Goal: Transaction & Acquisition: Purchase product/service

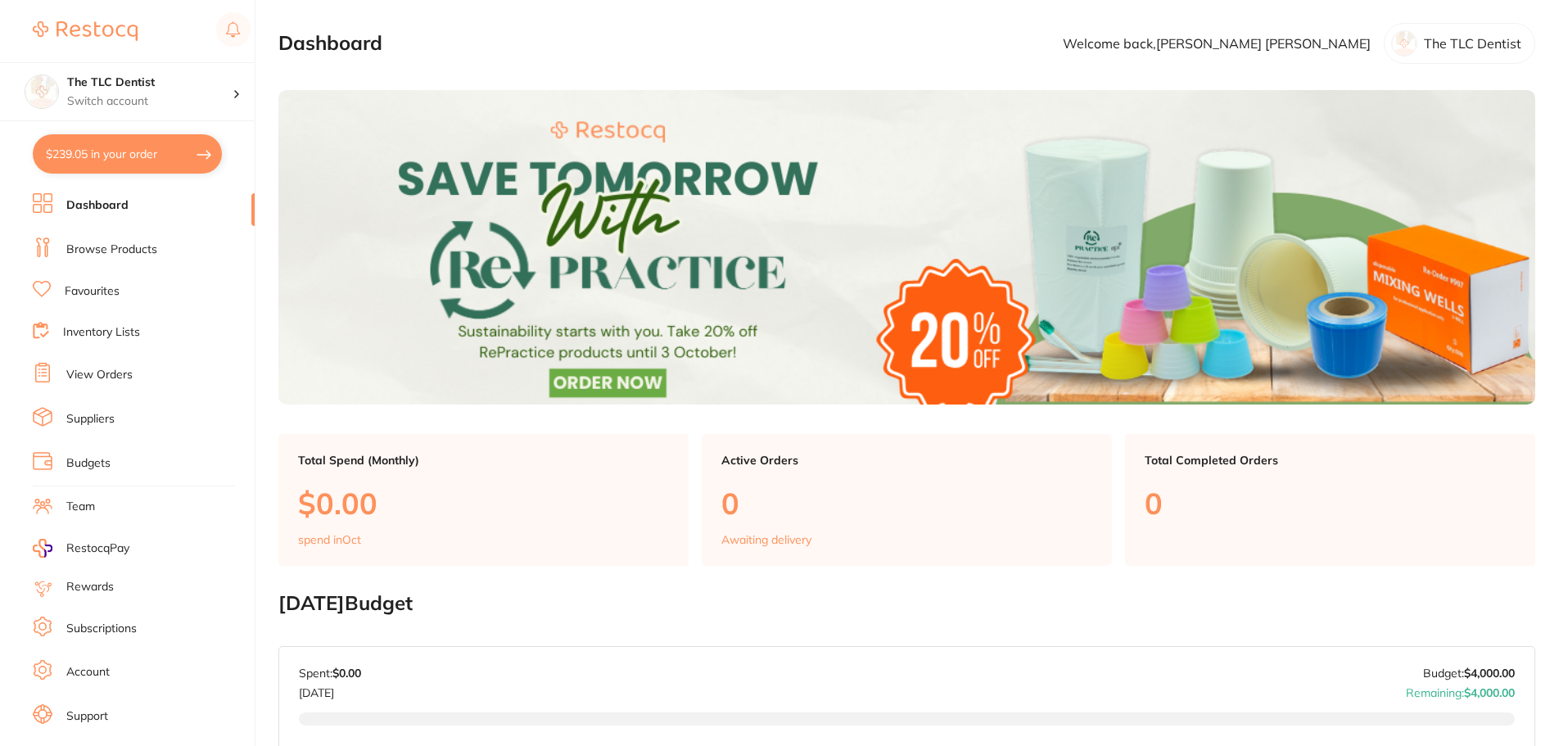
drag, startPoint x: 140, startPoint y: 148, endPoint x: 167, endPoint y: 149, distance: 27.0
click at [140, 149] on button "$239.05 in your order" at bounding box center [127, 153] width 189 height 39
checkbox input "true"
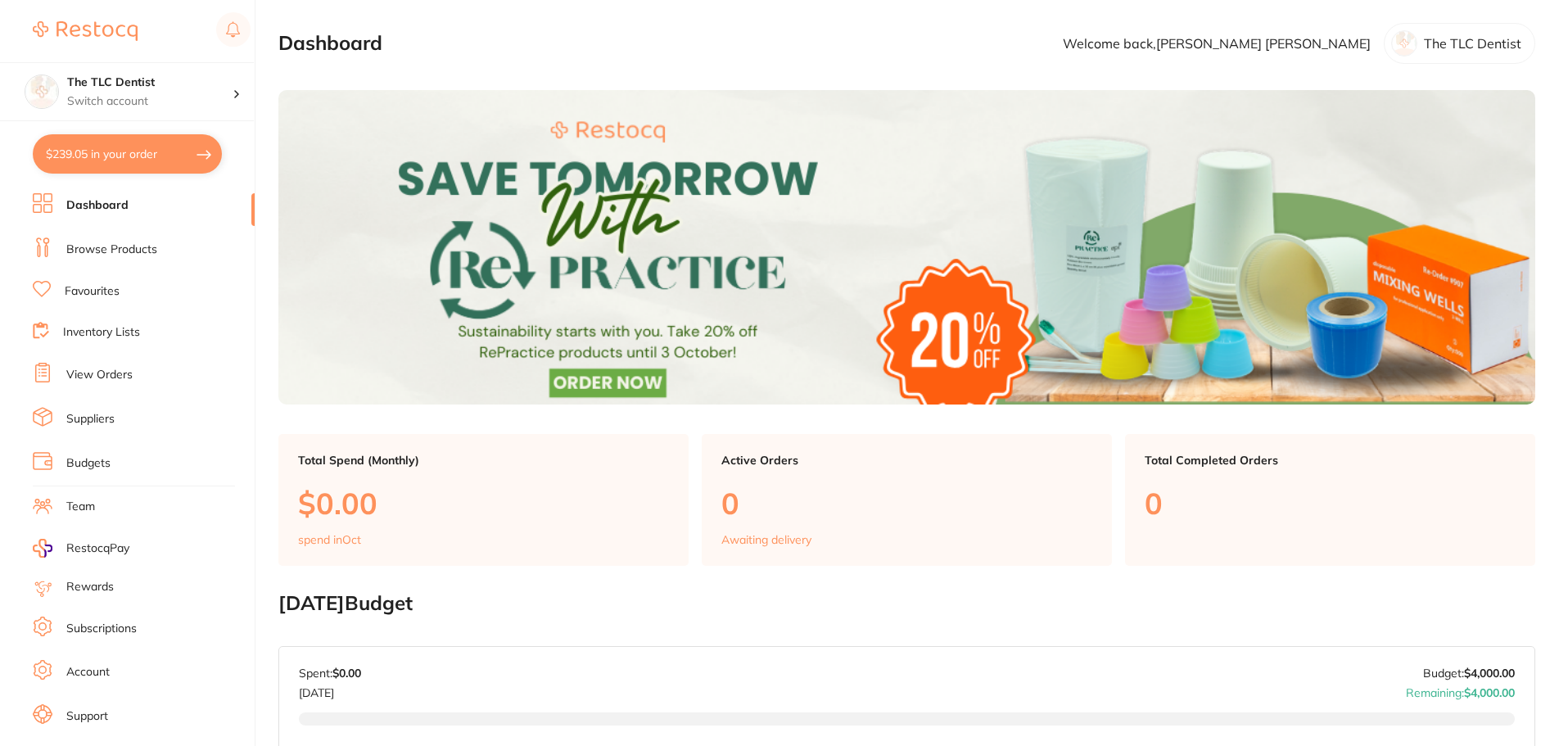
checkbox input "true"
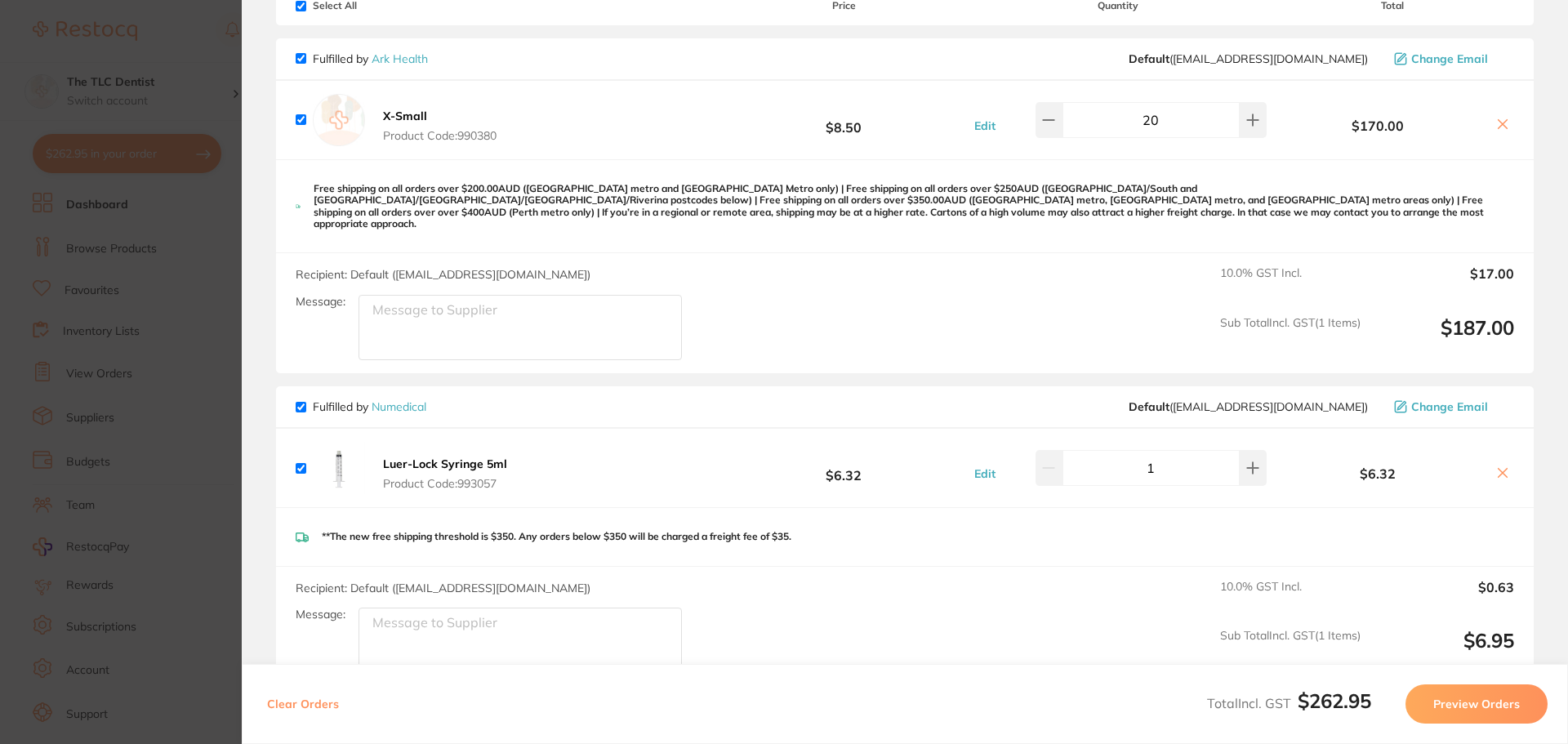
scroll to position [245, 0]
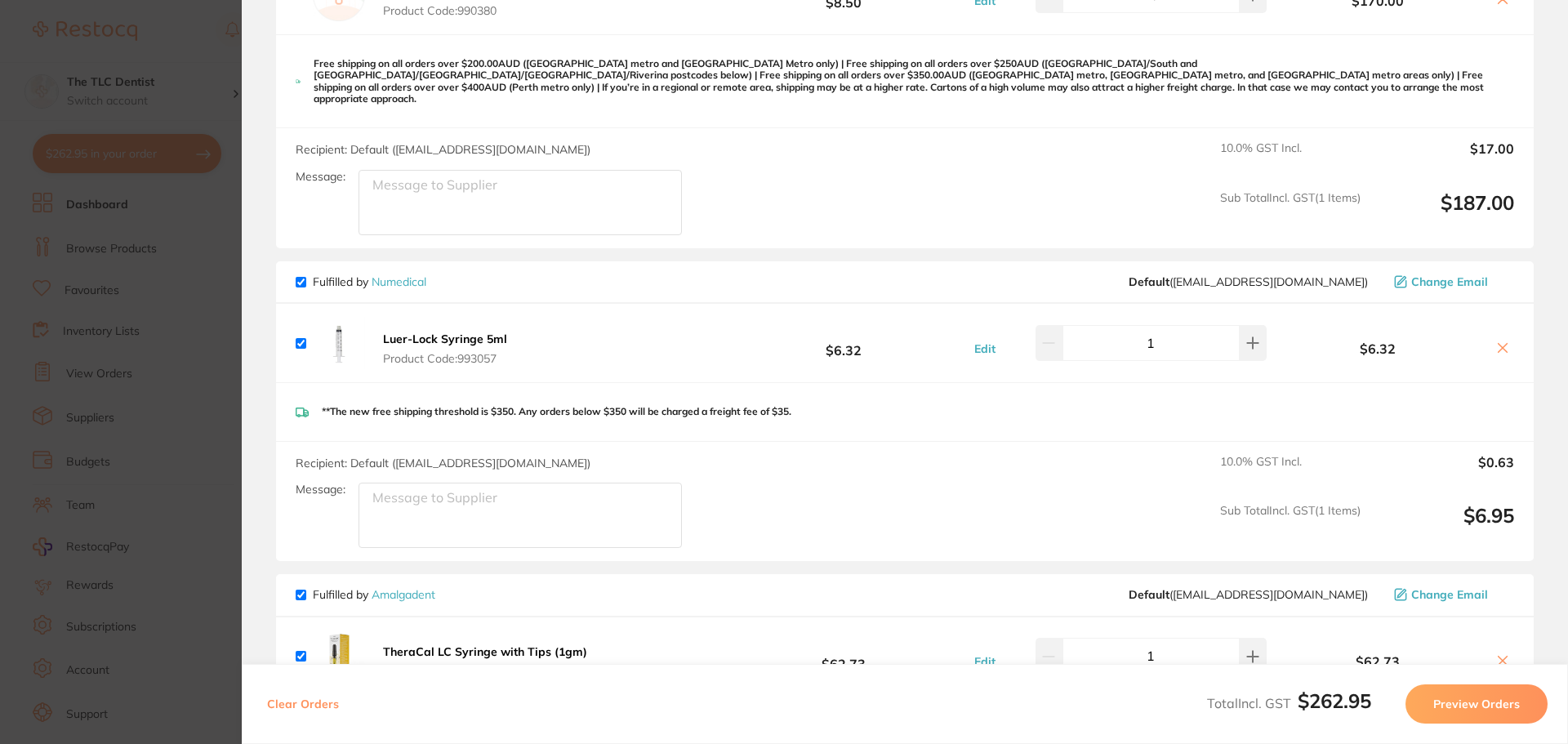
click at [168, 312] on section "Update RRP Set your pre negotiated price for this item. Item Agreed RRP (excl. …" at bounding box center [784, 372] width 1568 height 744
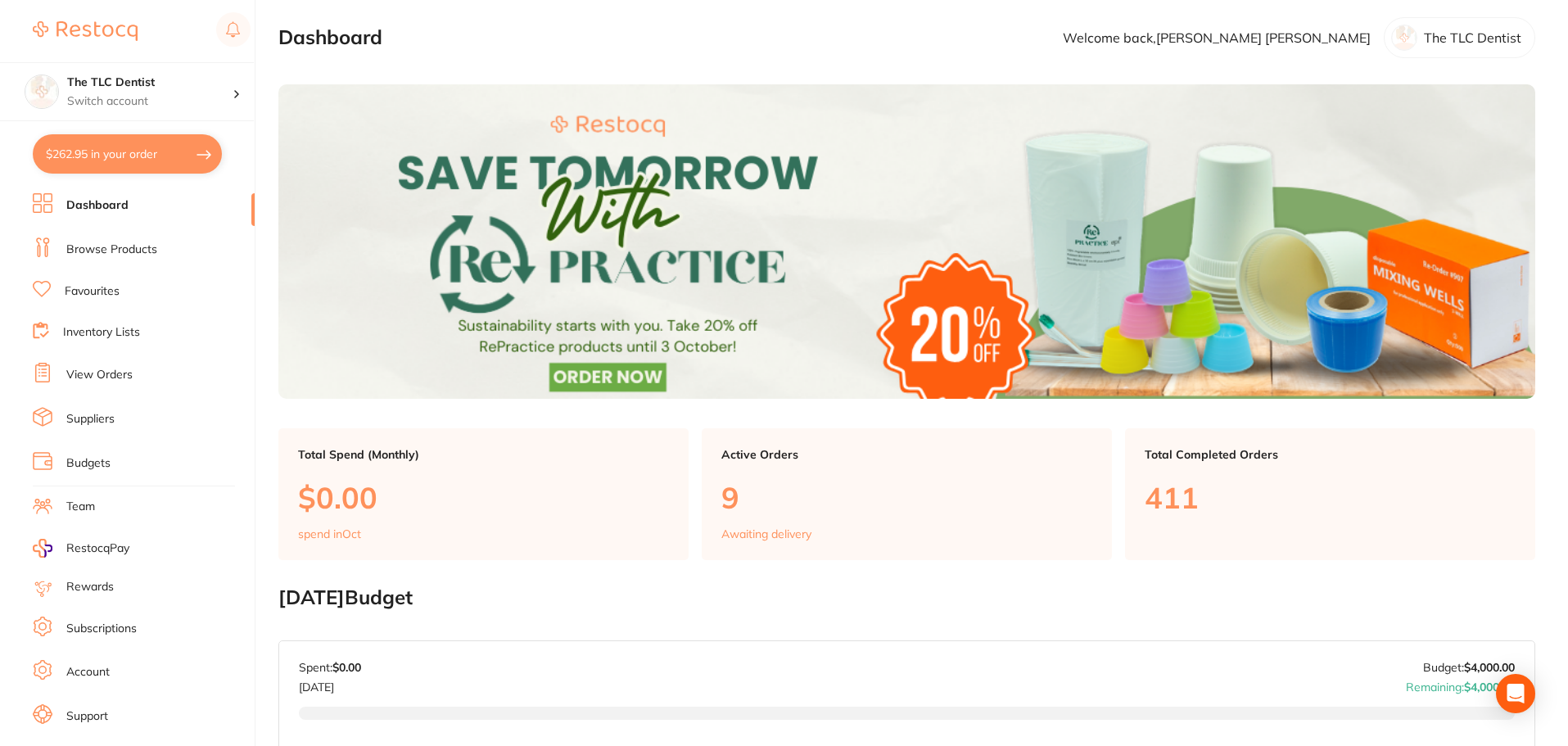
click at [94, 195] on li "Dashboard" at bounding box center [144, 205] width 222 height 24
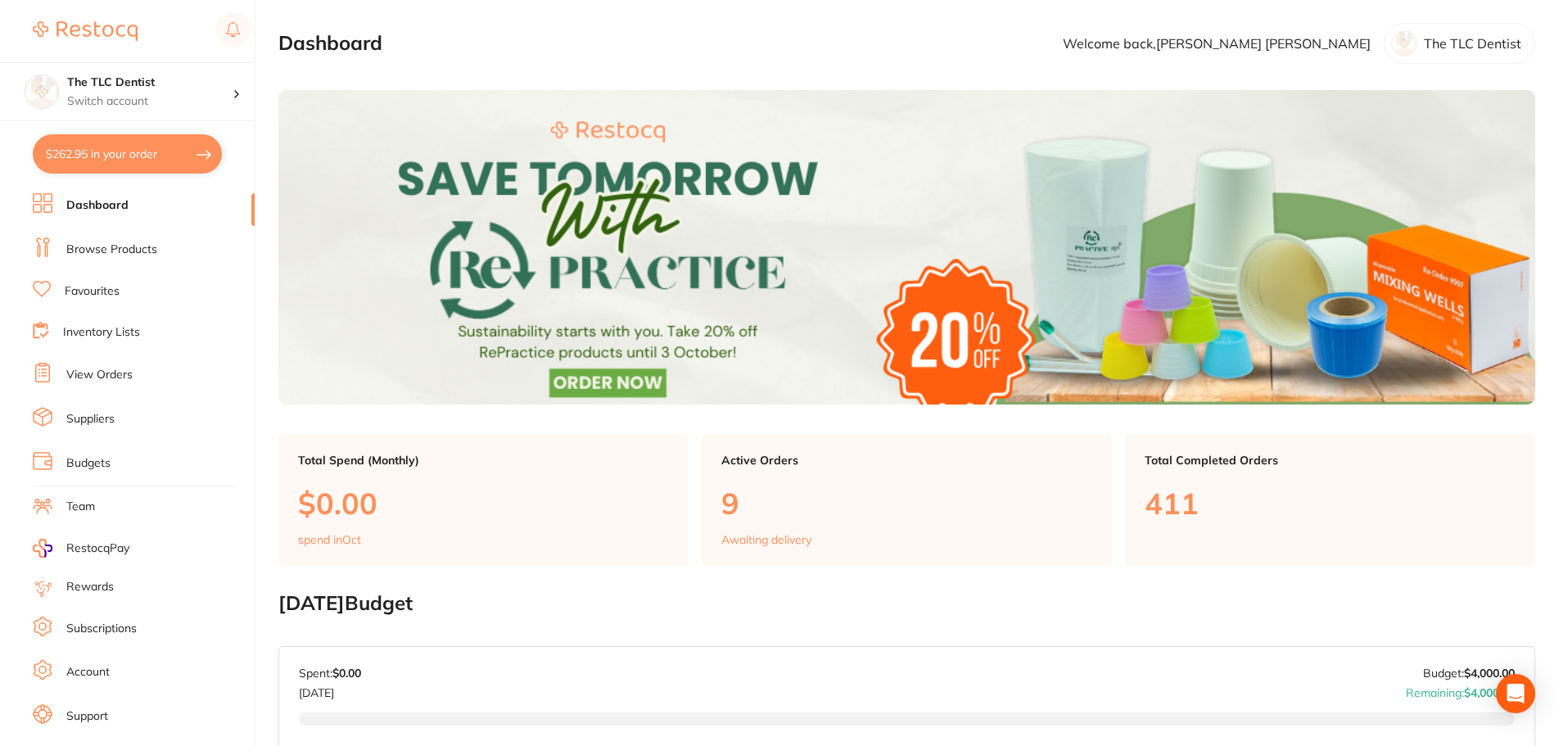
click at [126, 256] on link "Browse Products" at bounding box center [112, 250] width 91 height 17
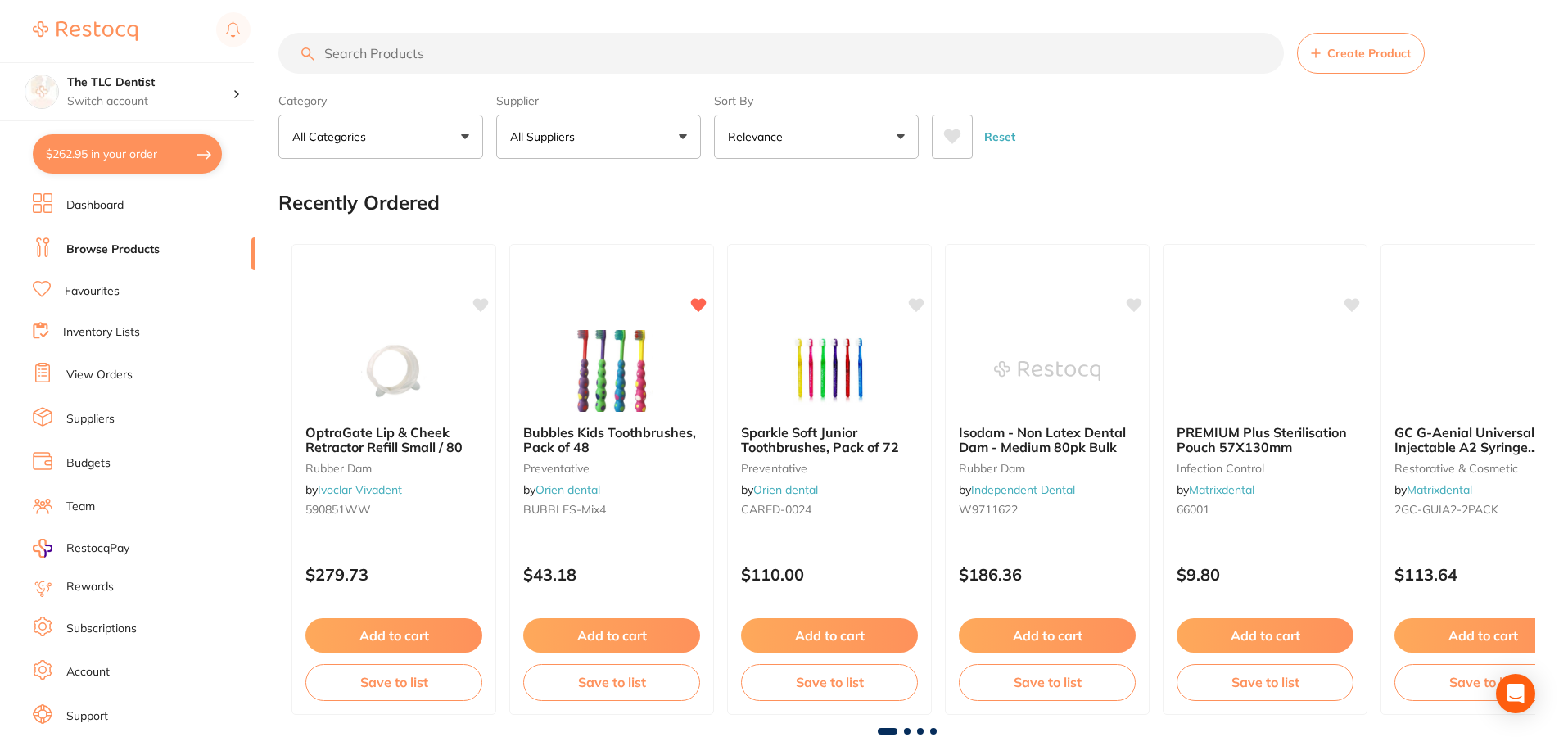
click at [726, 54] on input "search" at bounding box center [781, 53] width 1006 height 41
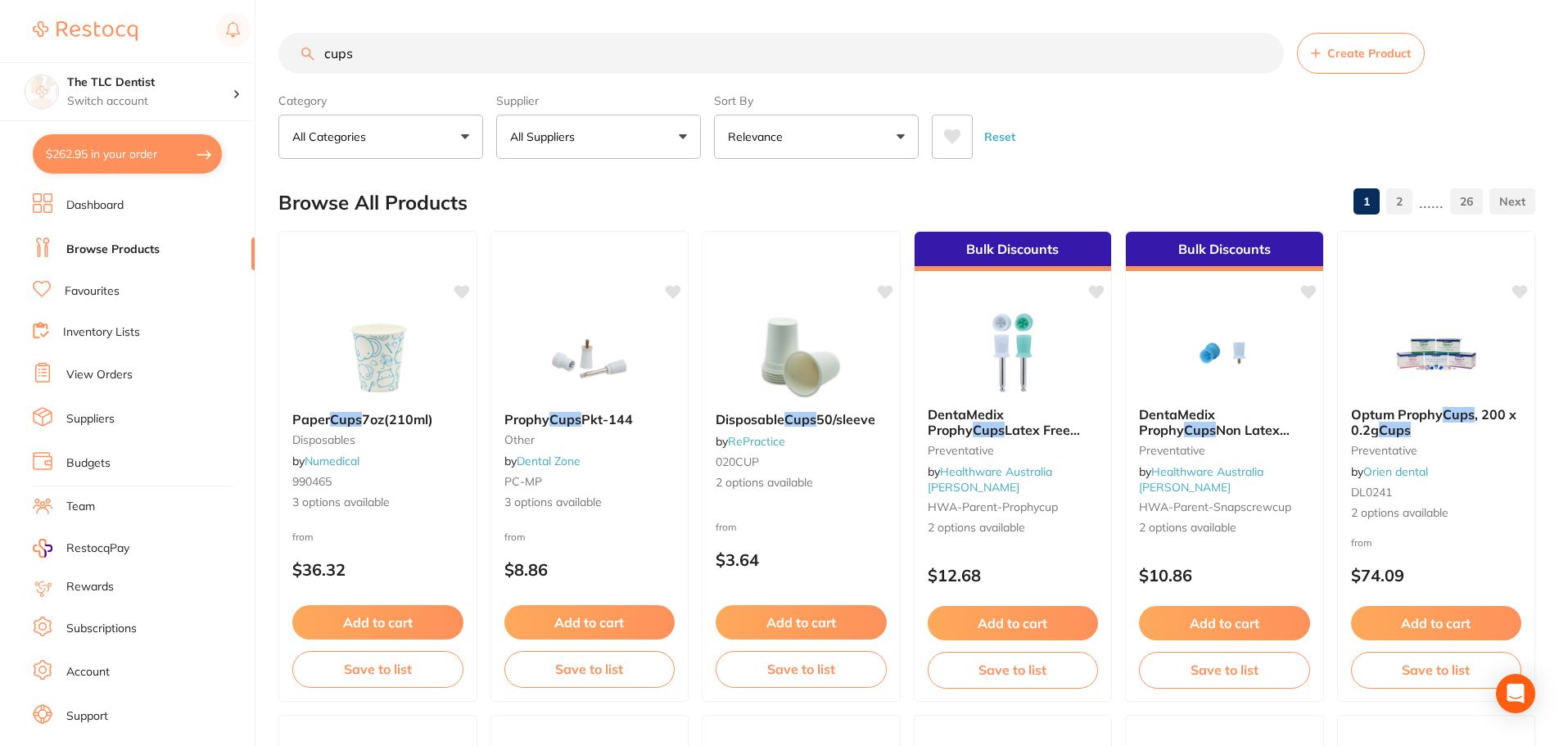
type input "cups"
click at [634, 128] on button "All Suppliers" at bounding box center [598, 137] width 205 height 45
type input "nu"
click at [621, 266] on li "Numedical" at bounding box center [597, 278] width 191 height 46
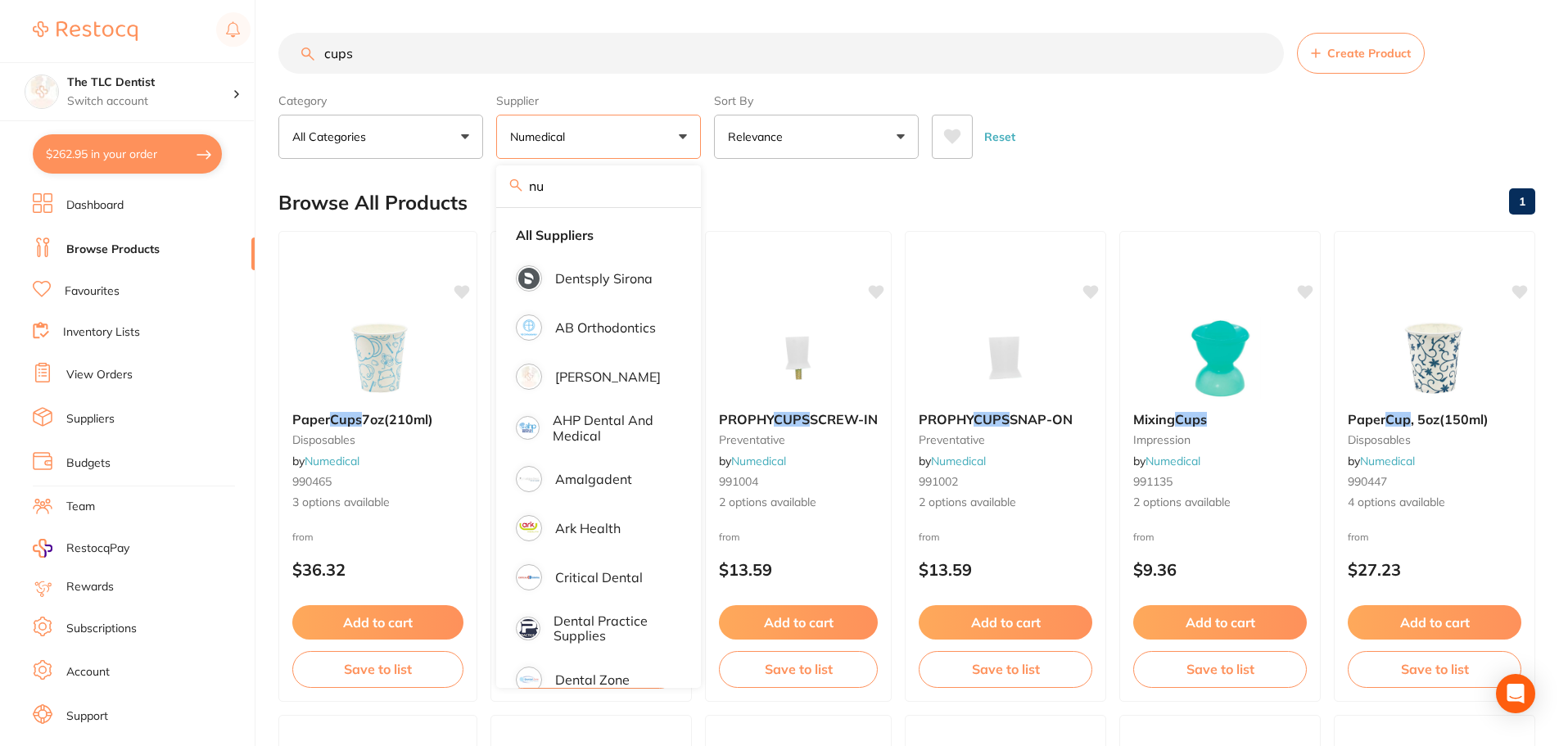
click at [1098, 155] on div "Reset" at bounding box center [1227, 130] width 591 height 57
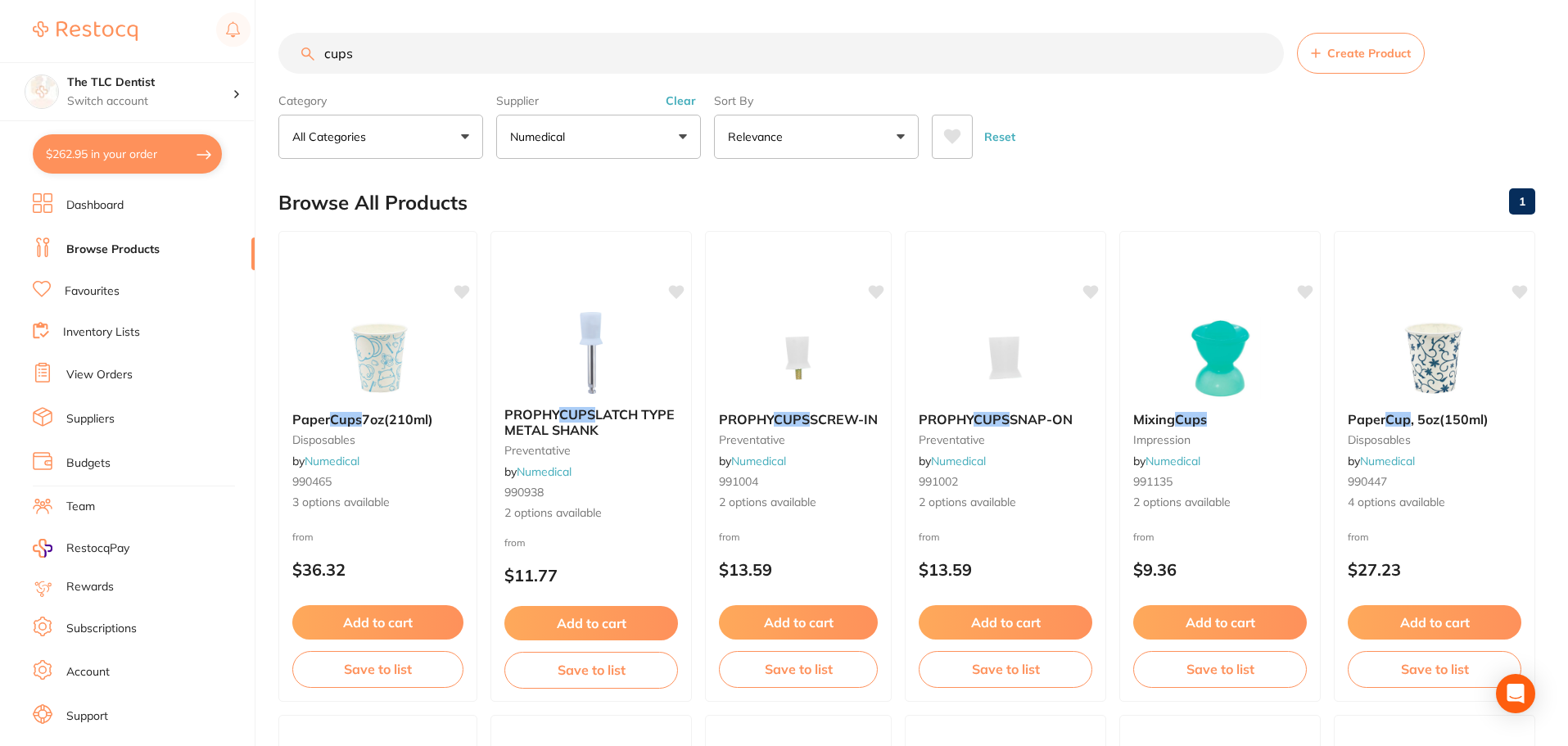
click at [504, 61] on input "cups" at bounding box center [781, 53] width 1006 height 41
click at [573, 132] on button "Numedical" at bounding box center [598, 137] width 205 height 45
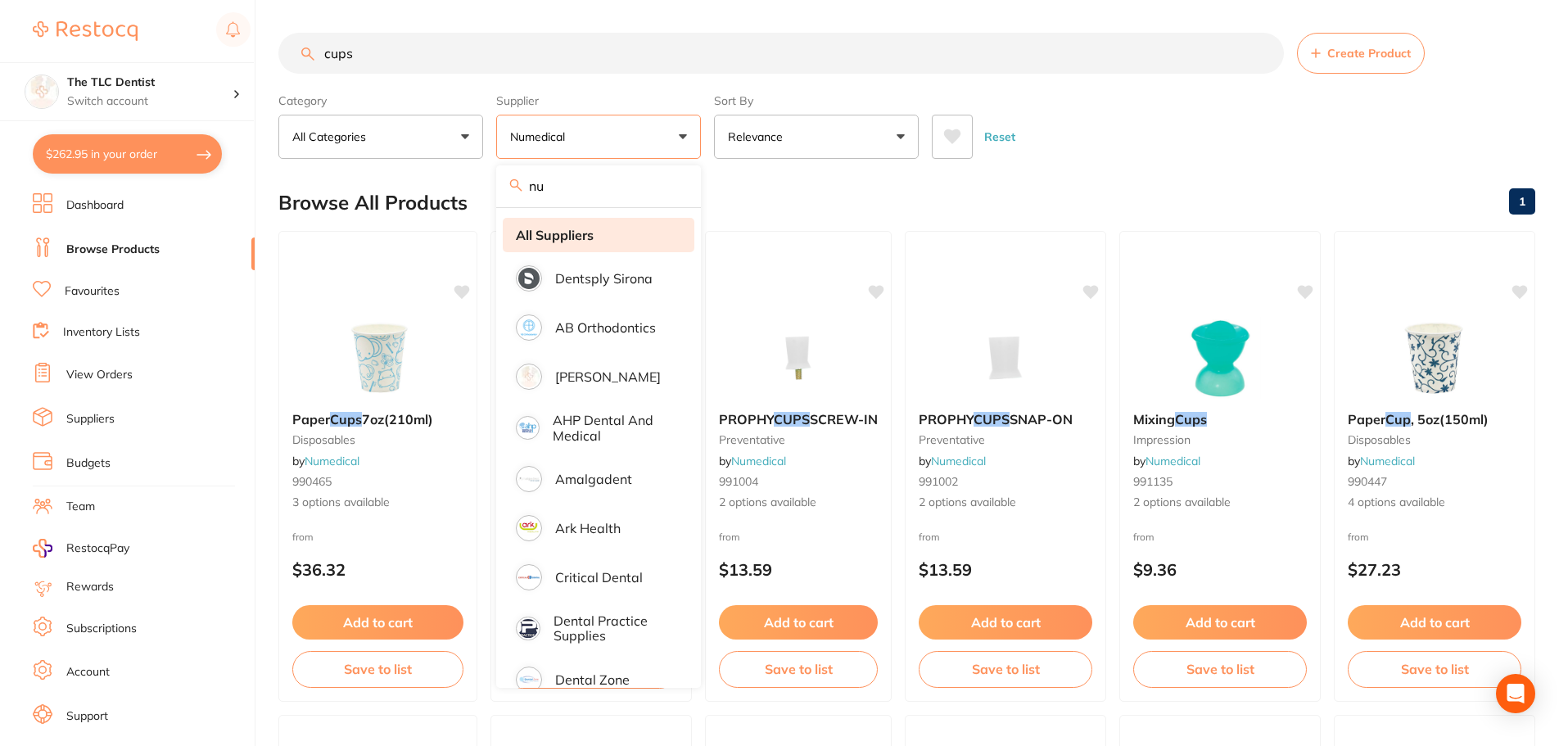
click at [586, 238] on strong "All Suppliers" at bounding box center [555, 234] width 78 height 15
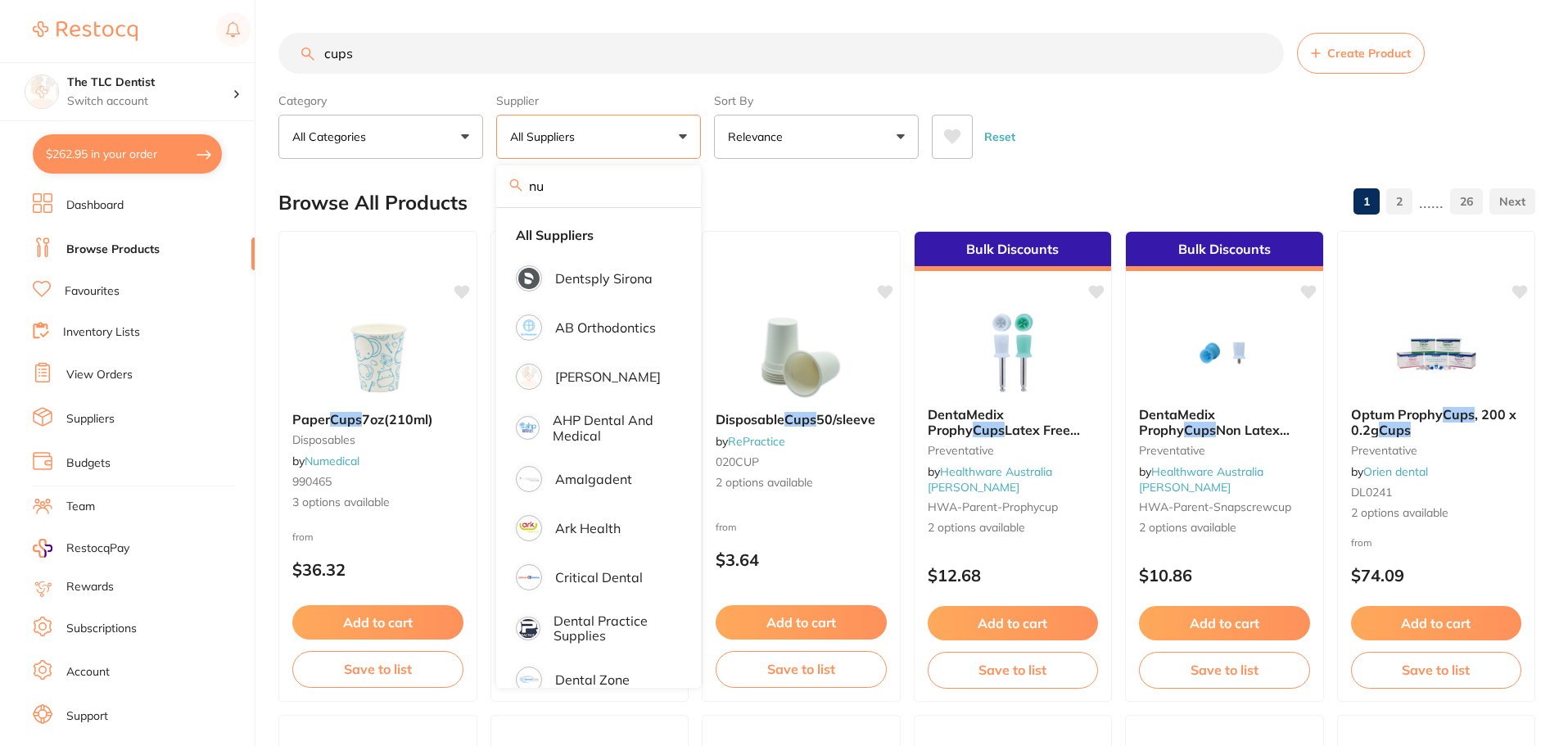
click at [553, 65] on input "cups" at bounding box center [781, 53] width 1006 height 41
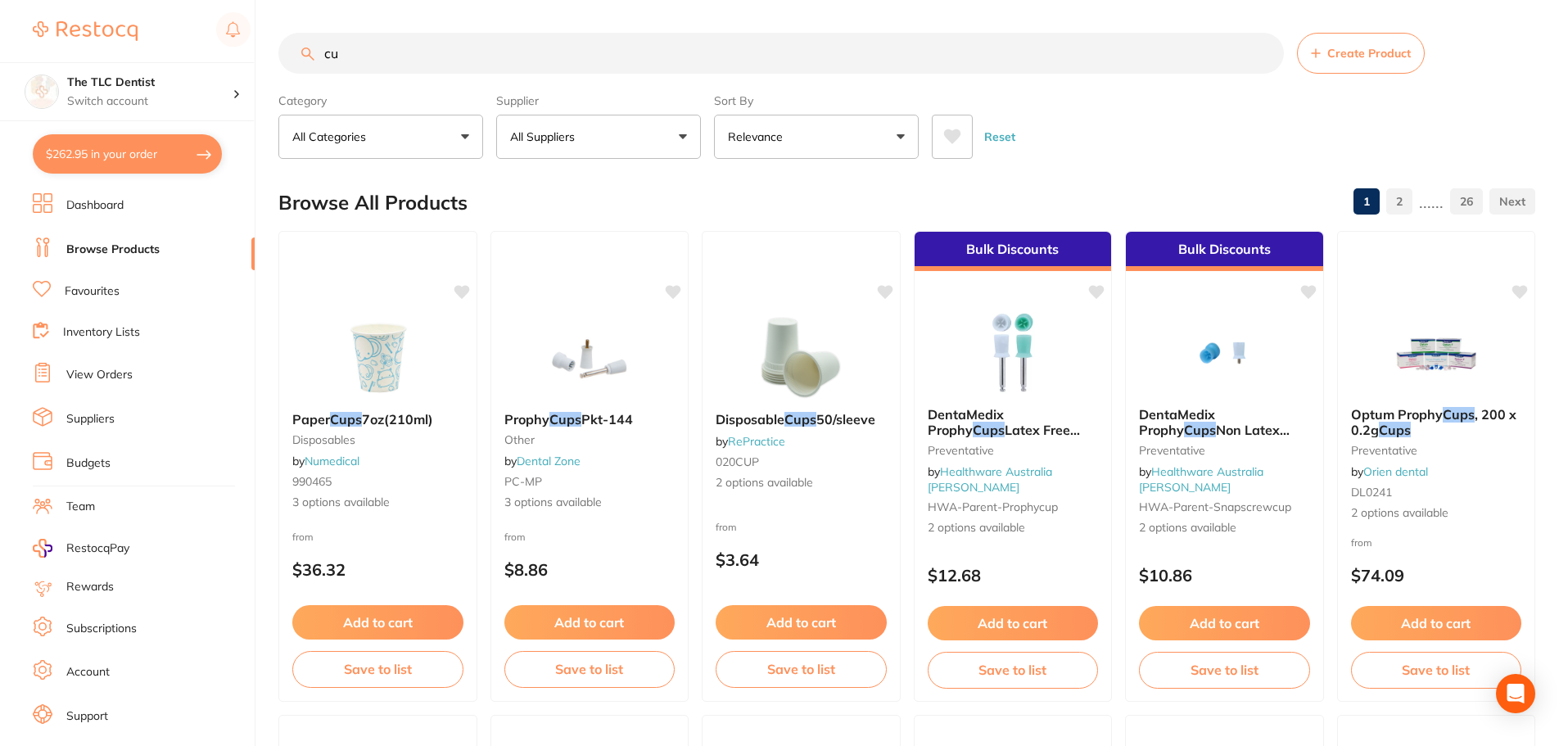
type input "c"
type input "plastic cup"
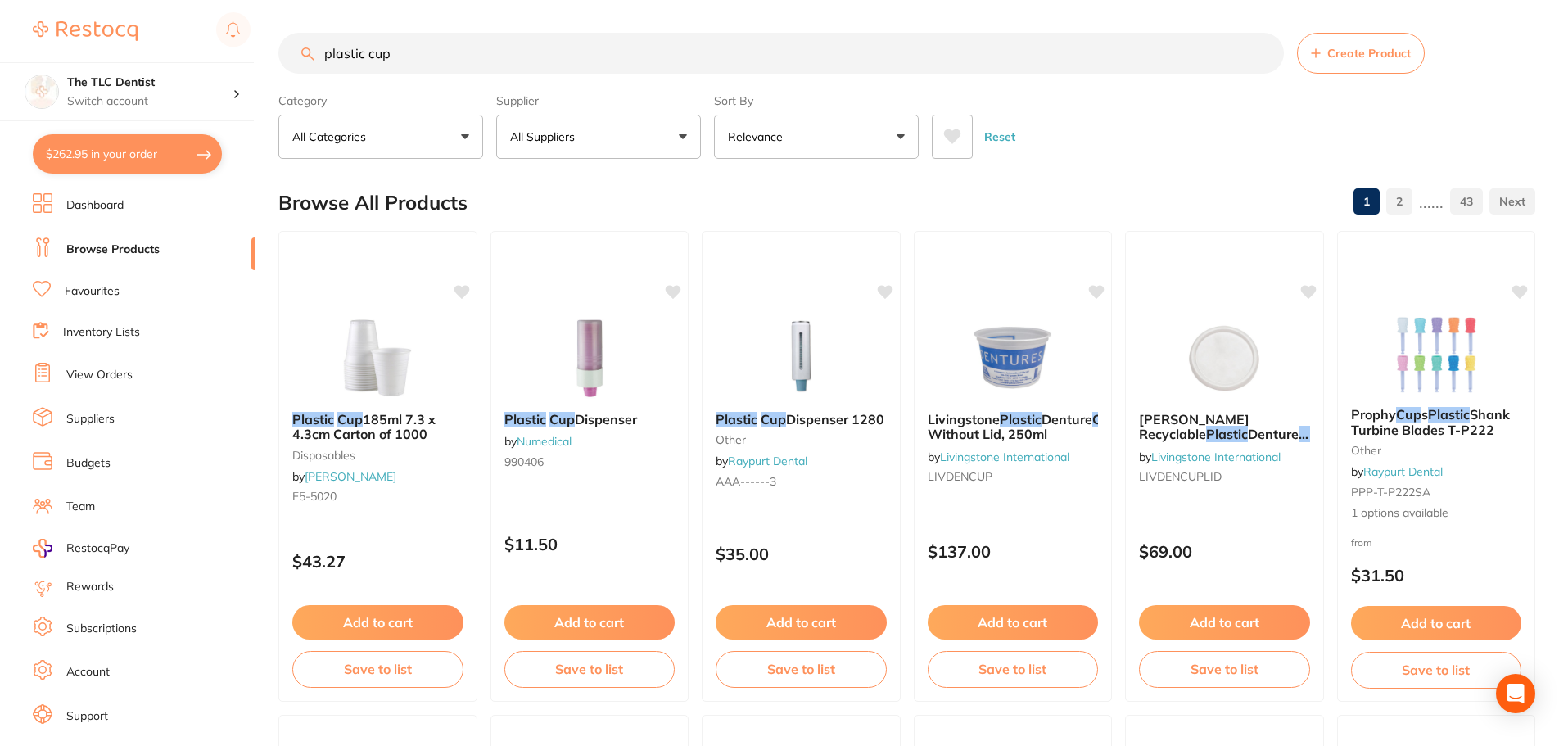
click at [327, 356] on img at bounding box center [378, 357] width 107 height 82
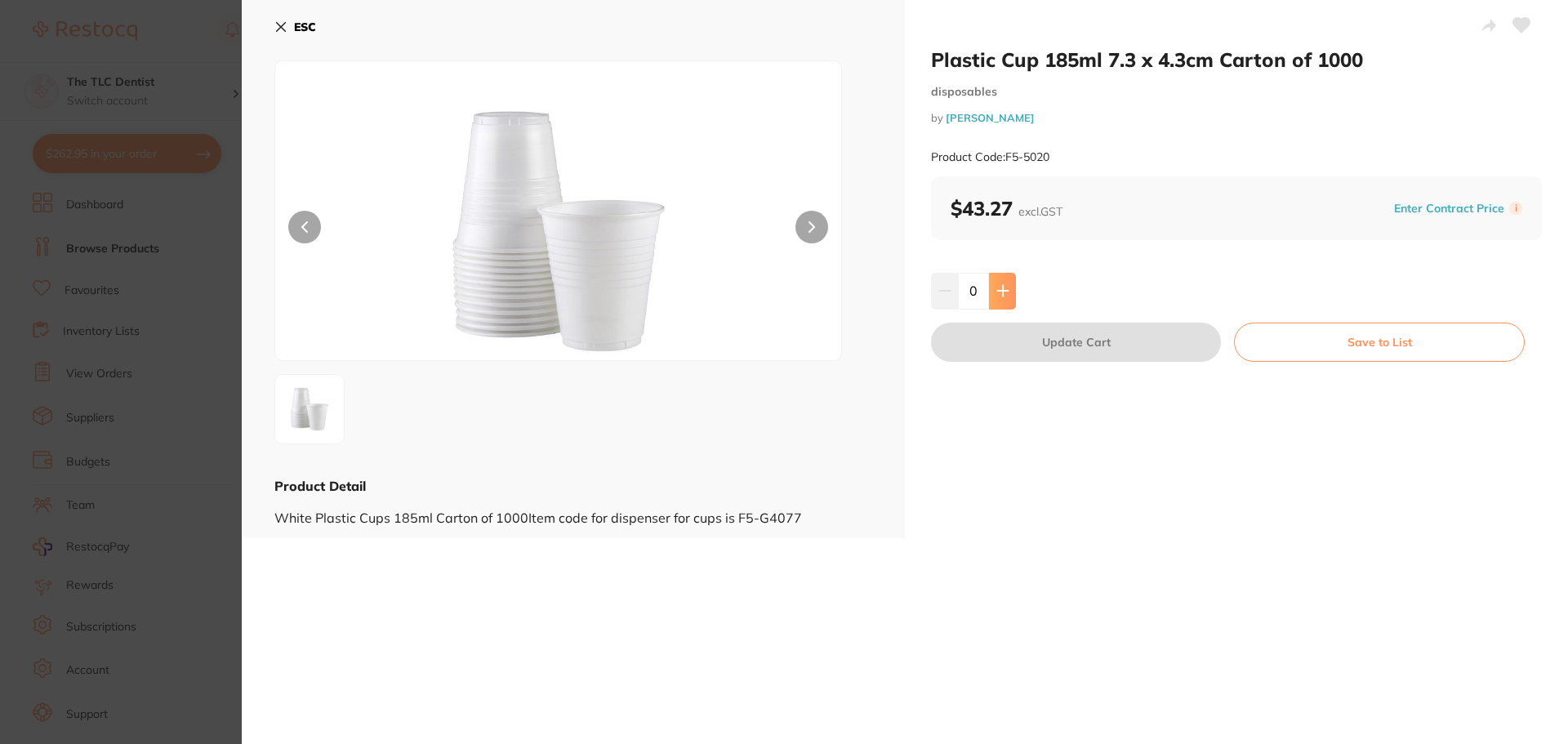
click at [1009, 292] on button at bounding box center [1003, 290] width 27 height 36
type input "1"
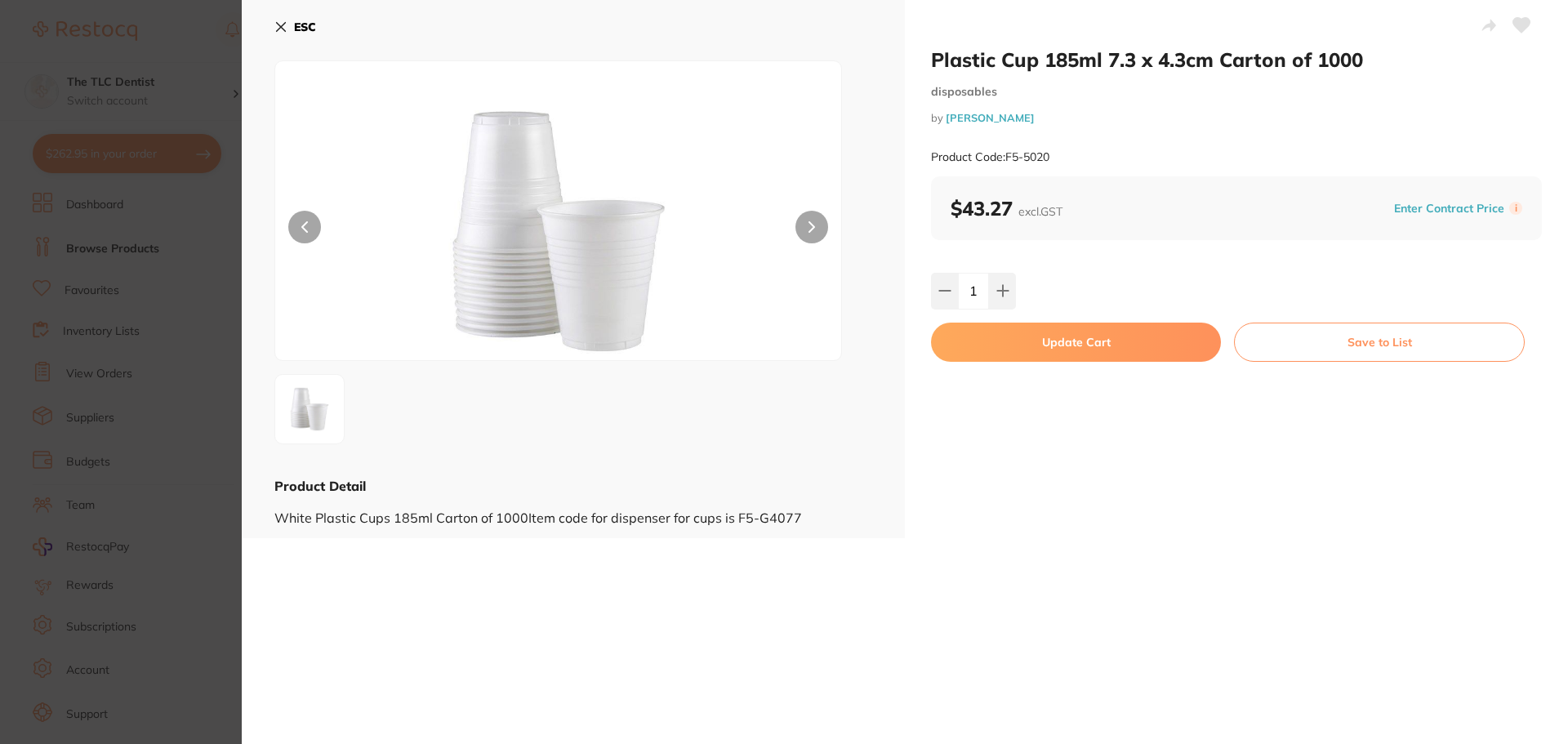
click at [1039, 339] on button "Update Cart" at bounding box center [1076, 342] width 290 height 39
checkbox input "false"
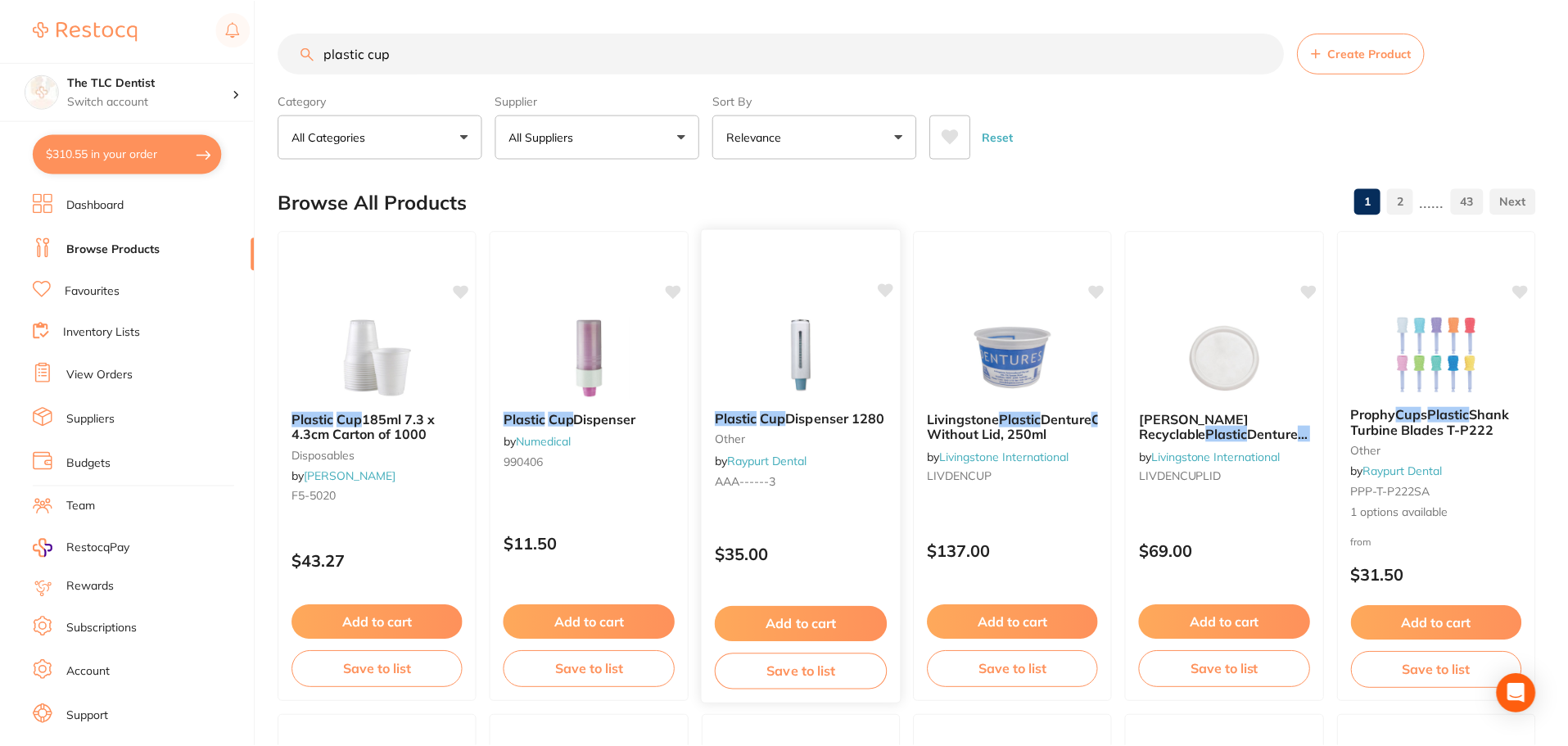
scroll to position [2, 0]
click at [496, 61] on input "plastic cup" at bounding box center [781, 51] width 1006 height 41
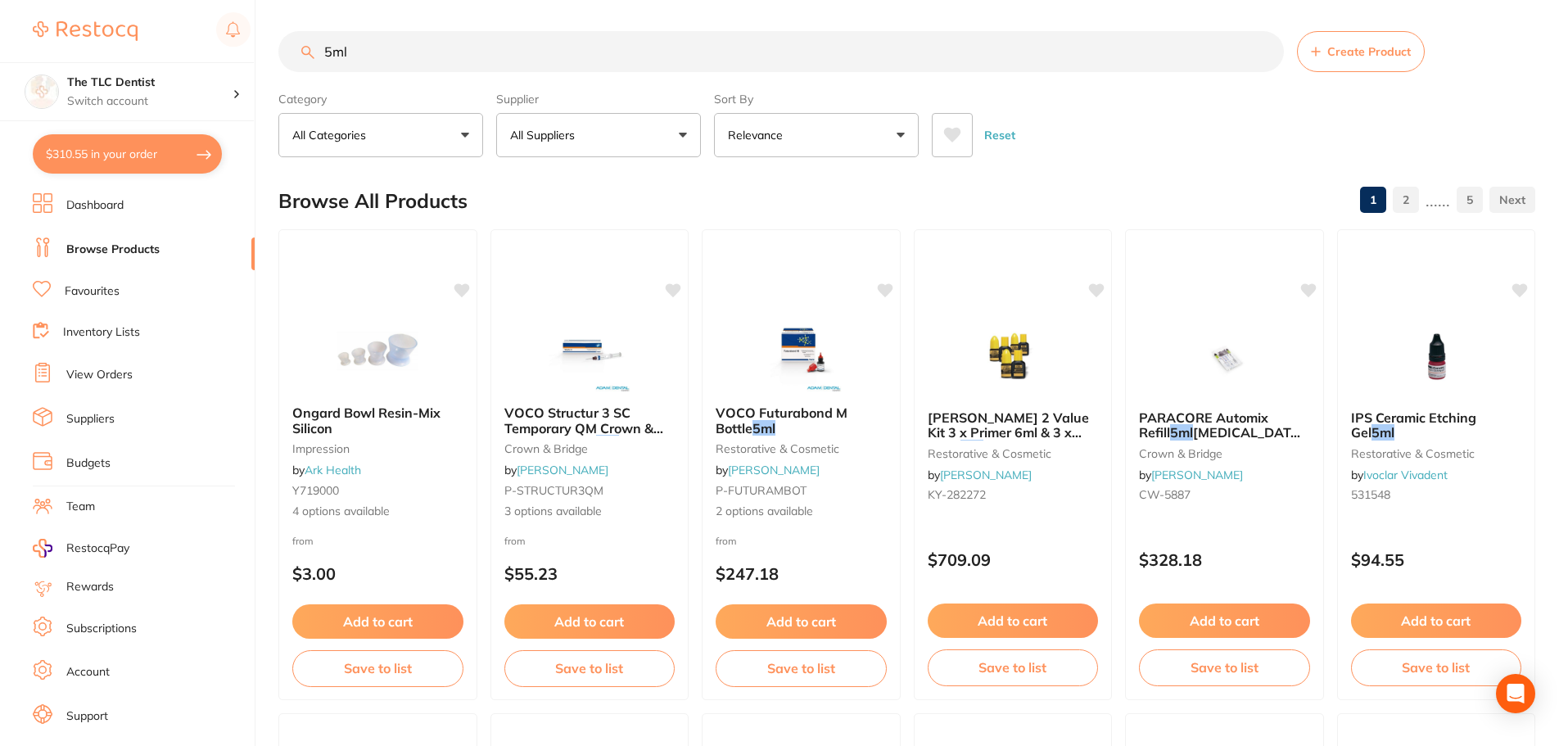
scroll to position [0, 0]
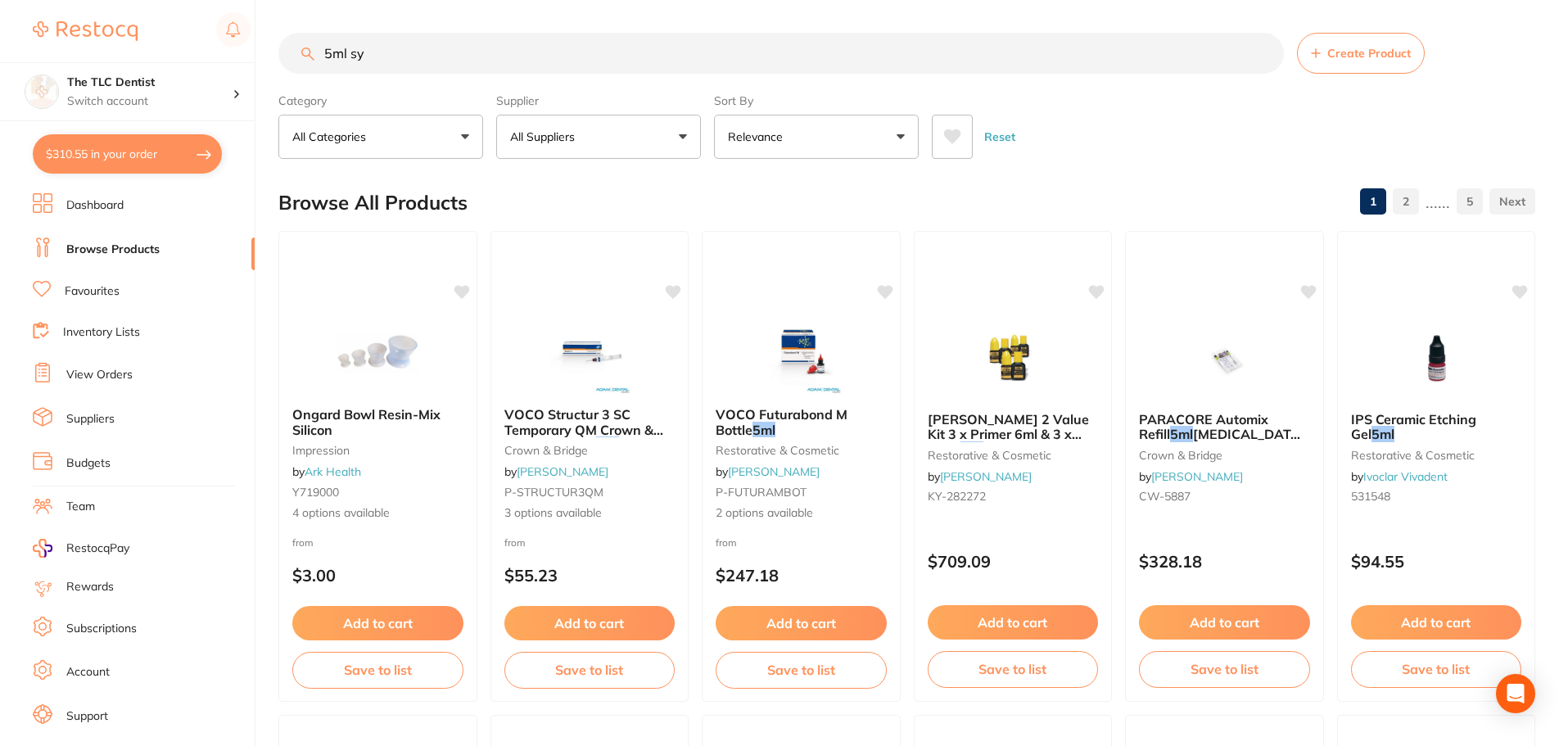
type input "5ml sy"
click at [582, 134] on span at bounding box center [584, 136] width 7 height 7
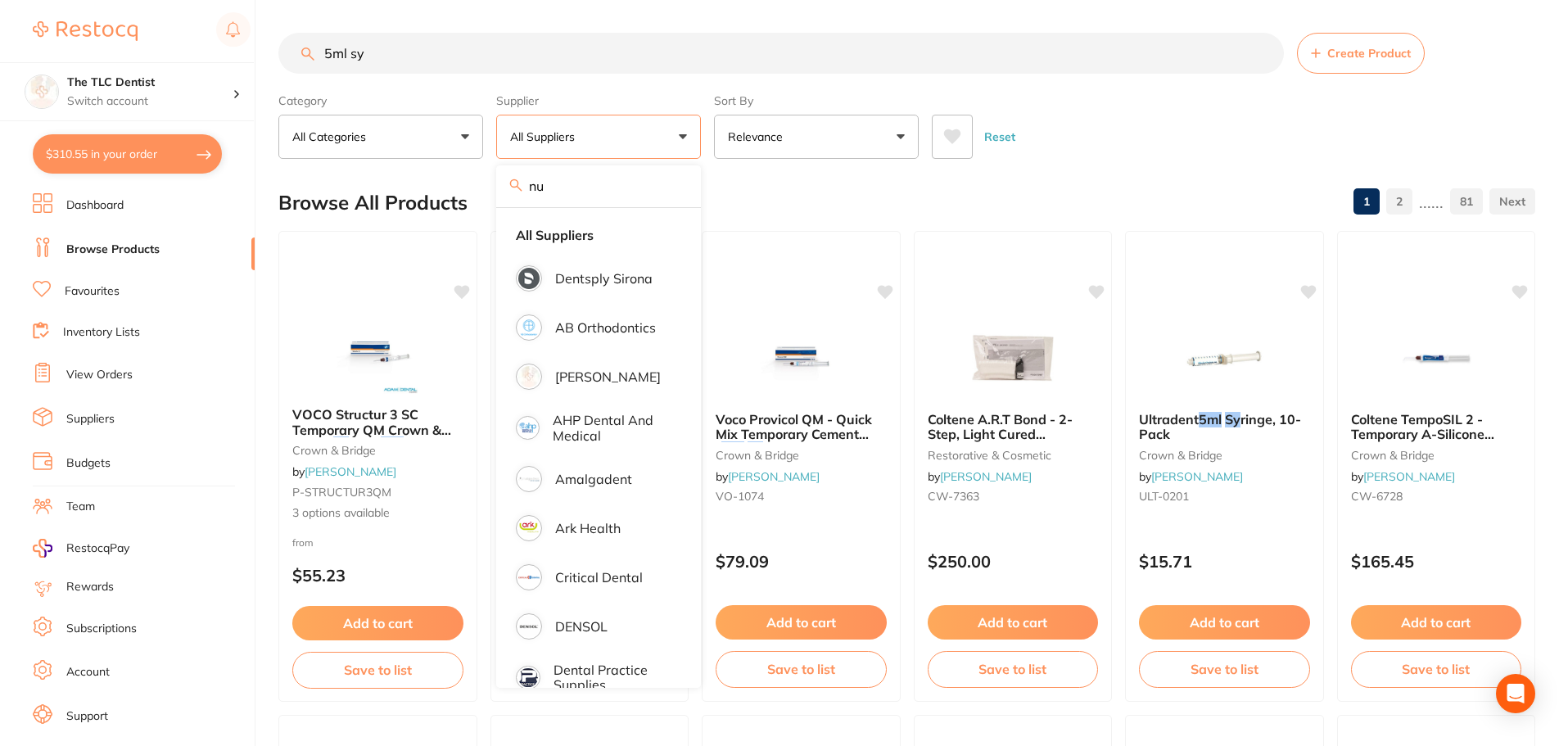
click at [592, 198] on input "nu" at bounding box center [598, 186] width 205 height 41
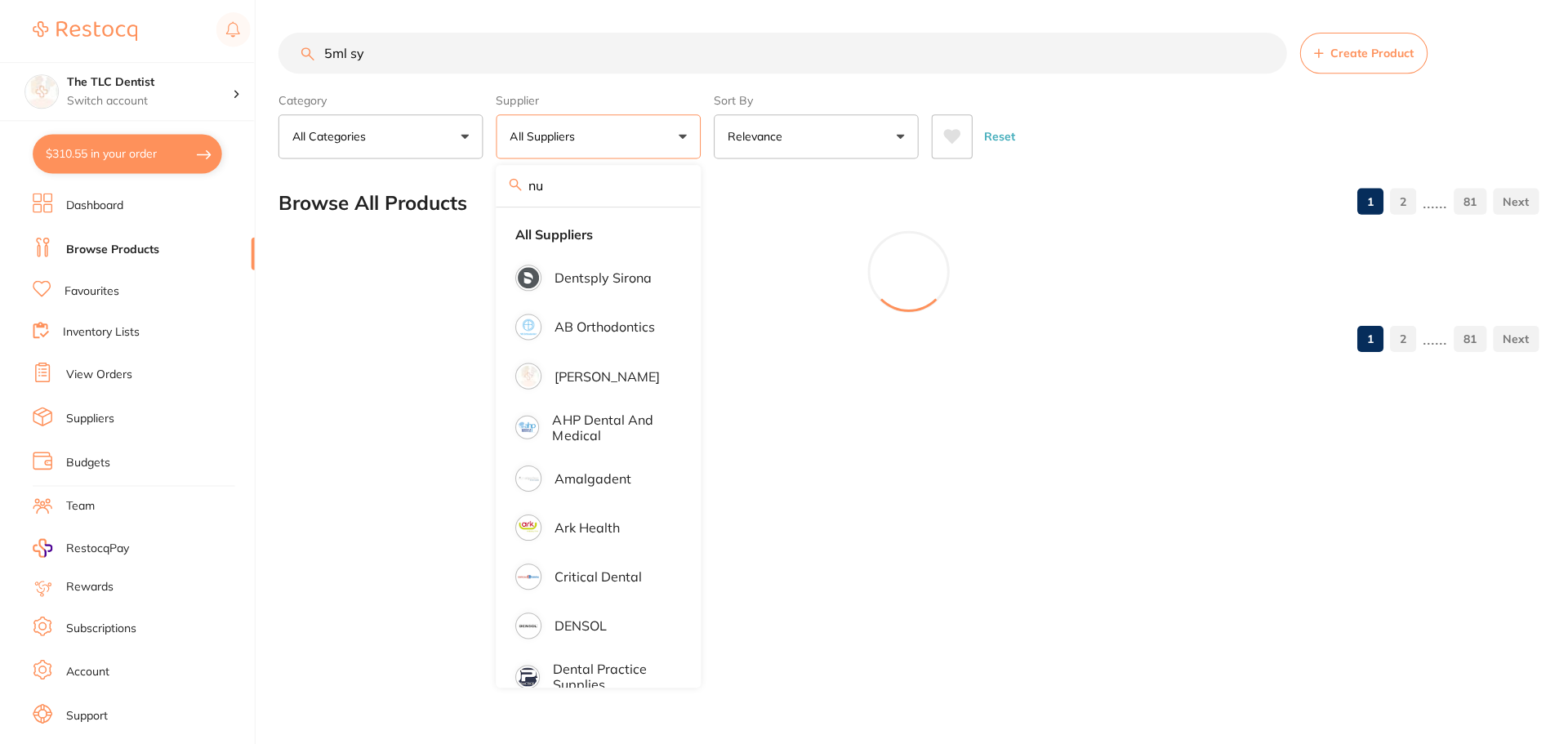
click at [590, 198] on input "nu" at bounding box center [597, 185] width 204 height 41
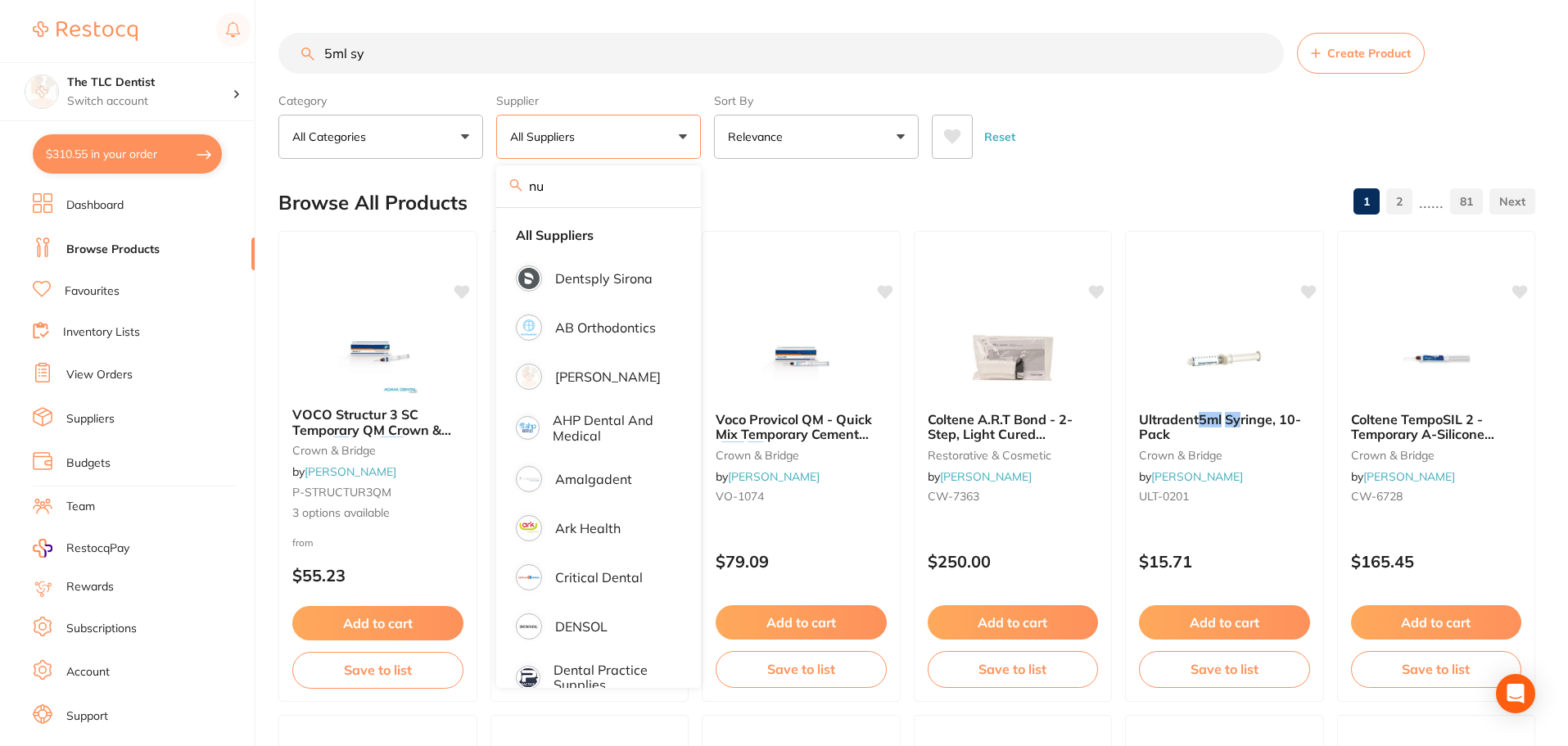
click at [592, 198] on input "nu" at bounding box center [598, 186] width 205 height 41
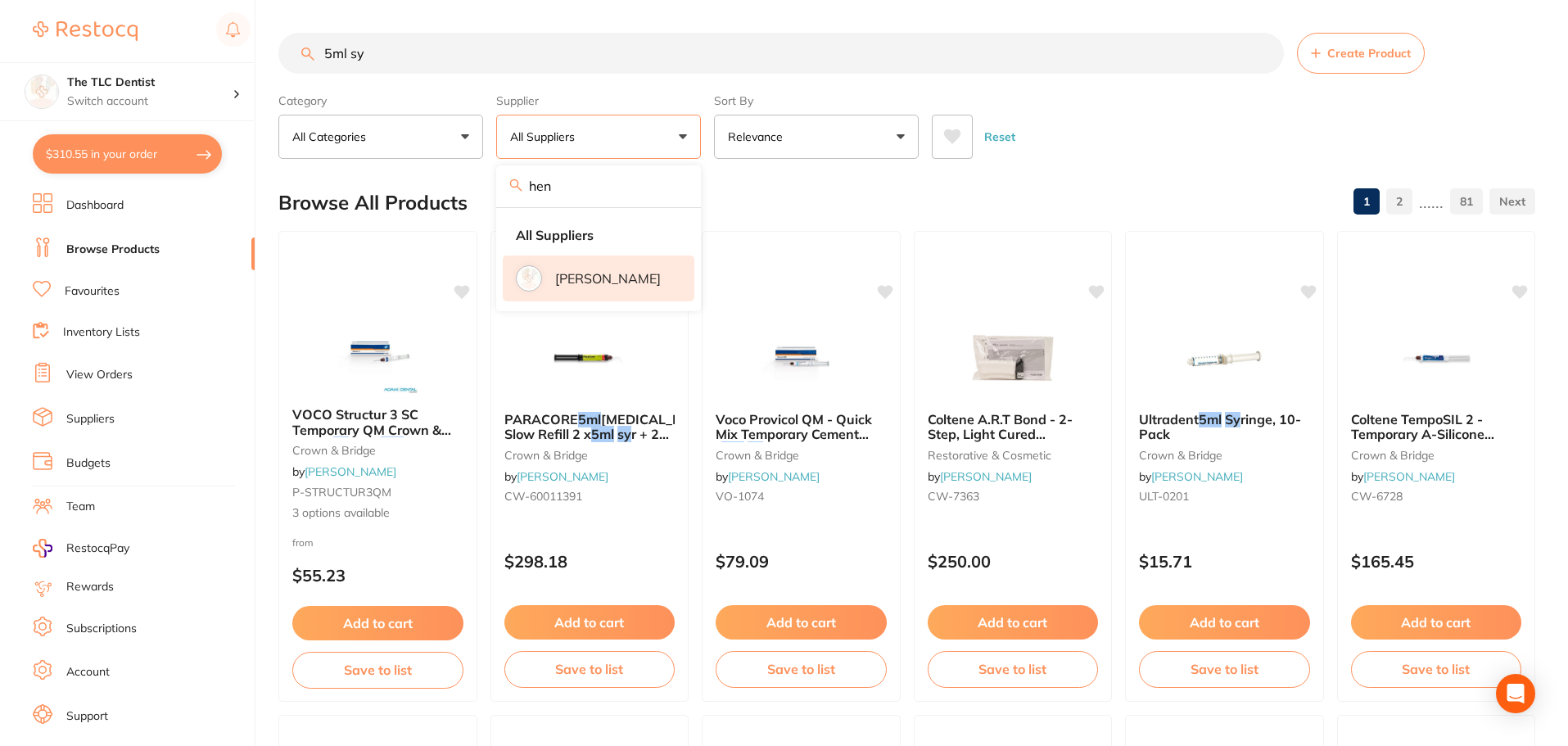
type input "hen"
click at [560, 296] on li "[PERSON_NAME]" at bounding box center [597, 278] width 191 height 46
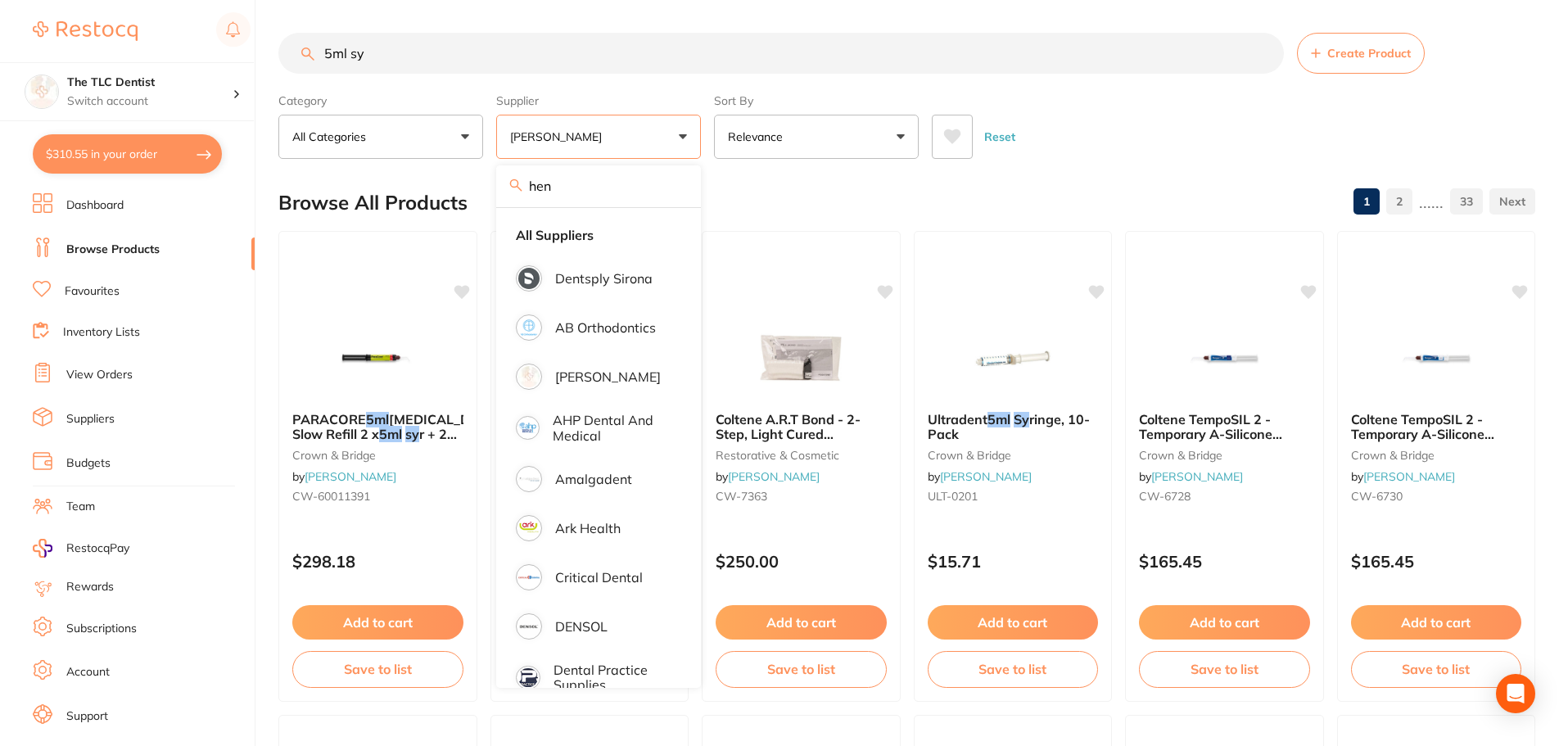
click at [563, 71] on input "5ml sy" at bounding box center [781, 53] width 1006 height 41
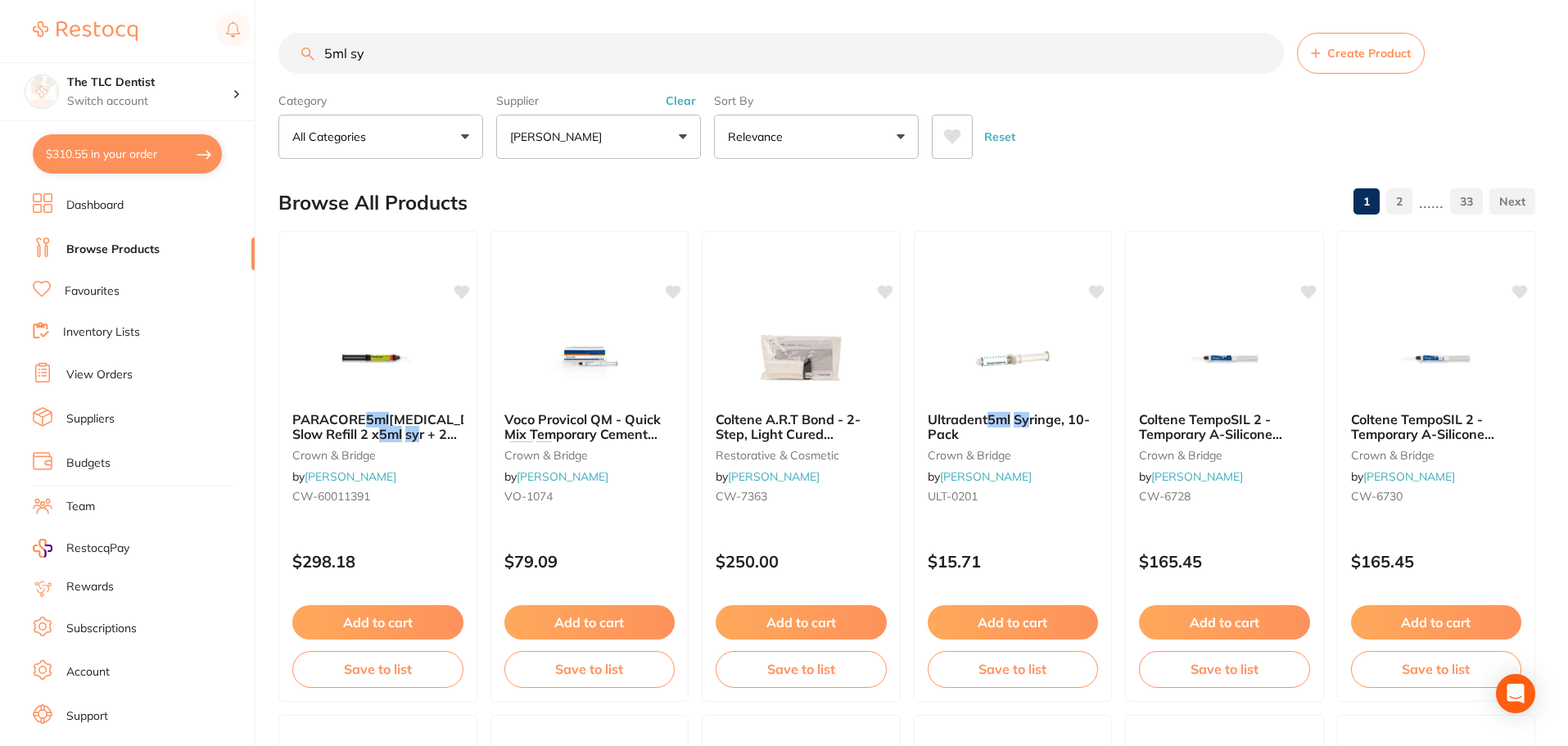
click at [582, 54] on input "5ml sy" at bounding box center [781, 53] width 1006 height 41
type input "5ml syringe"
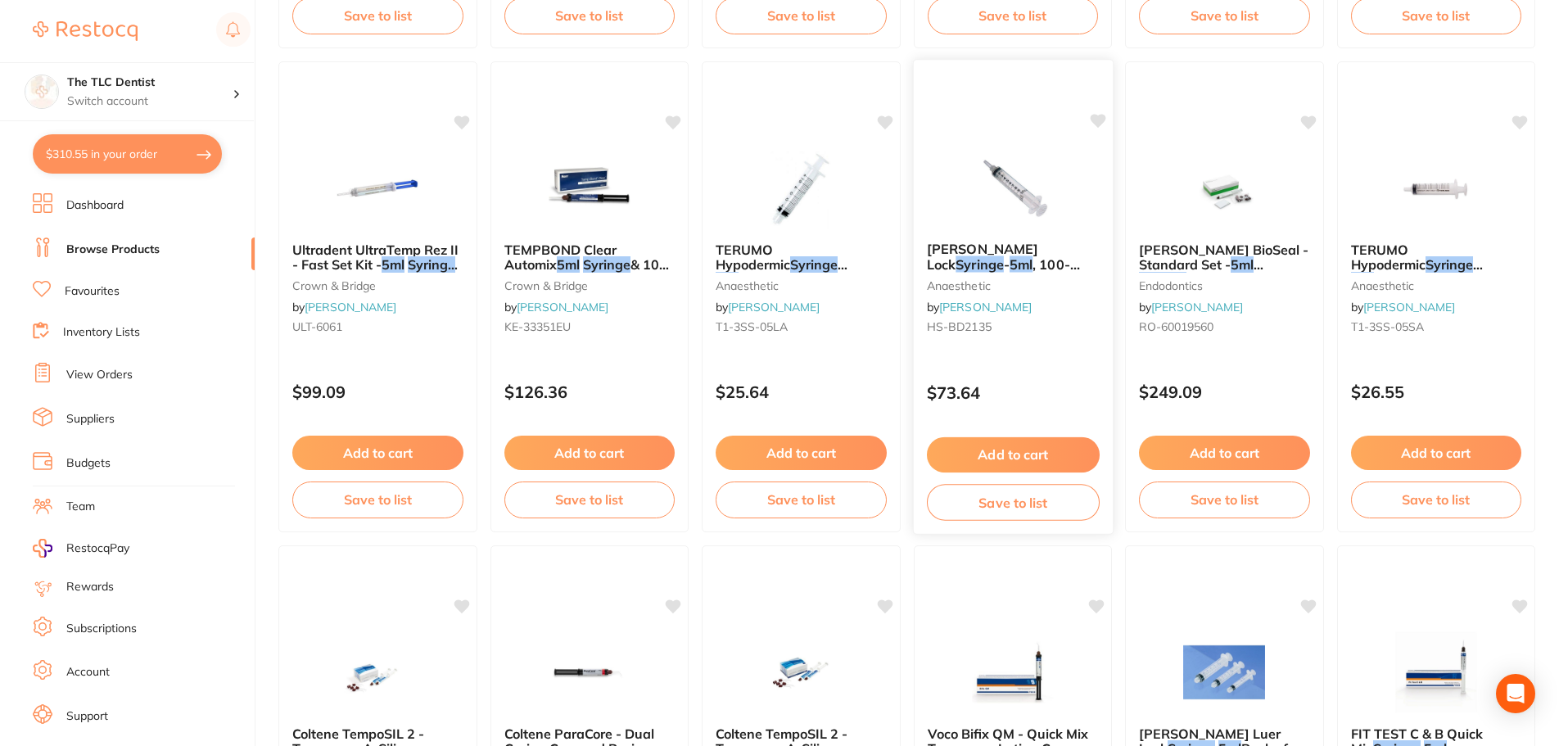
scroll to position [655, 0]
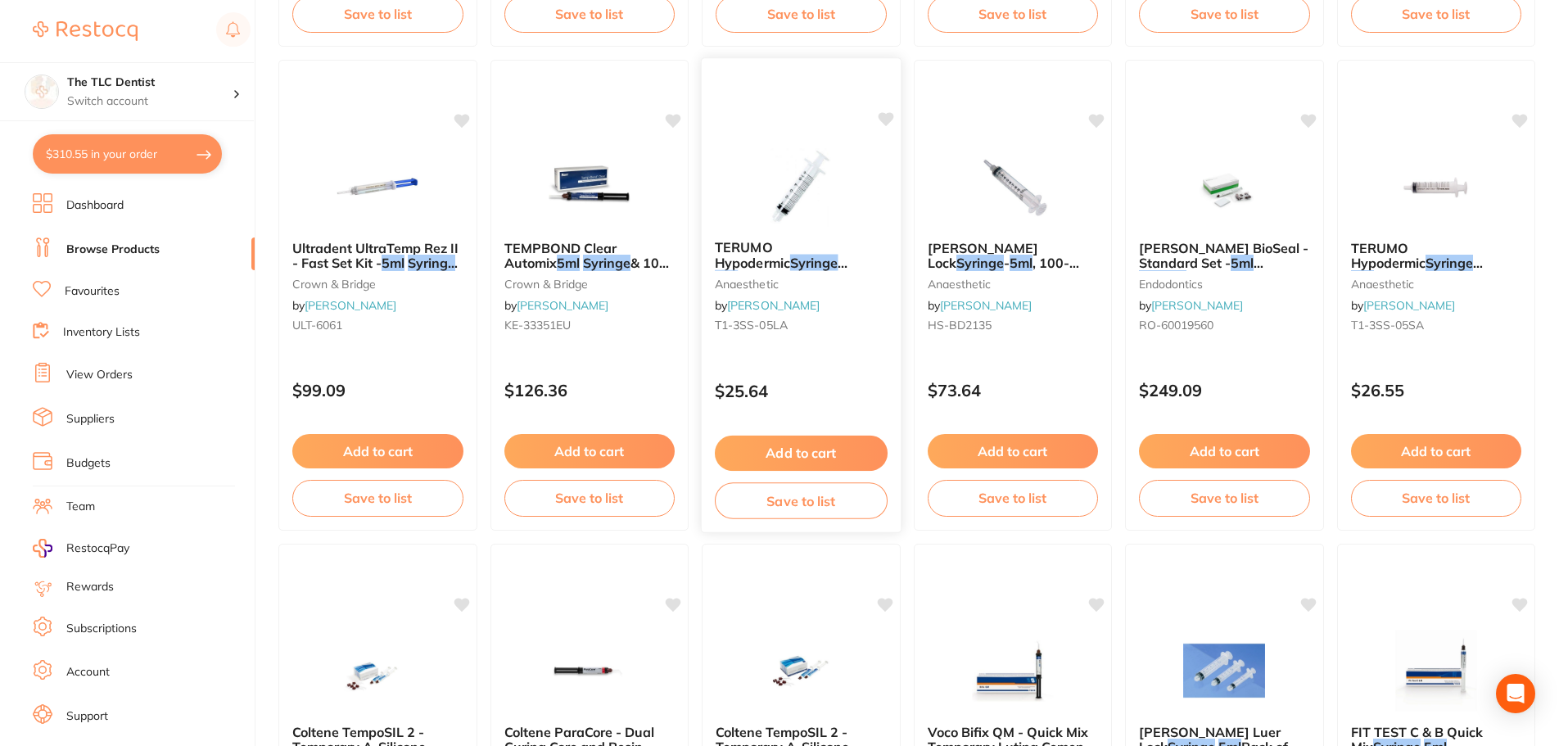
click at [834, 336] on div "TERUMO Hypodermic Syringe 5ml Luer Lock Box of 100 anaesthetic by Henry Schein …" at bounding box center [801, 288] width 199 height 125
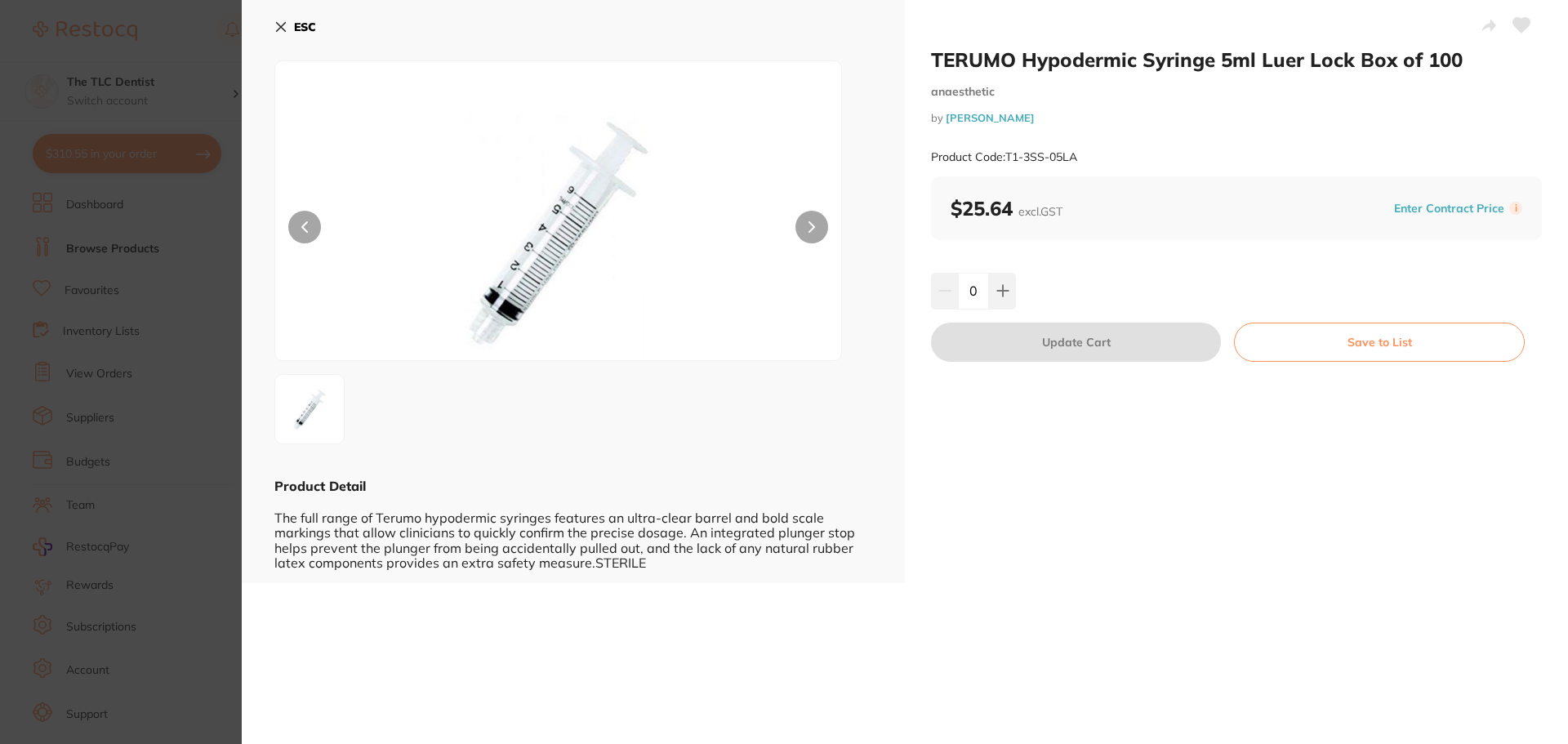
drag, startPoint x: 997, startPoint y: 285, endPoint x: 1053, endPoint y: 314, distance: 63.1
click at [997, 285] on icon at bounding box center [1002, 290] width 13 height 13
type input "1"
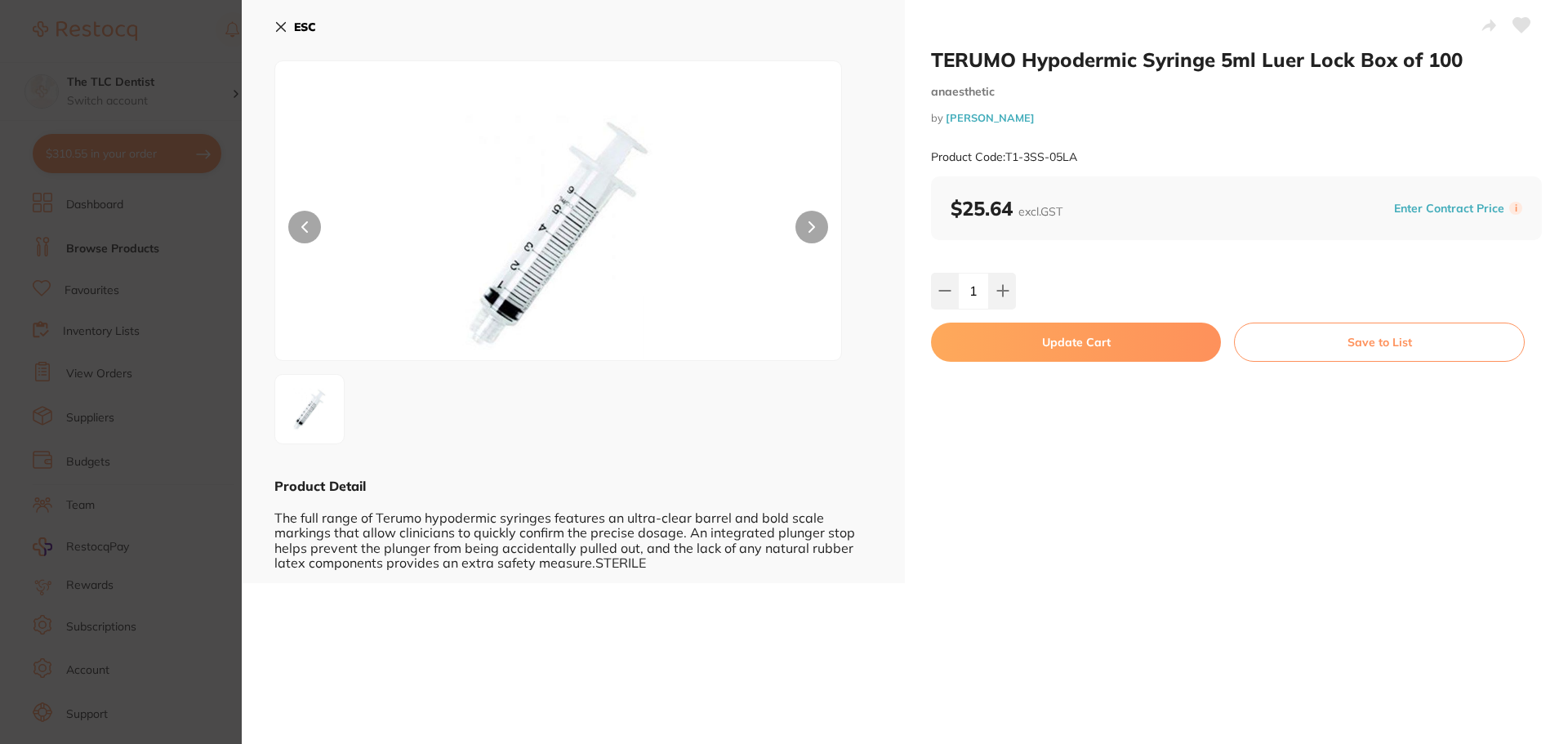
click at [1107, 336] on button "Update Cart" at bounding box center [1076, 342] width 290 height 39
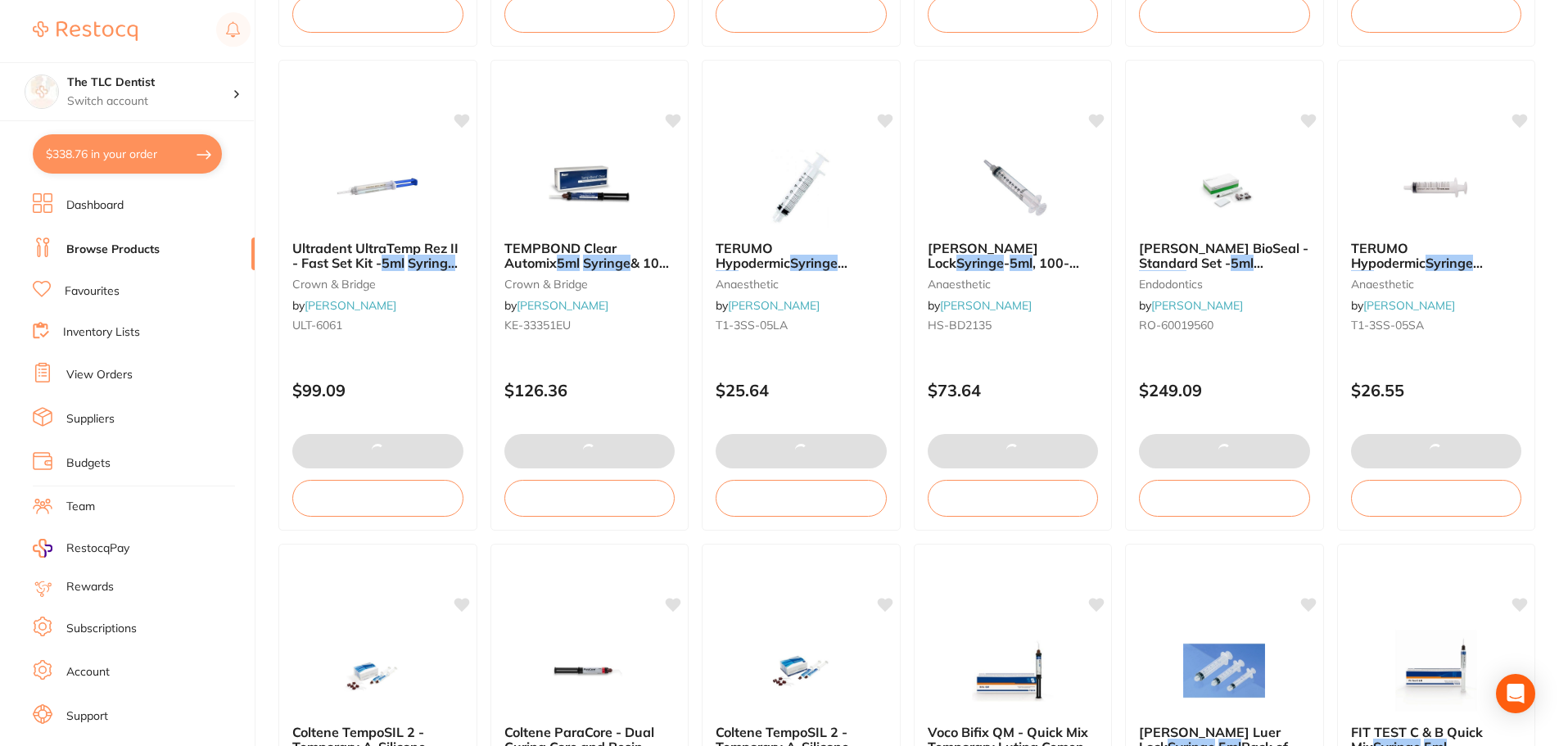
click at [106, 139] on button "$338.76 in your order" at bounding box center [127, 153] width 189 height 39
checkbox input "true"
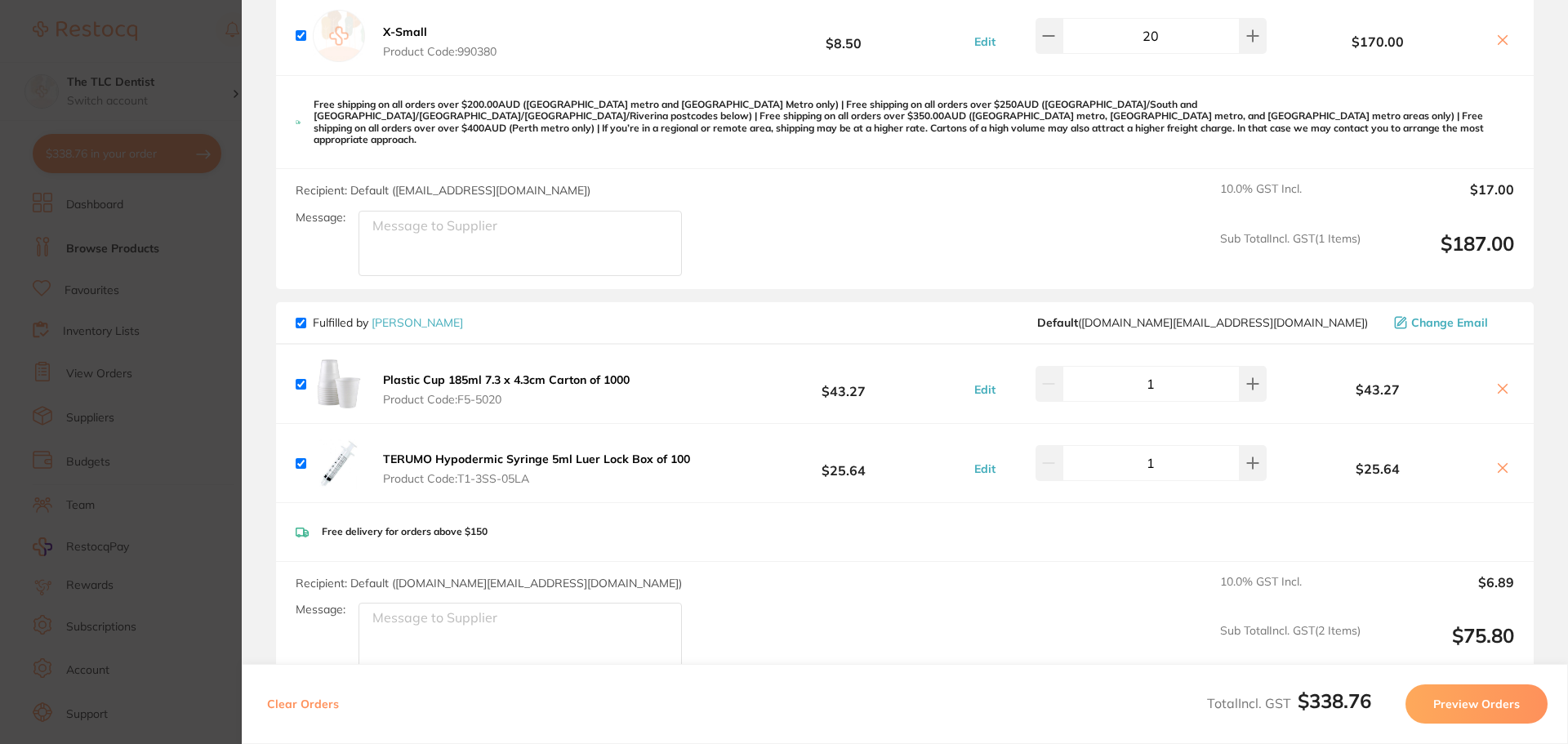
scroll to position [0, 0]
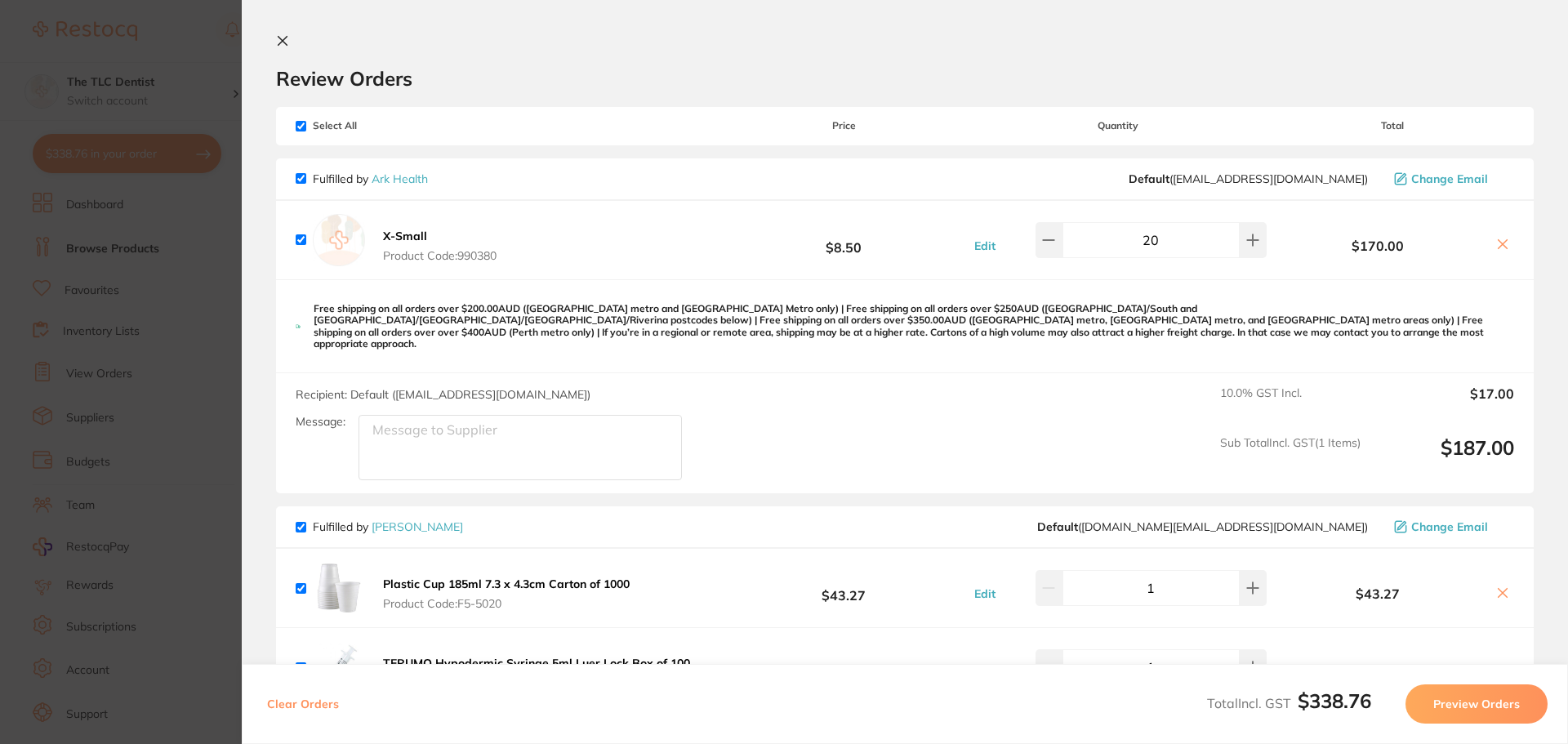
click at [299, 178] on input "checkbox" at bounding box center [300, 178] width 11 height 11
checkbox input "false"
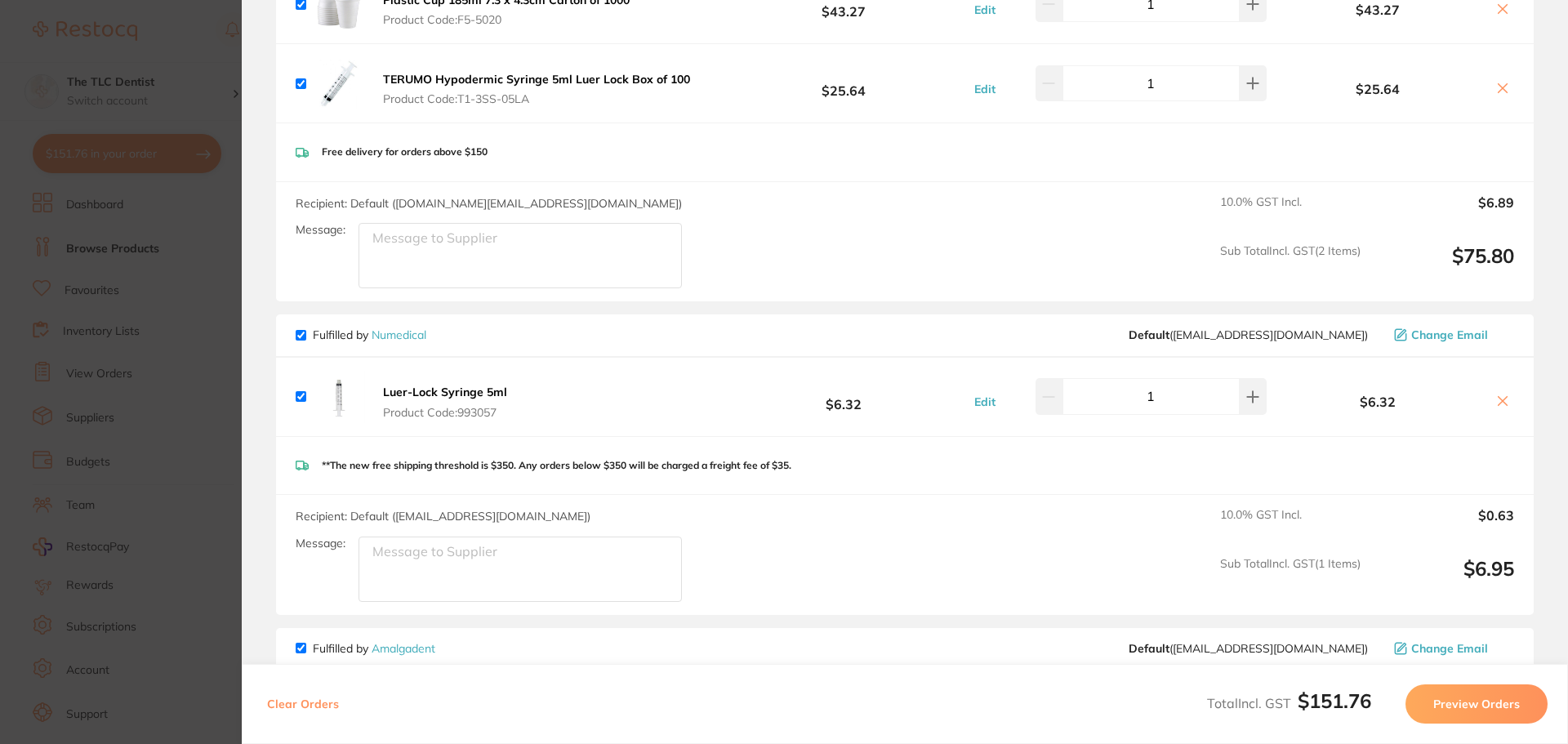
scroll to position [572, 0]
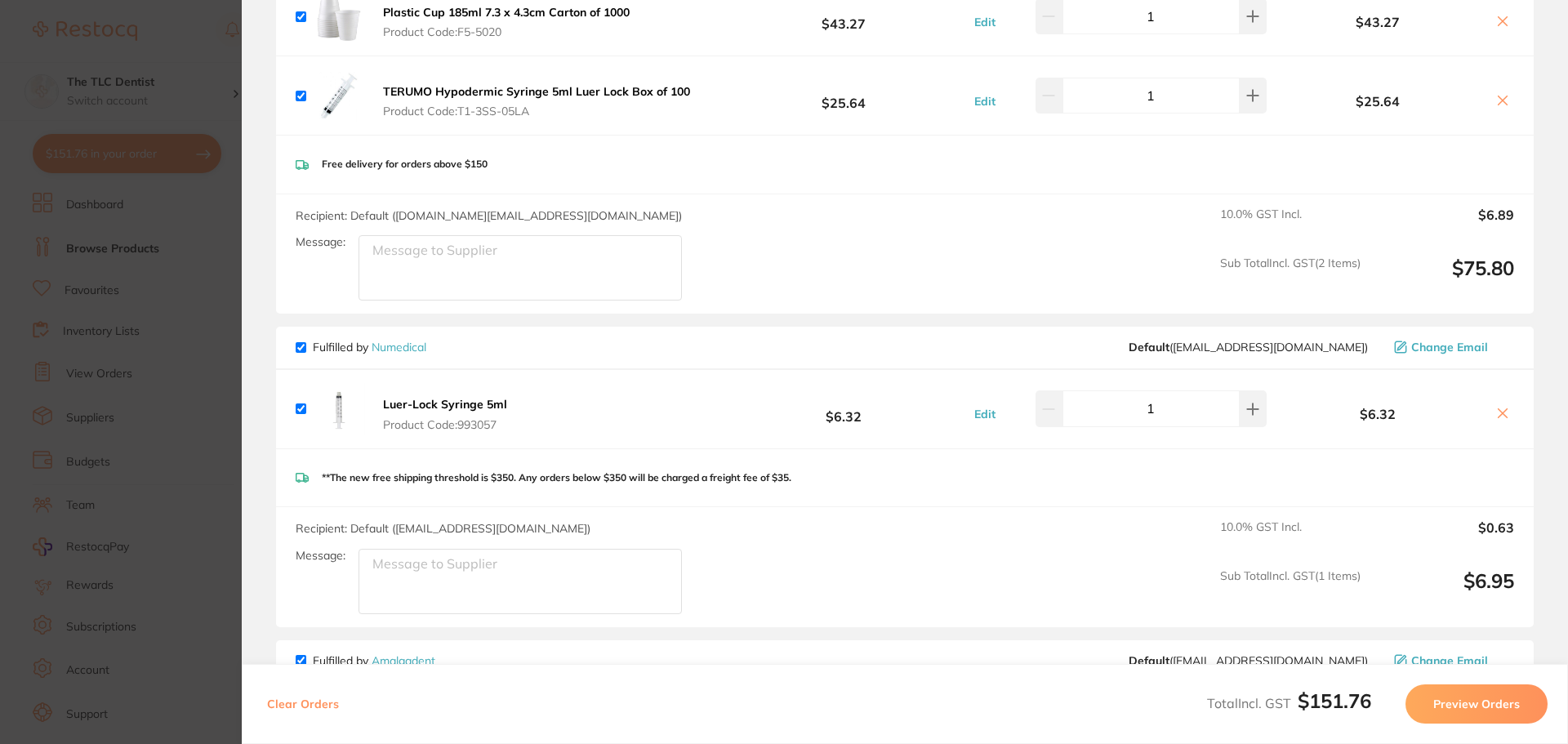
click at [1491, 406] on button at bounding box center [1503, 415] width 23 height 17
click at [1499, 407] on icon at bounding box center [1502, 413] width 13 height 13
click at [1496, 407] on icon at bounding box center [1502, 413] width 13 height 13
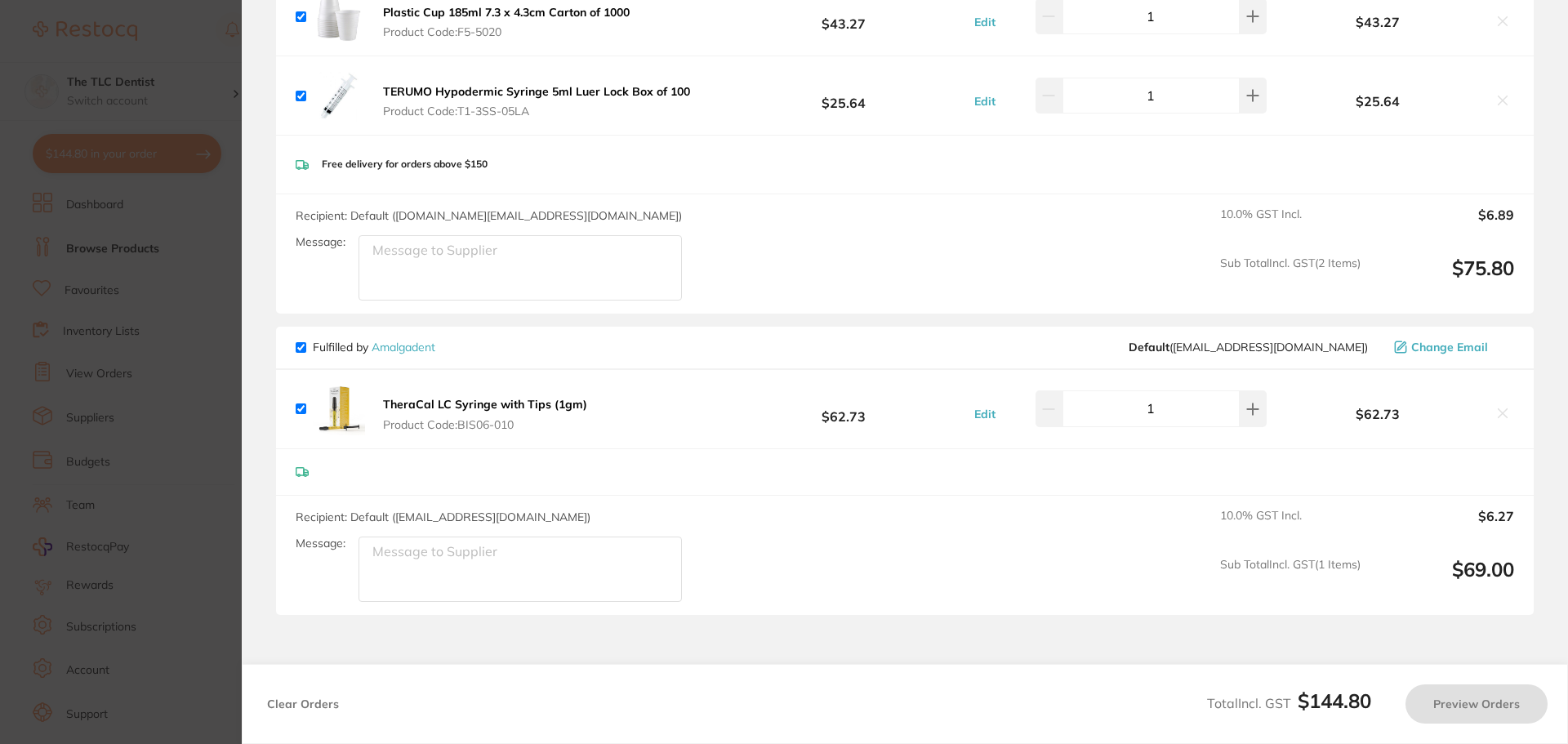
checkbox input "false"
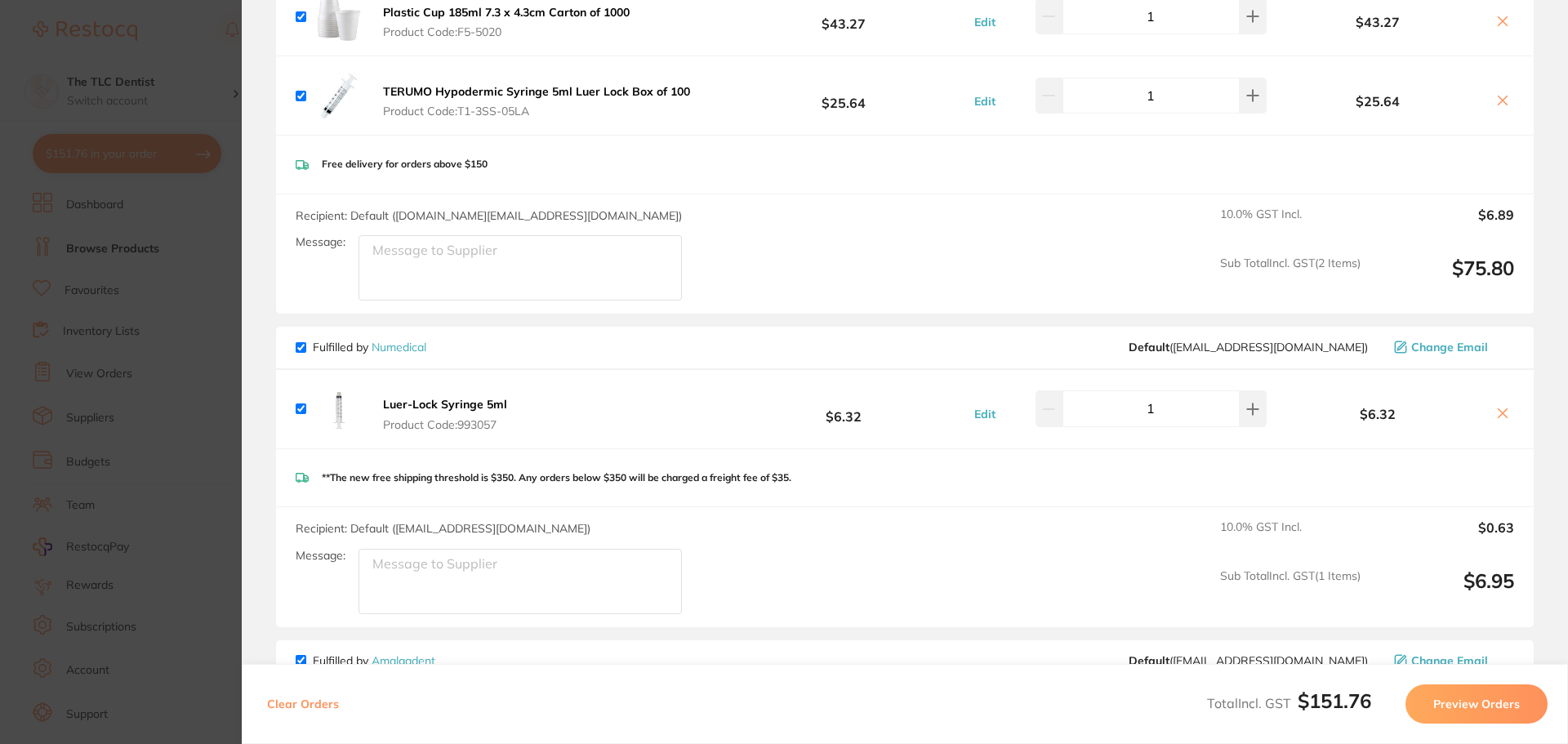
drag, startPoint x: 302, startPoint y: 330, endPoint x: 304, endPoint y: 353, distance: 23.1
click at [302, 342] on input "checkbox" at bounding box center [300, 347] width 11 height 11
checkbox input "false"
click at [298, 655] on input "checkbox" at bounding box center [300, 660] width 11 height 11
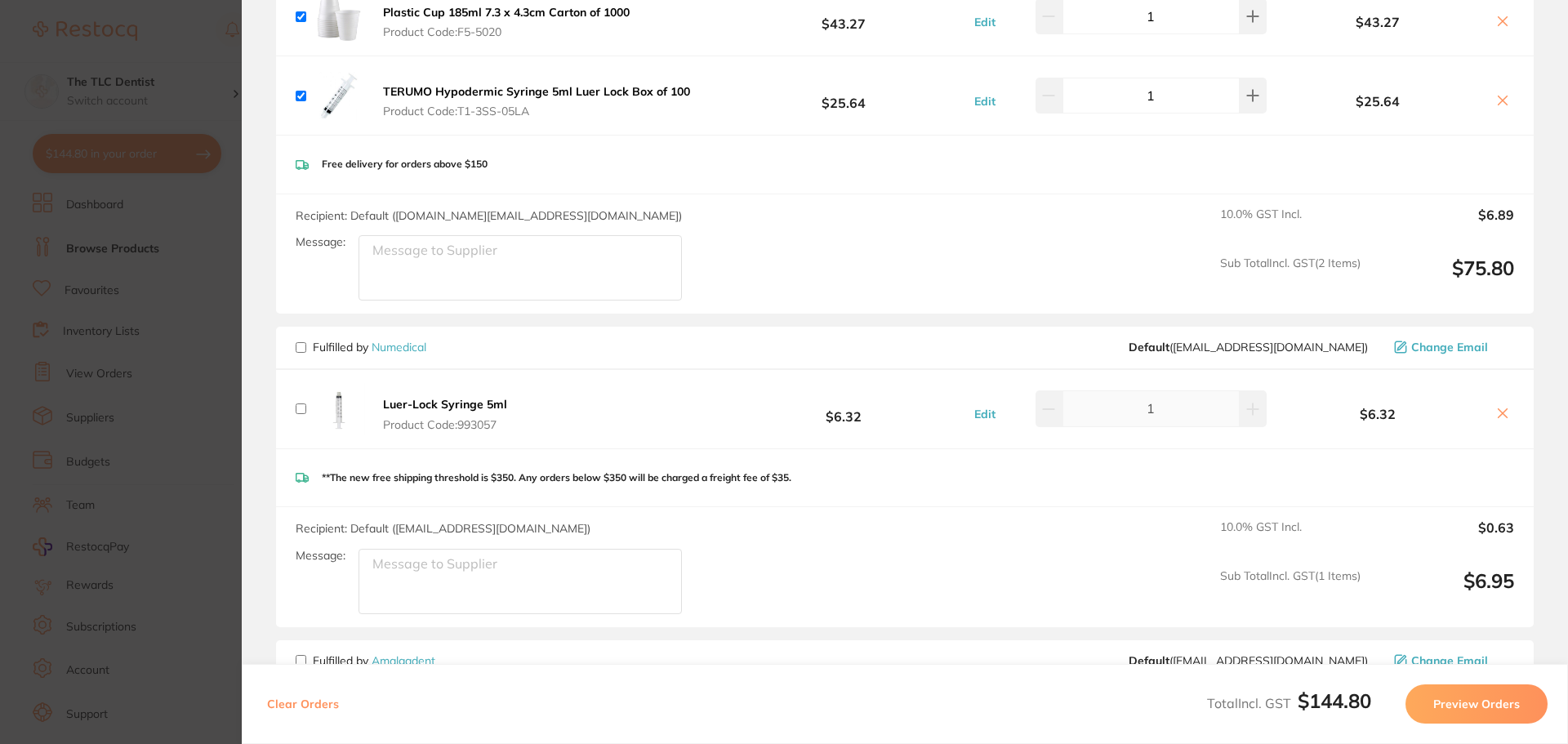
checkbox input "false"
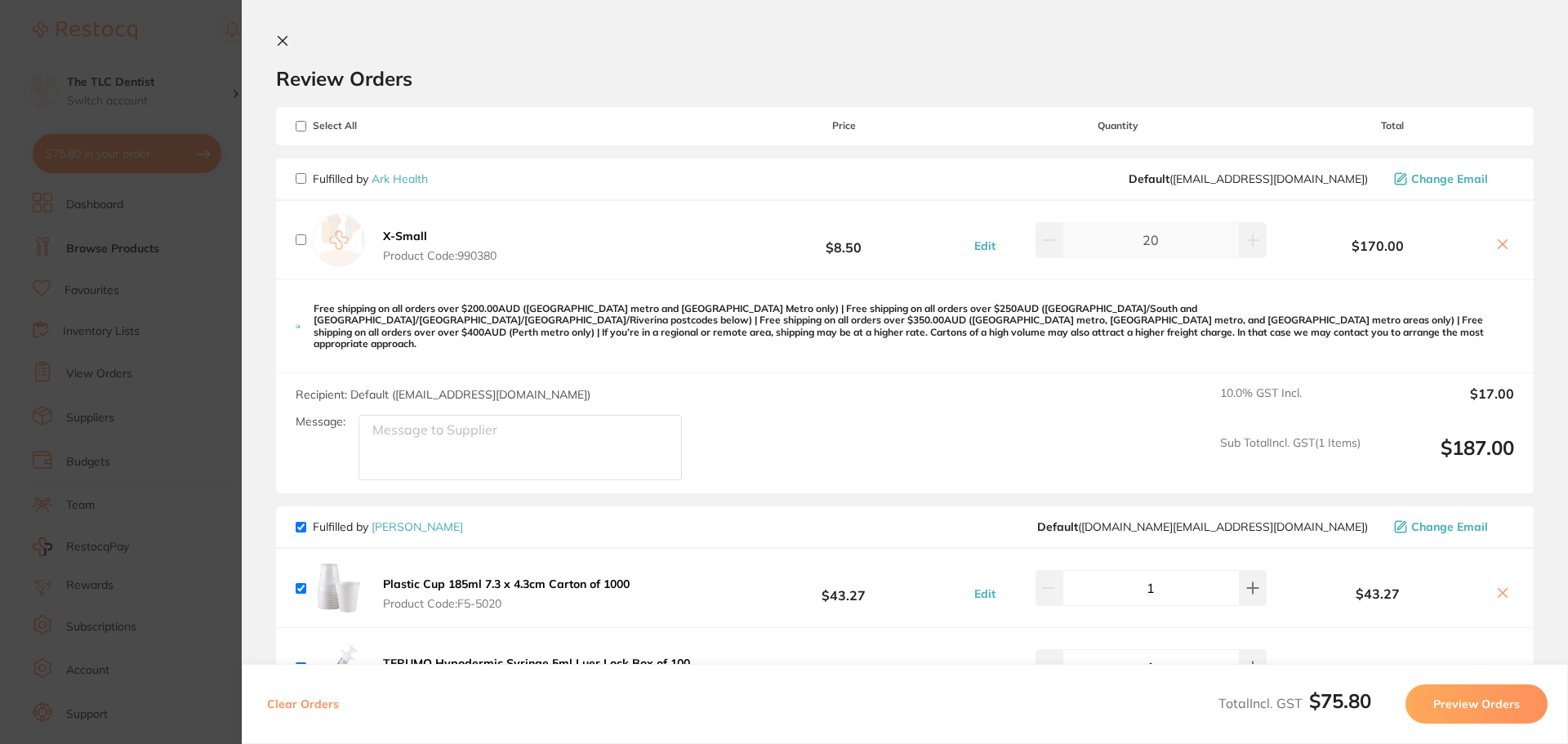
scroll to position [326, 0]
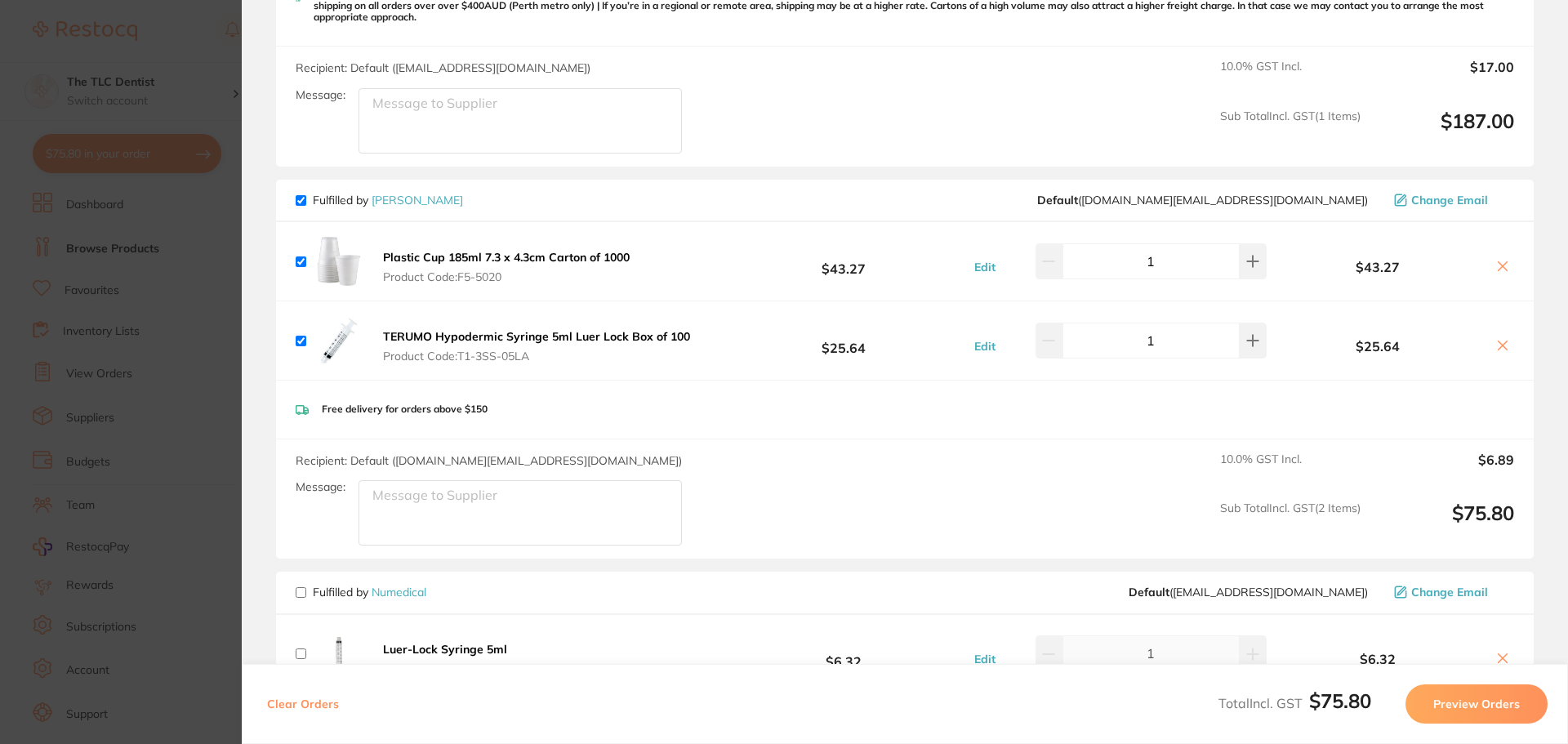
click at [1454, 699] on button "Preview Orders" at bounding box center [1476, 703] width 142 height 39
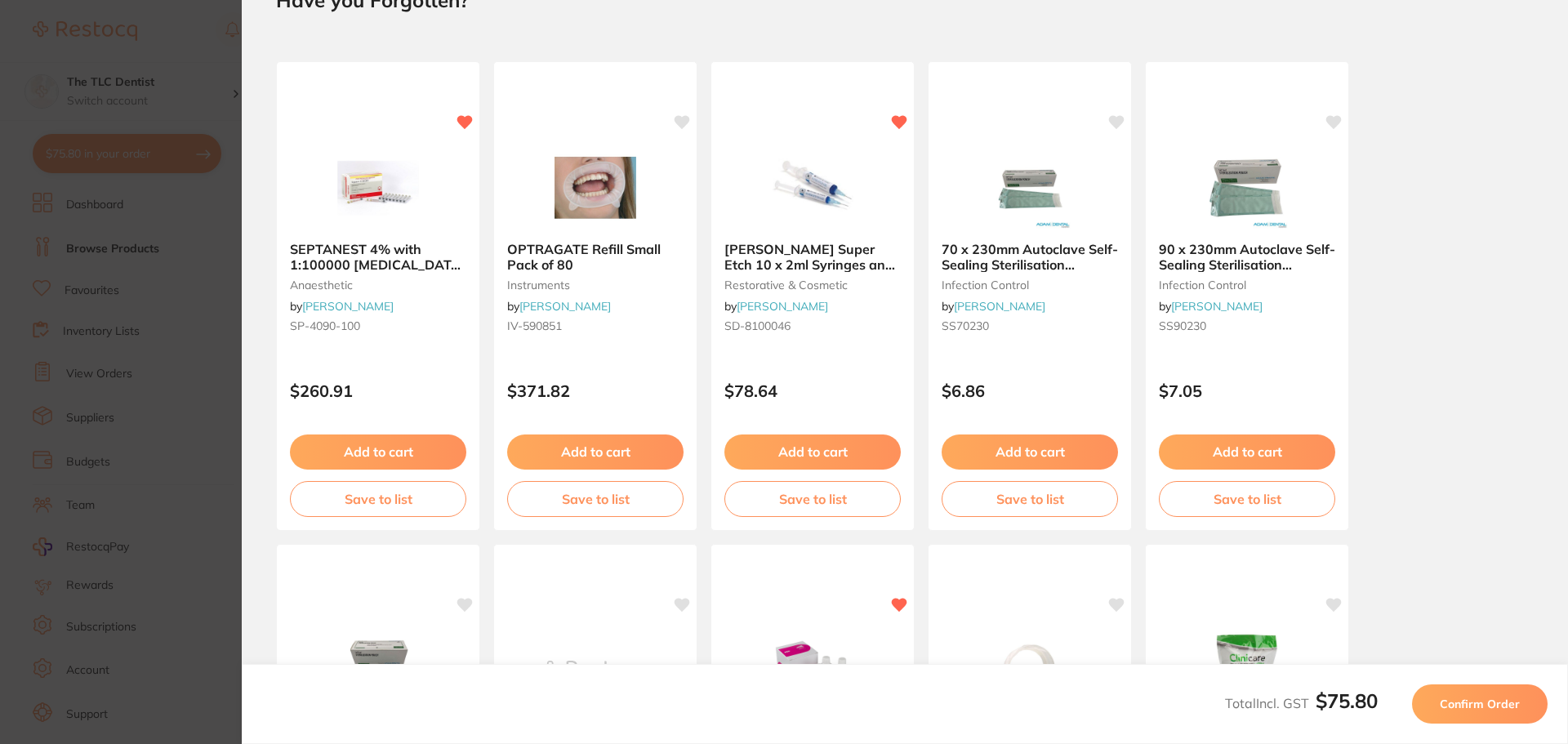
scroll to position [0, 0]
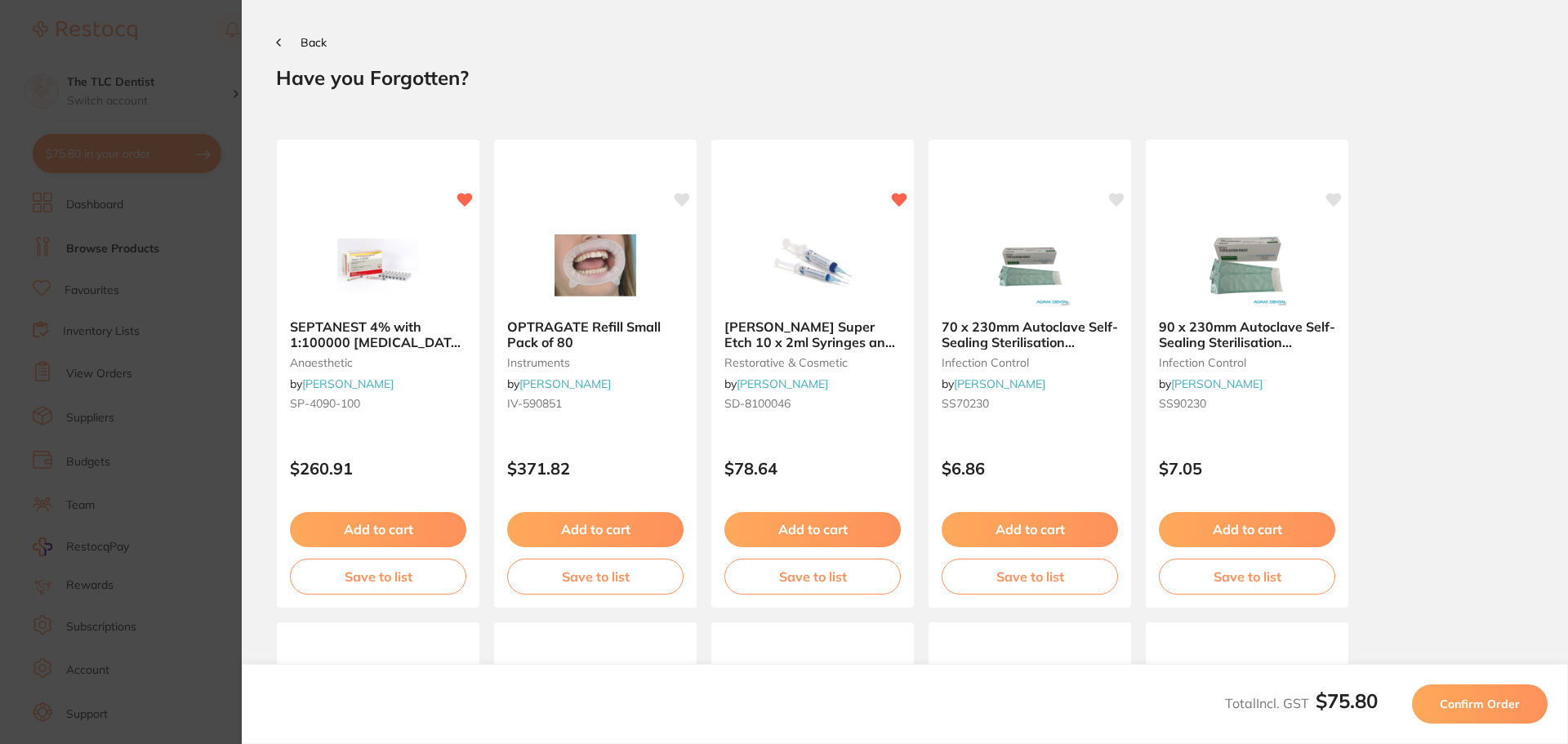
click at [1503, 705] on span "Confirm Order" at bounding box center [1480, 703] width 80 height 15
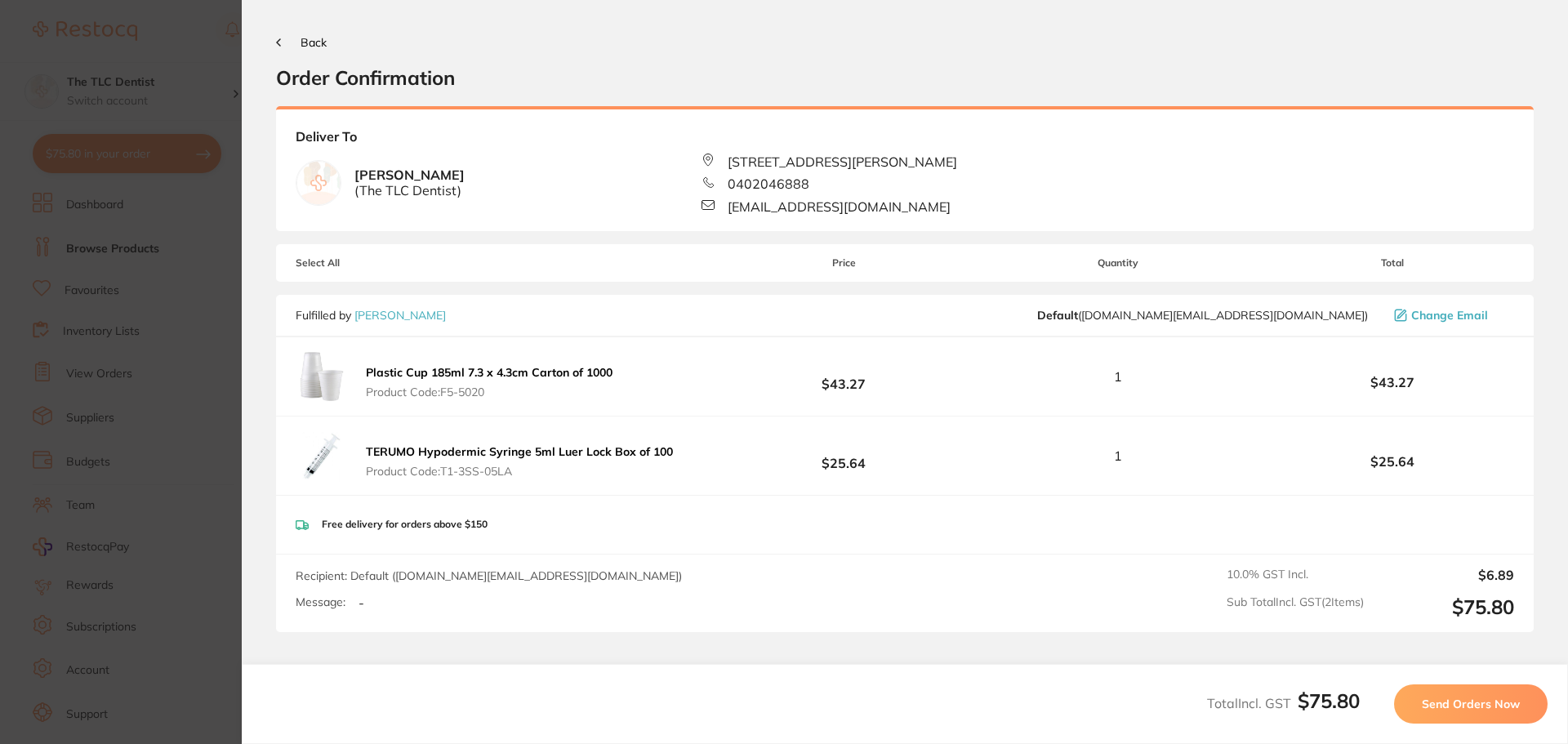
click at [1503, 705] on span "Send Orders Now" at bounding box center [1470, 703] width 98 height 15
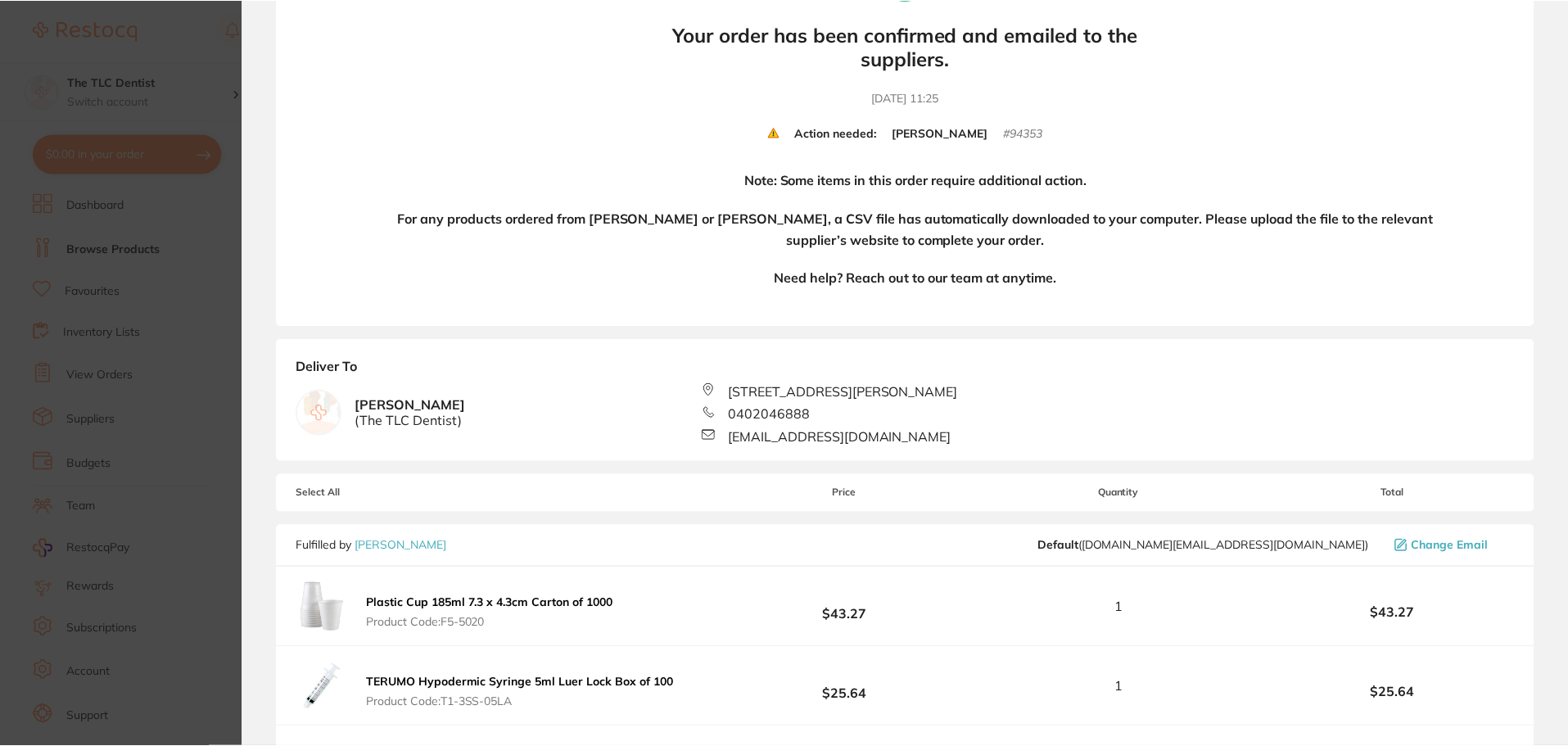
scroll to position [82, 0]
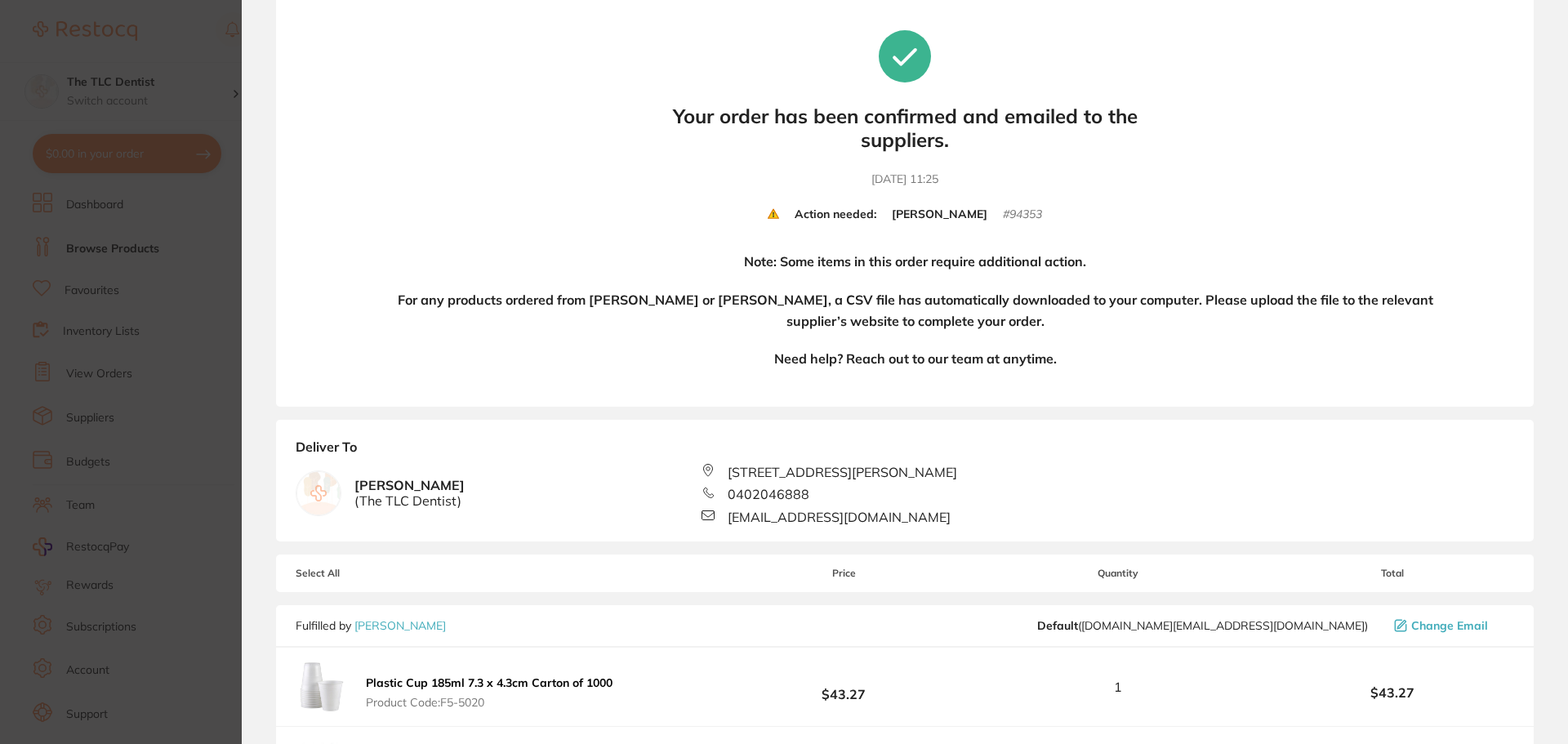
drag, startPoint x: 148, startPoint y: 186, endPoint x: 250, endPoint y: 87, distance: 142.1
click at [148, 187] on section "Update RRP Set your pre negotiated price for this item. Item Agreed RRP (excl. …" at bounding box center [784, 372] width 1568 height 744
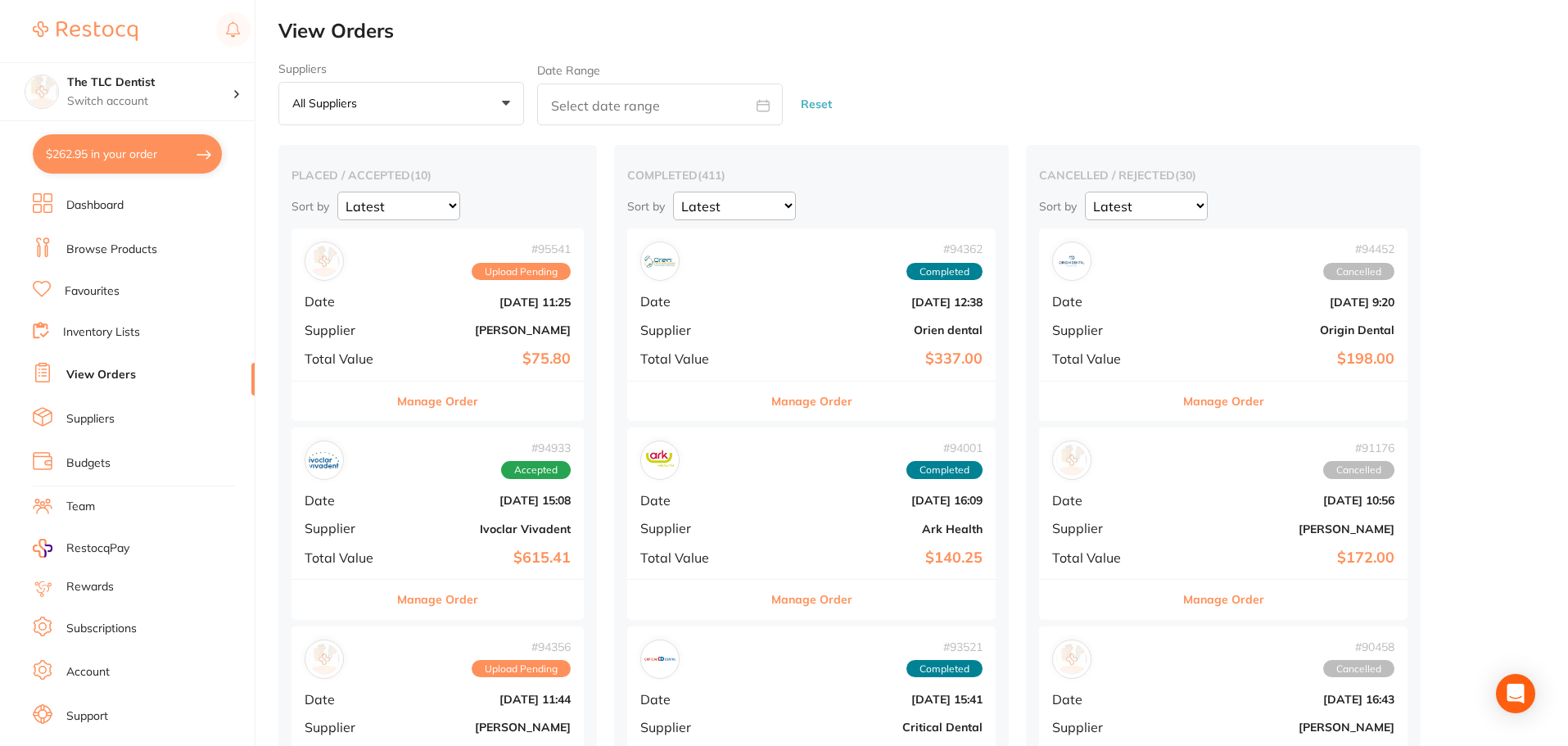
click at [482, 338] on div "# 95541 Upload Pending Date Oct 2 2025, 11:25 Supplier Henry Schein Halas Total…" at bounding box center [437, 304] width 292 height 152
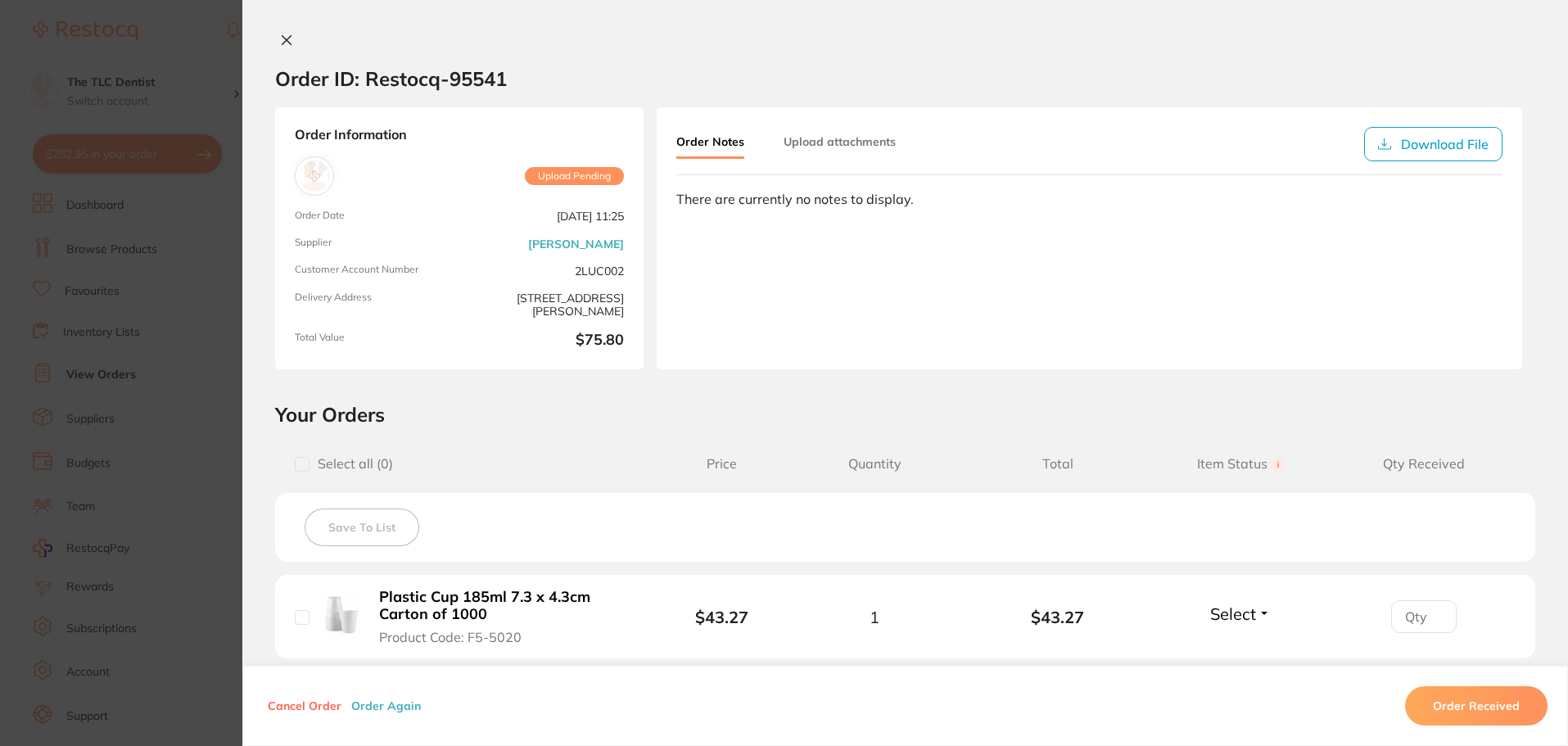
click at [105, 461] on section "Order ID: Restocq- 95541 Order Information Upload Pending Order Date Oct 2 2025…" at bounding box center [784, 373] width 1568 height 746
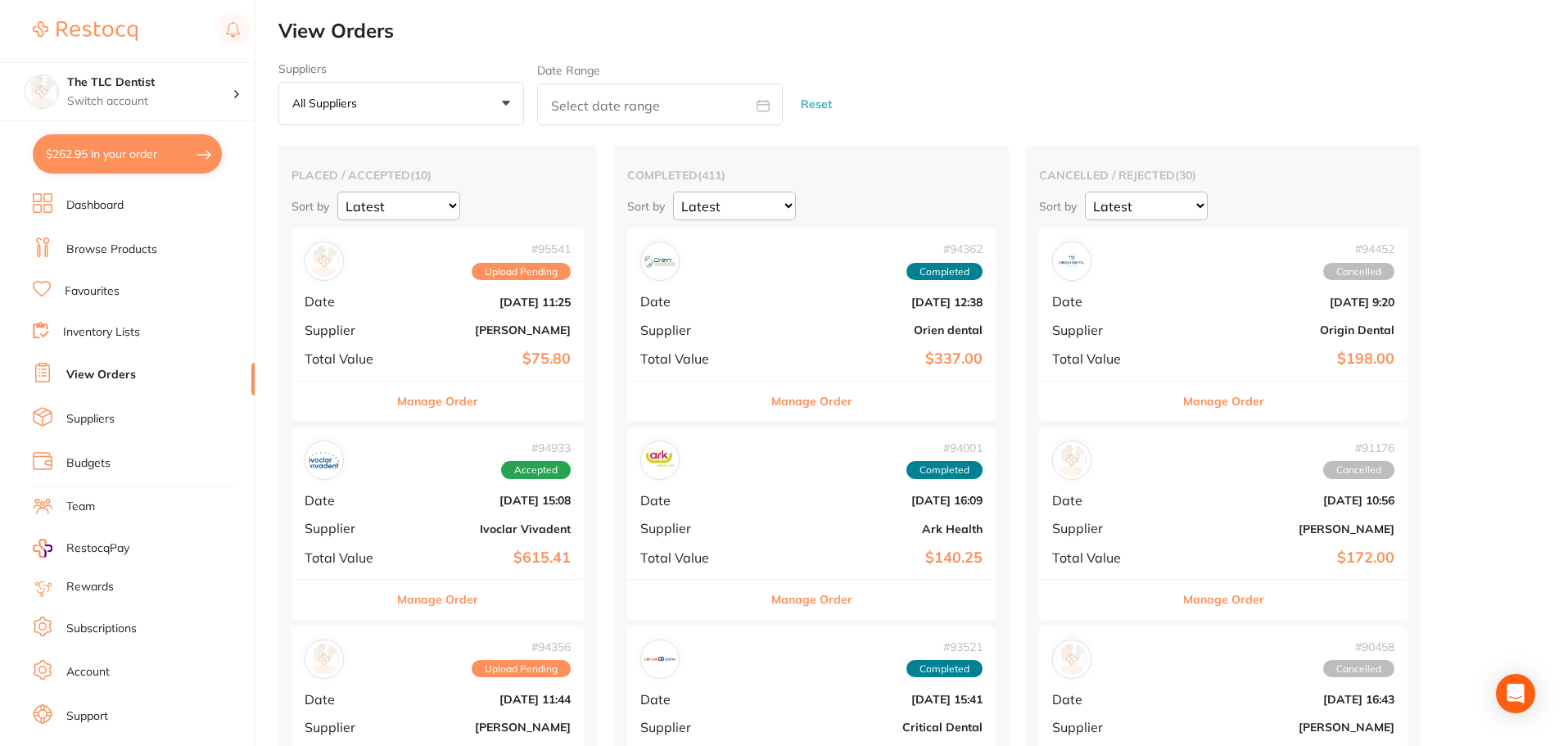
click at [103, 155] on button "$262.95 in your order" at bounding box center [127, 153] width 189 height 39
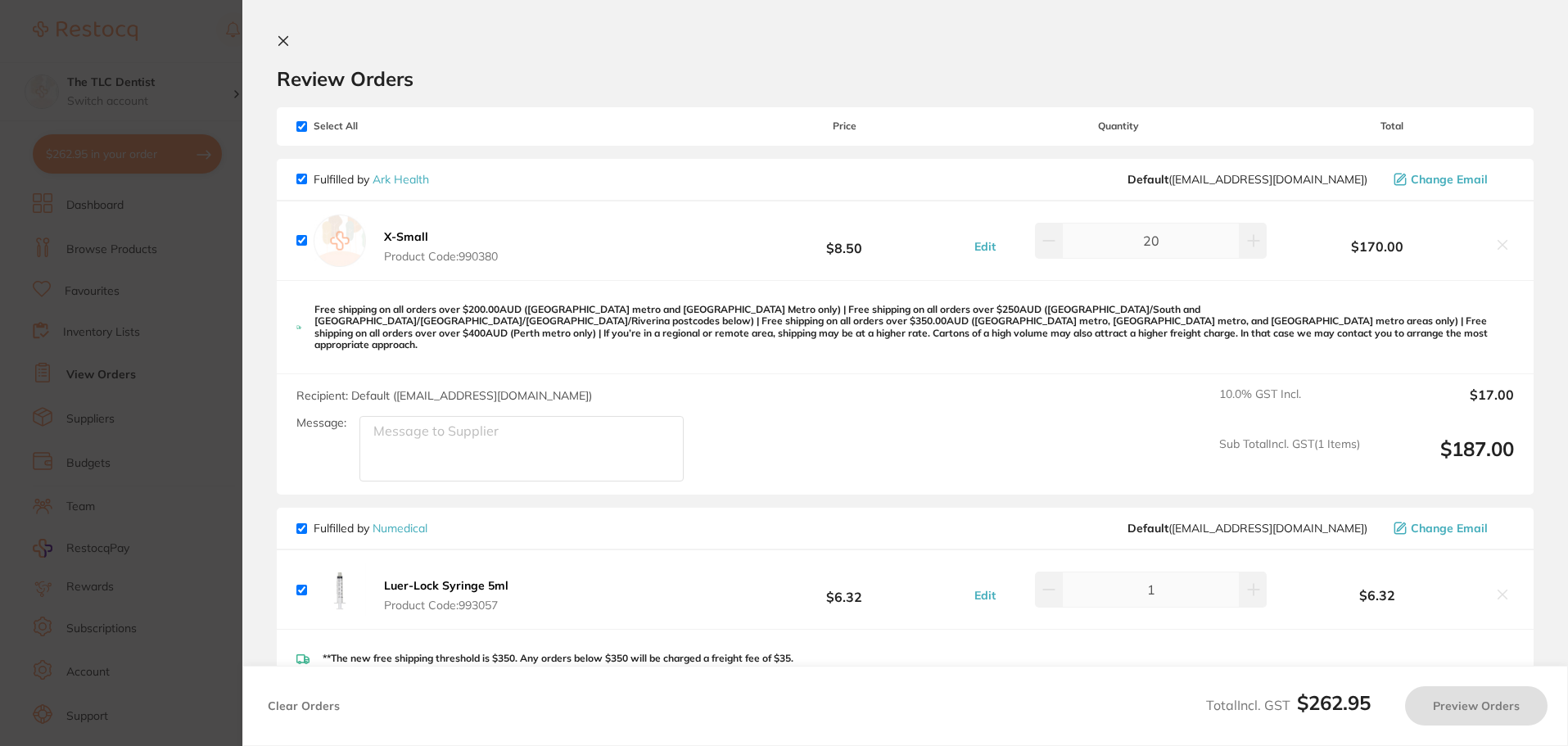
checkbox input "true"
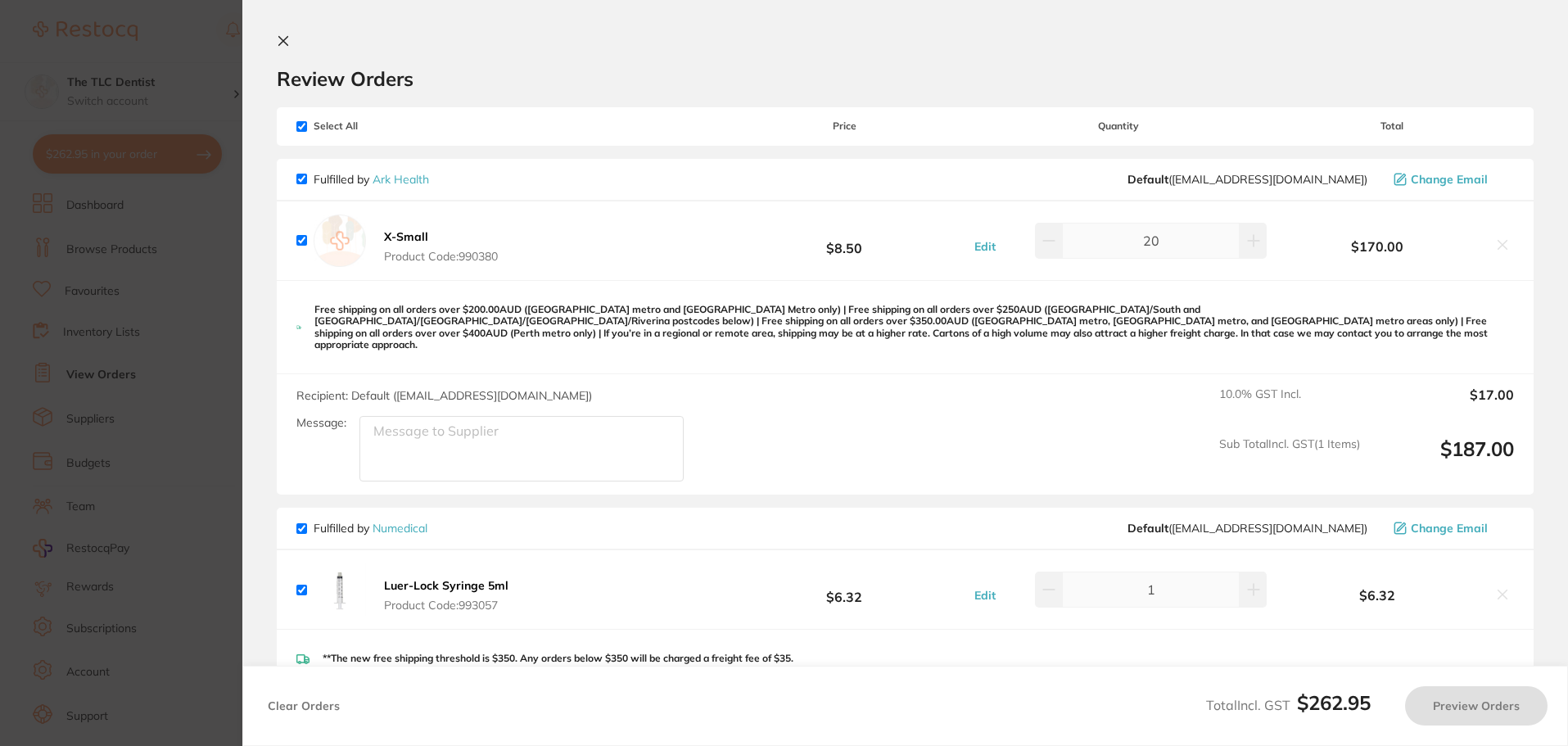
checkbox input "true"
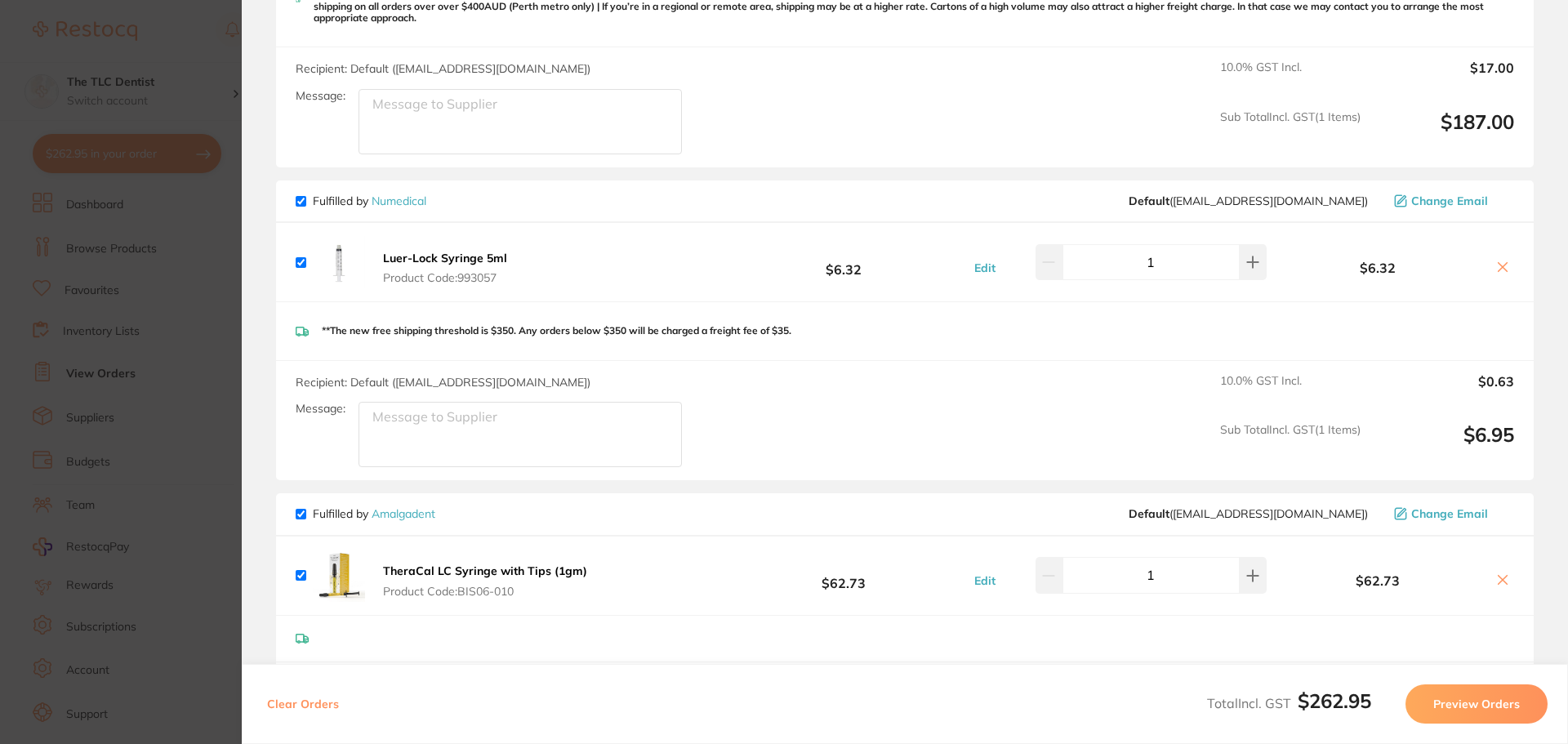
scroll to position [326, 0]
click at [1499, 247] on div "$6.32" at bounding box center [1392, 261] width 243 height 28
click at [1502, 262] on icon at bounding box center [1503, 265] width 9 height 9
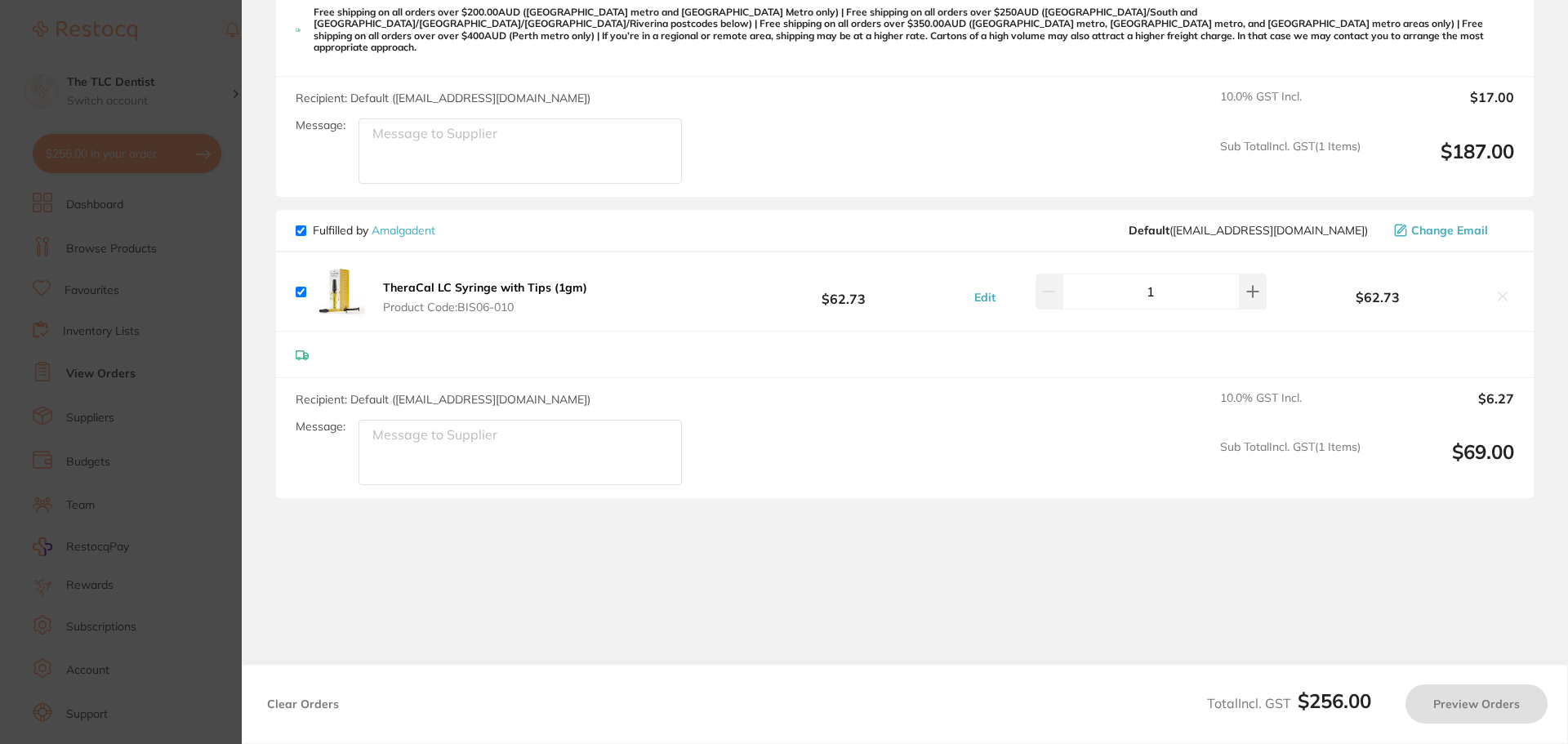
checkbox input "true"
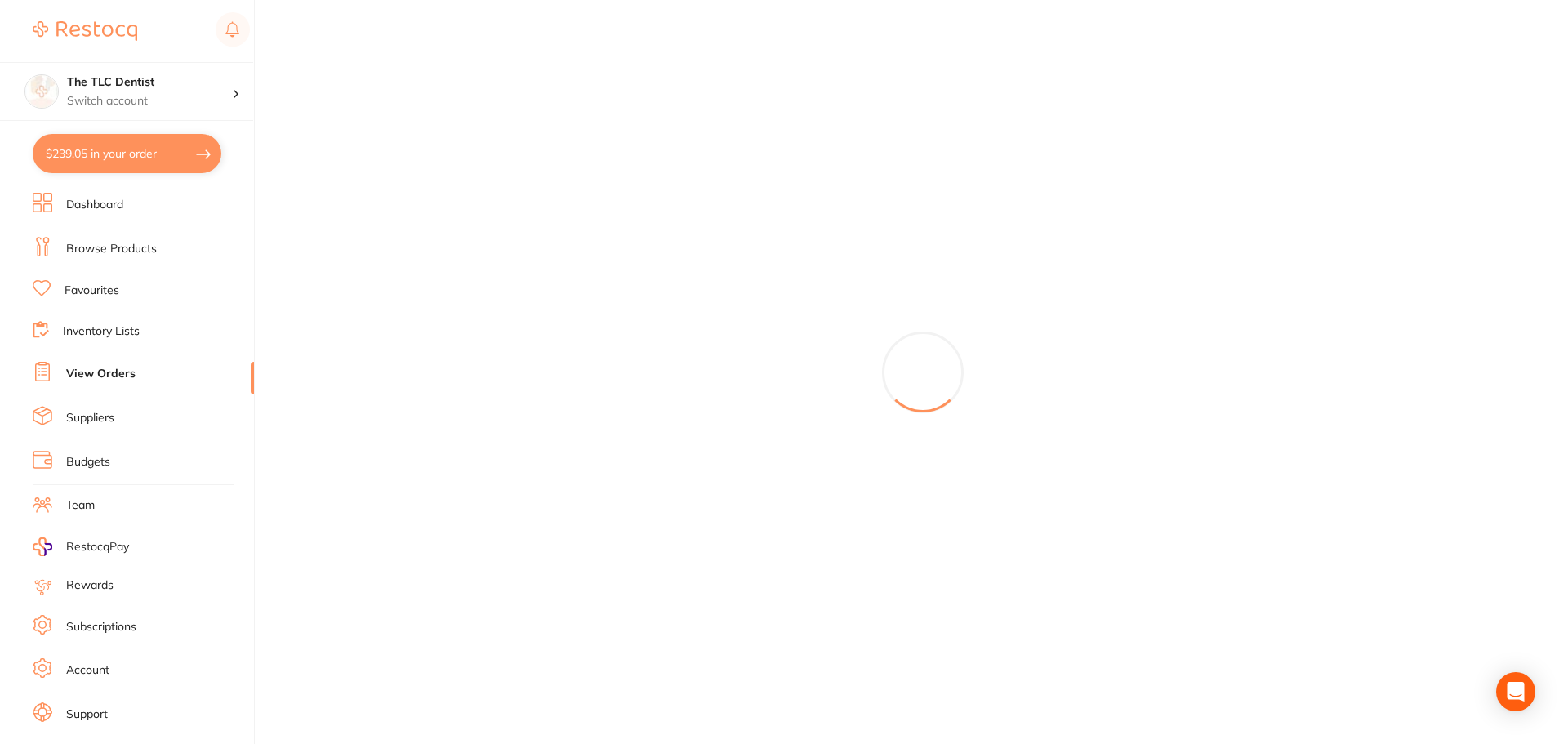
click at [143, 155] on button "$239.05 in your order" at bounding box center [127, 153] width 189 height 39
checkbox input "true"
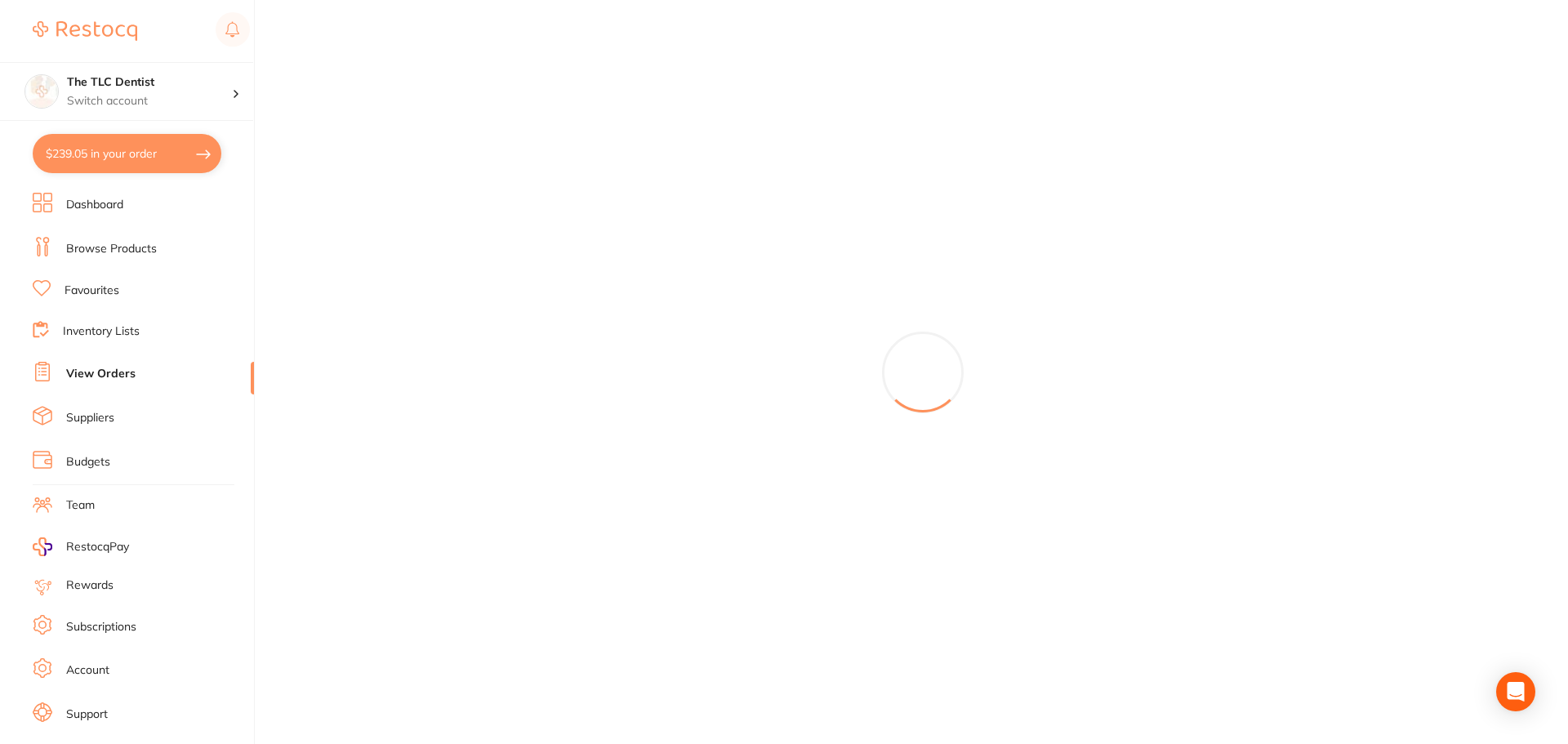
checkbox input "true"
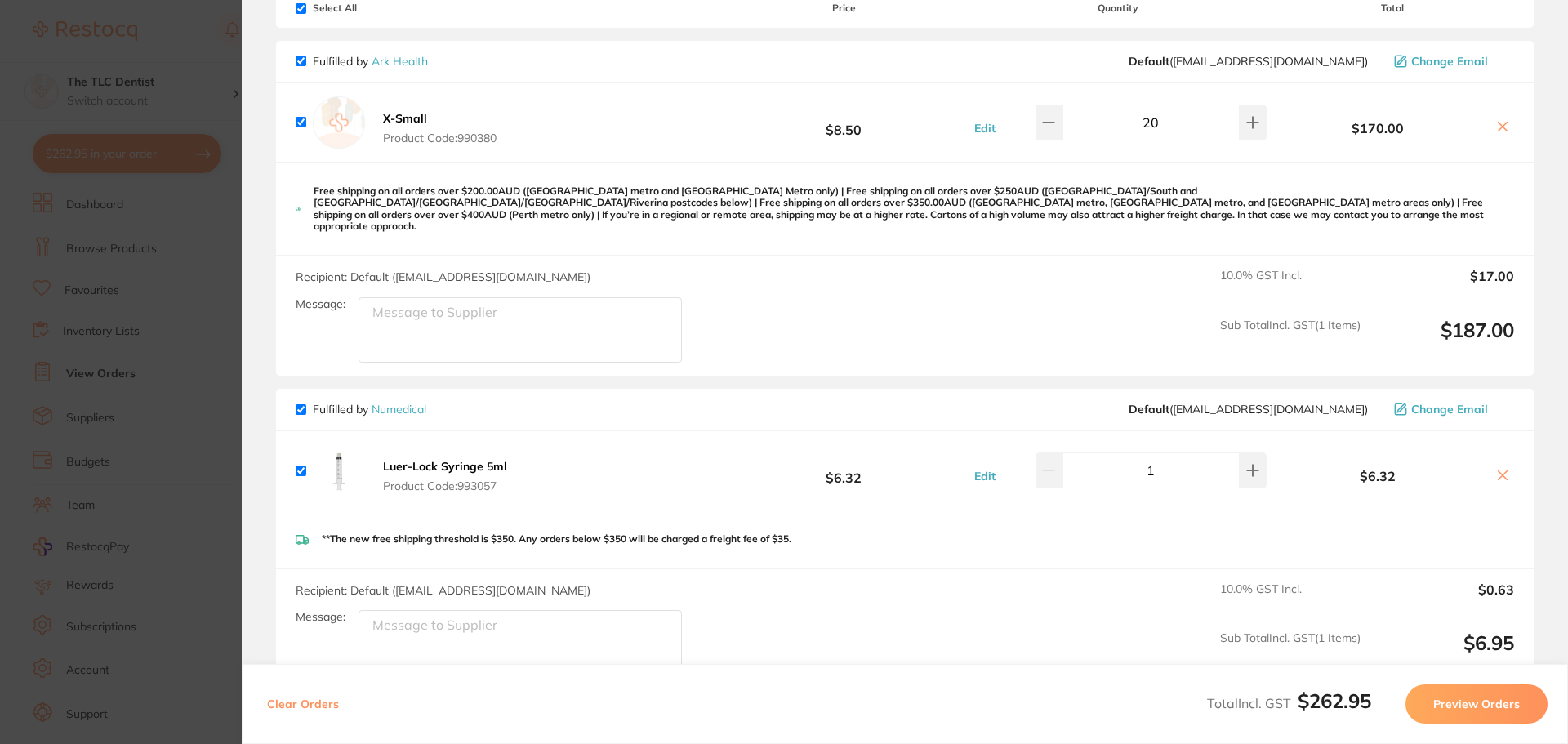
scroll to position [326, 0]
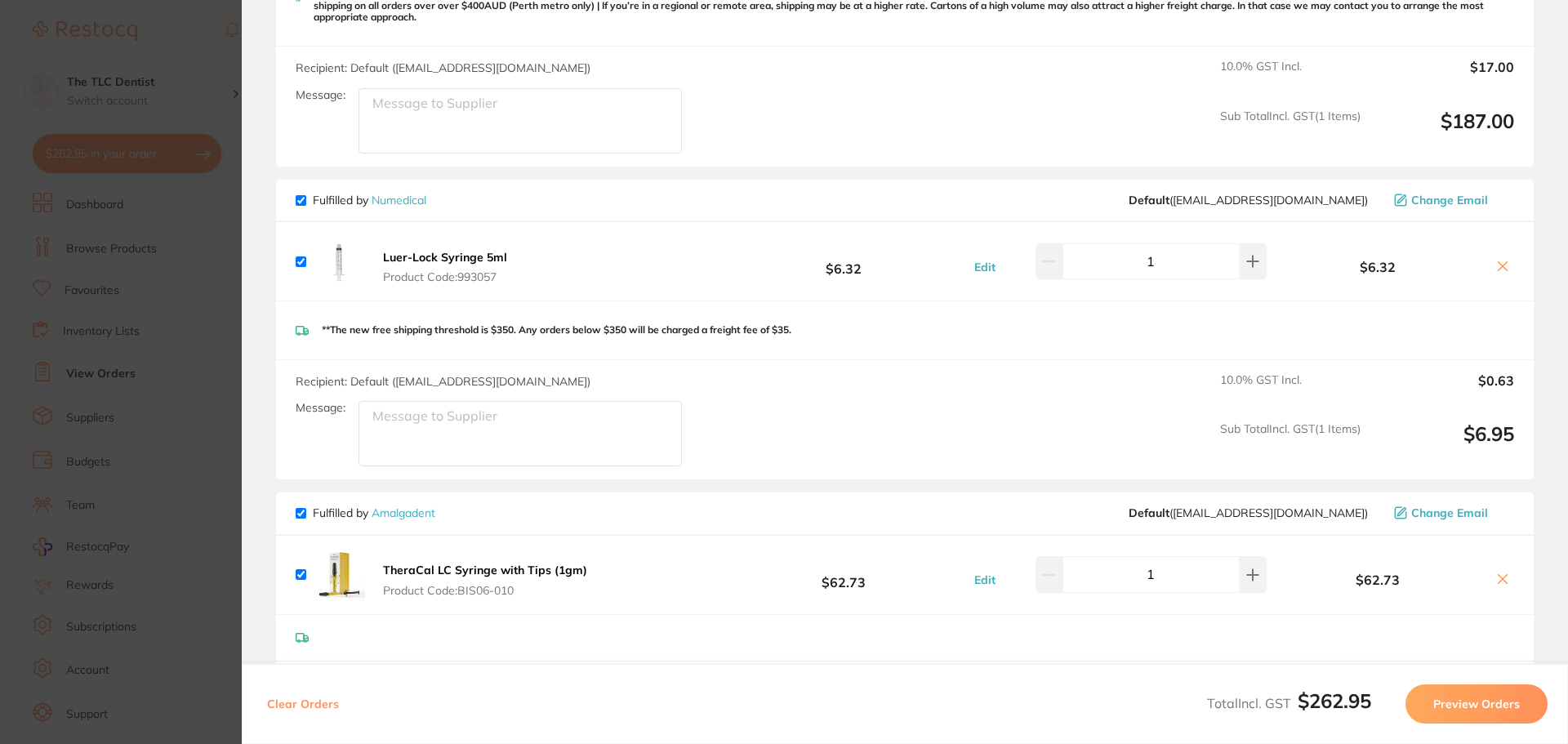
click at [1500, 259] on button at bounding box center [1503, 267] width 23 height 17
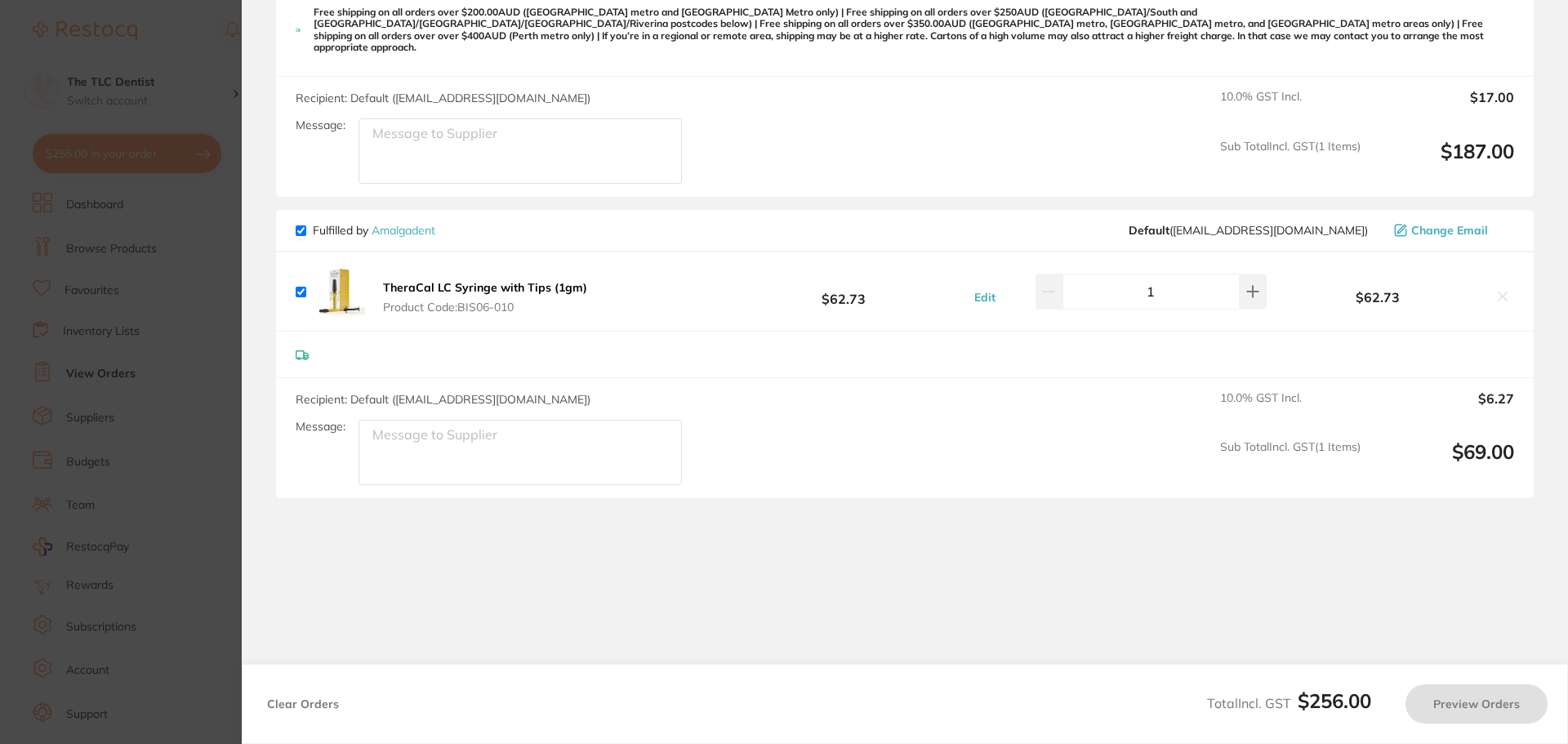
checkbox input "true"
click at [135, 436] on section "Update RRP Set your pre negotiated price for this item. Item Agreed RRP (excl. …" at bounding box center [784, 372] width 1568 height 744
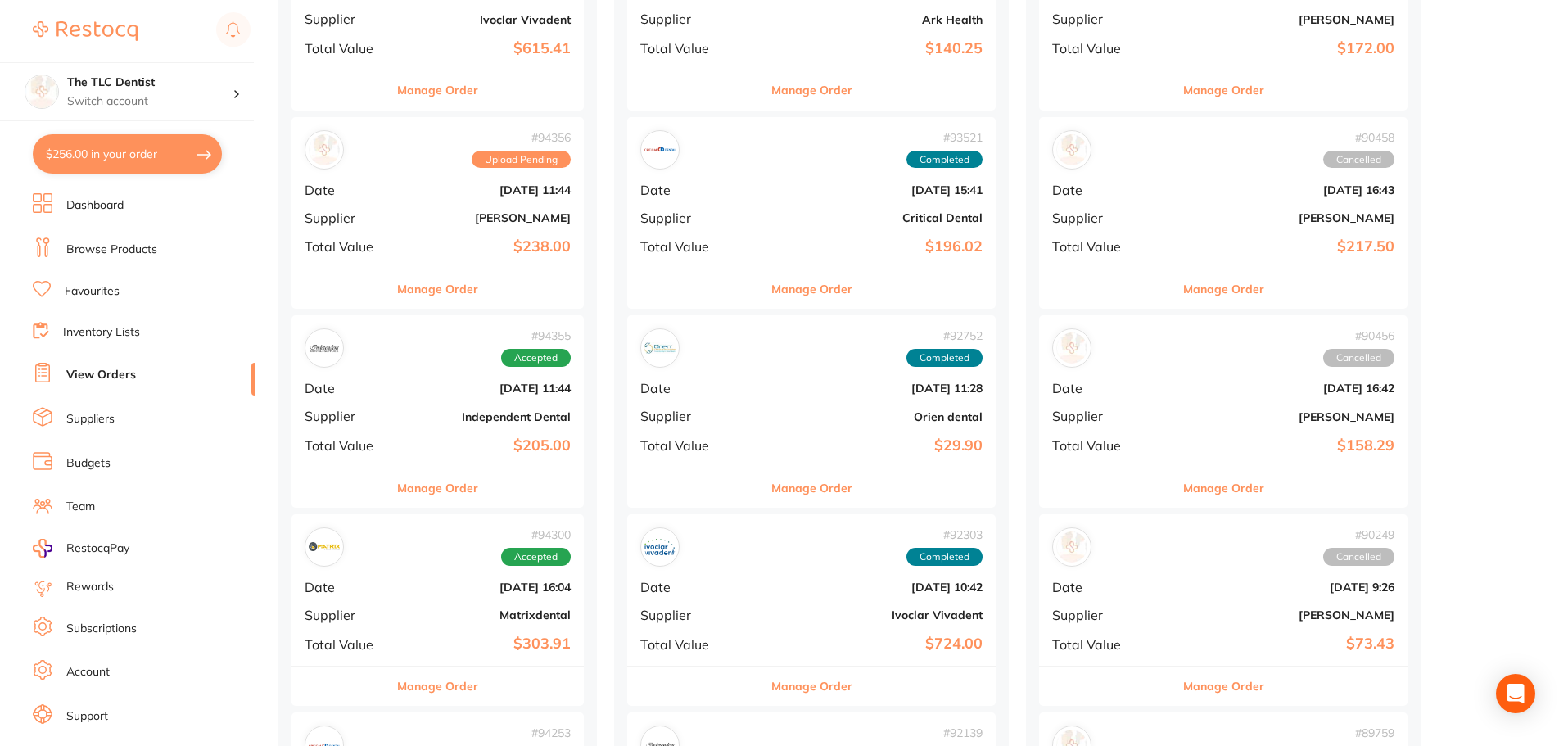
scroll to position [327, 0]
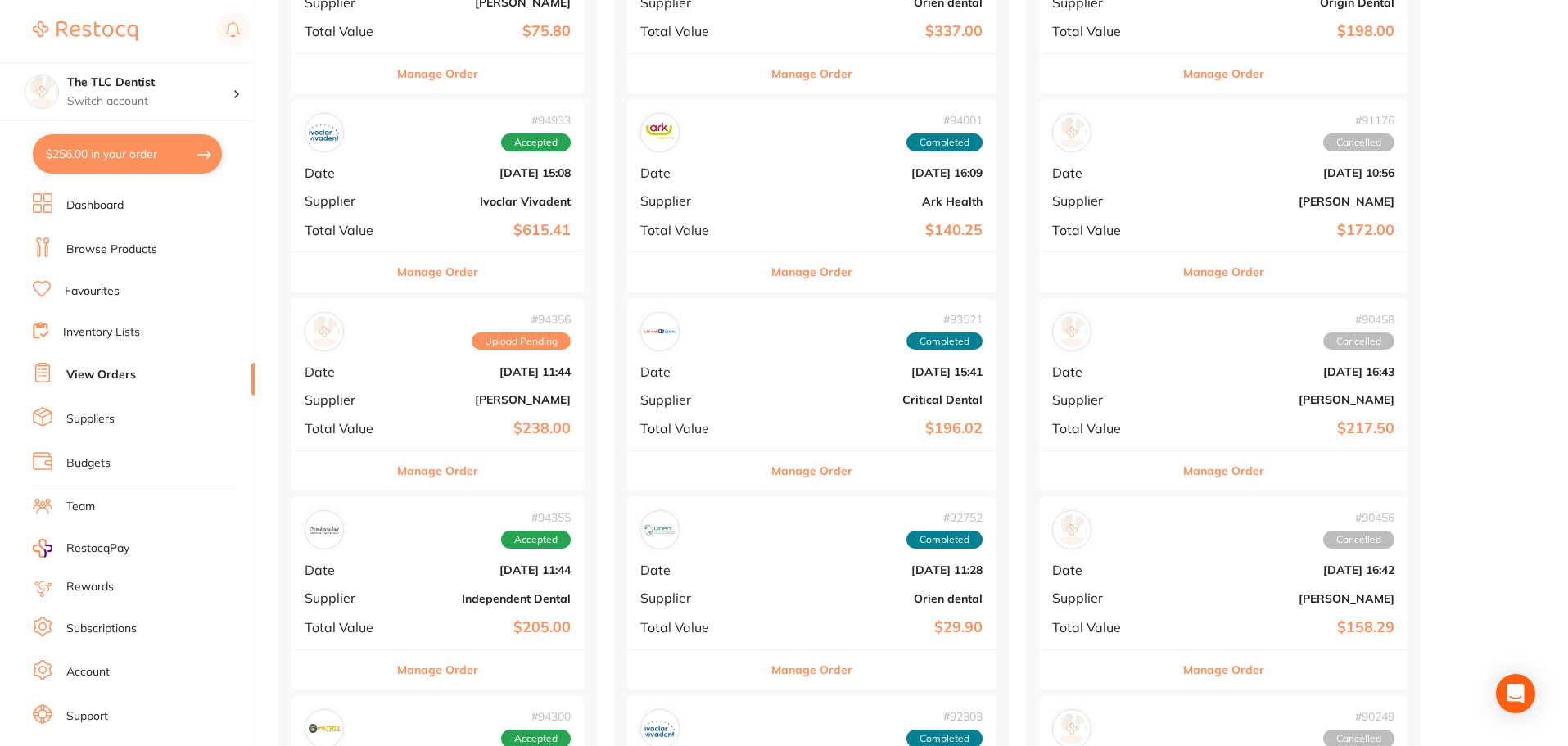
click at [106, 188] on section "The TLC Dentist Switch account The TLC Dentist $256.00 in your order Dashboard …" at bounding box center [127, 373] width 256 height 746
click at [109, 198] on link "Dashboard" at bounding box center [94, 205] width 57 height 17
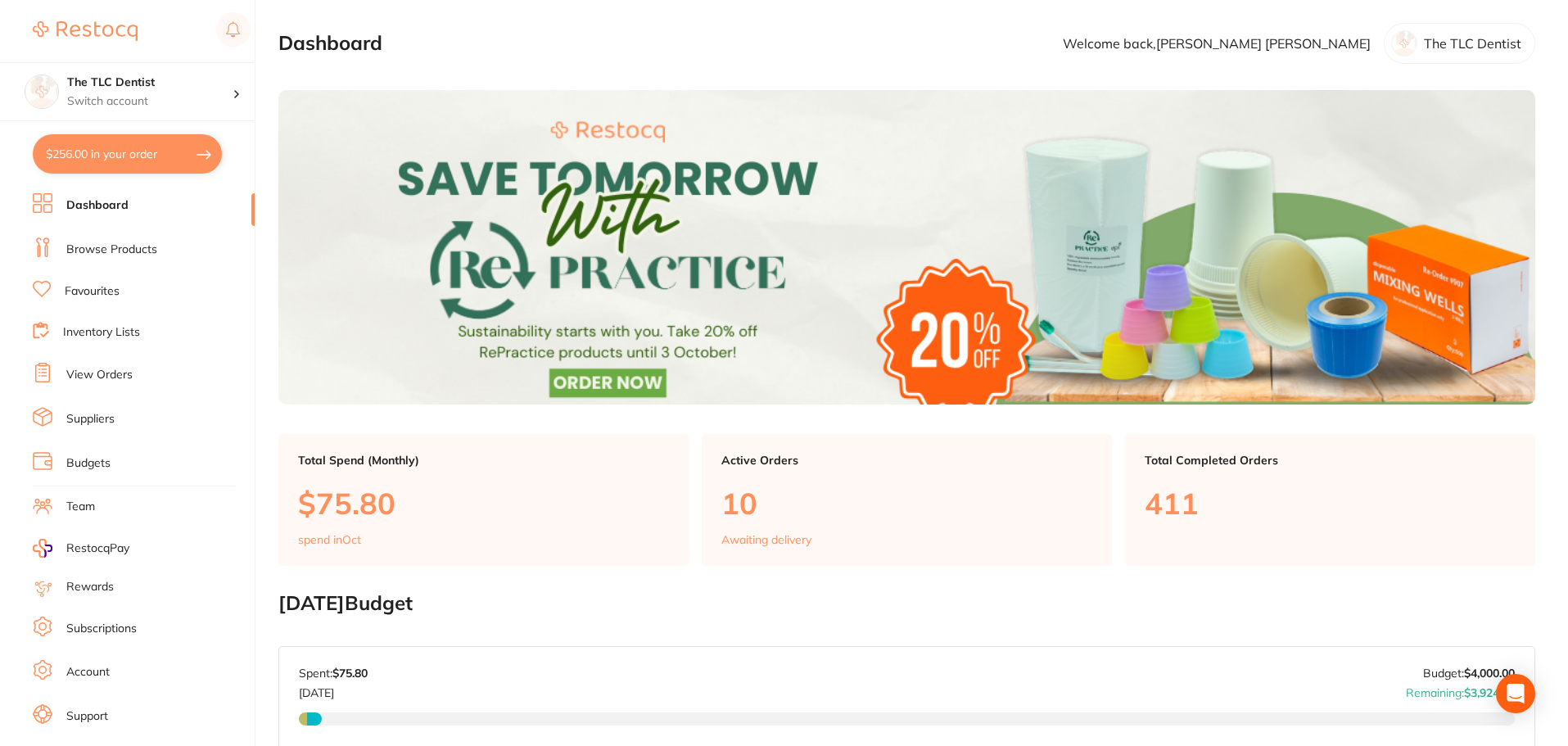
click at [122, 153] on button "$256.00 in your order" at bounding box center [127, 153] width 189 height 39
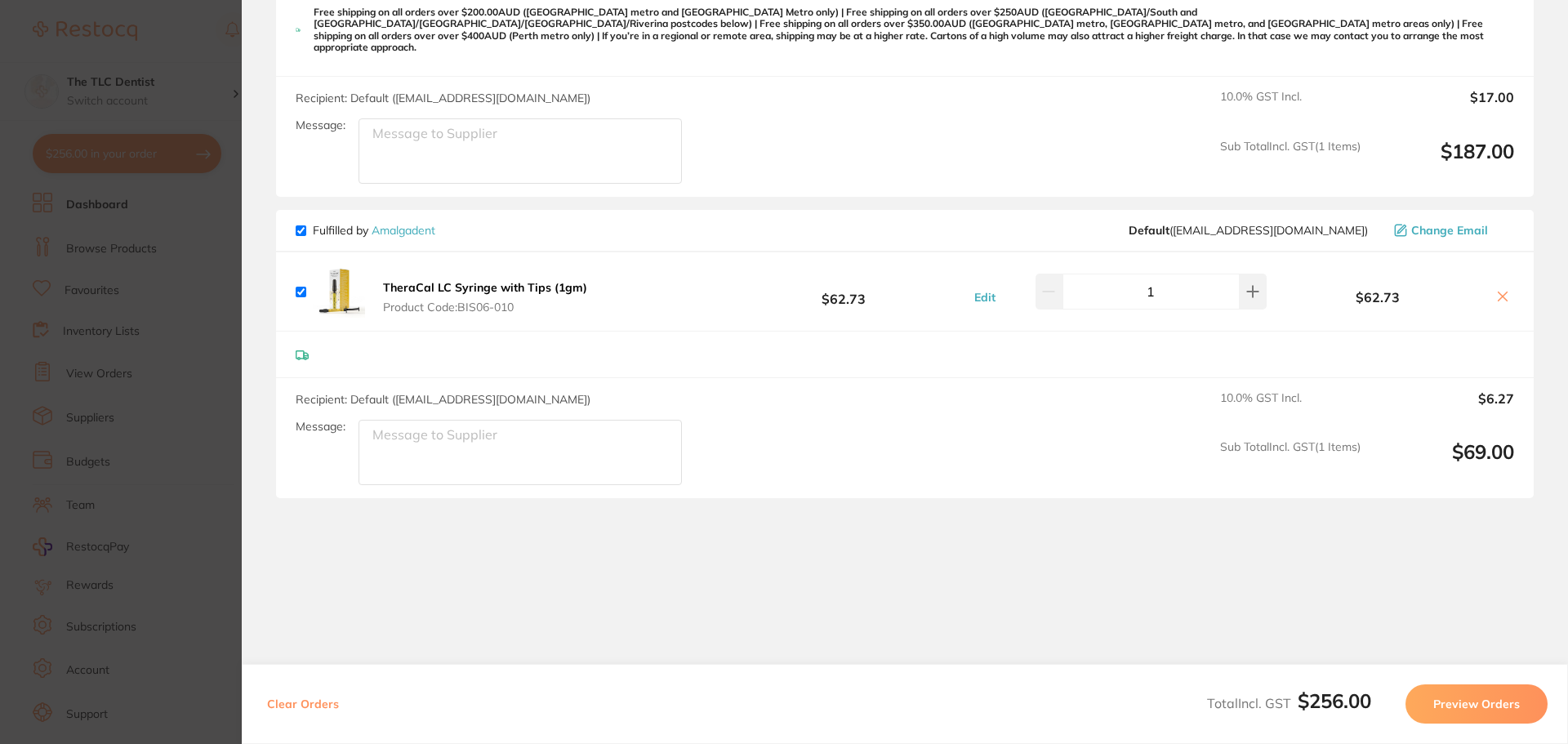
scroll to position [51, 0]
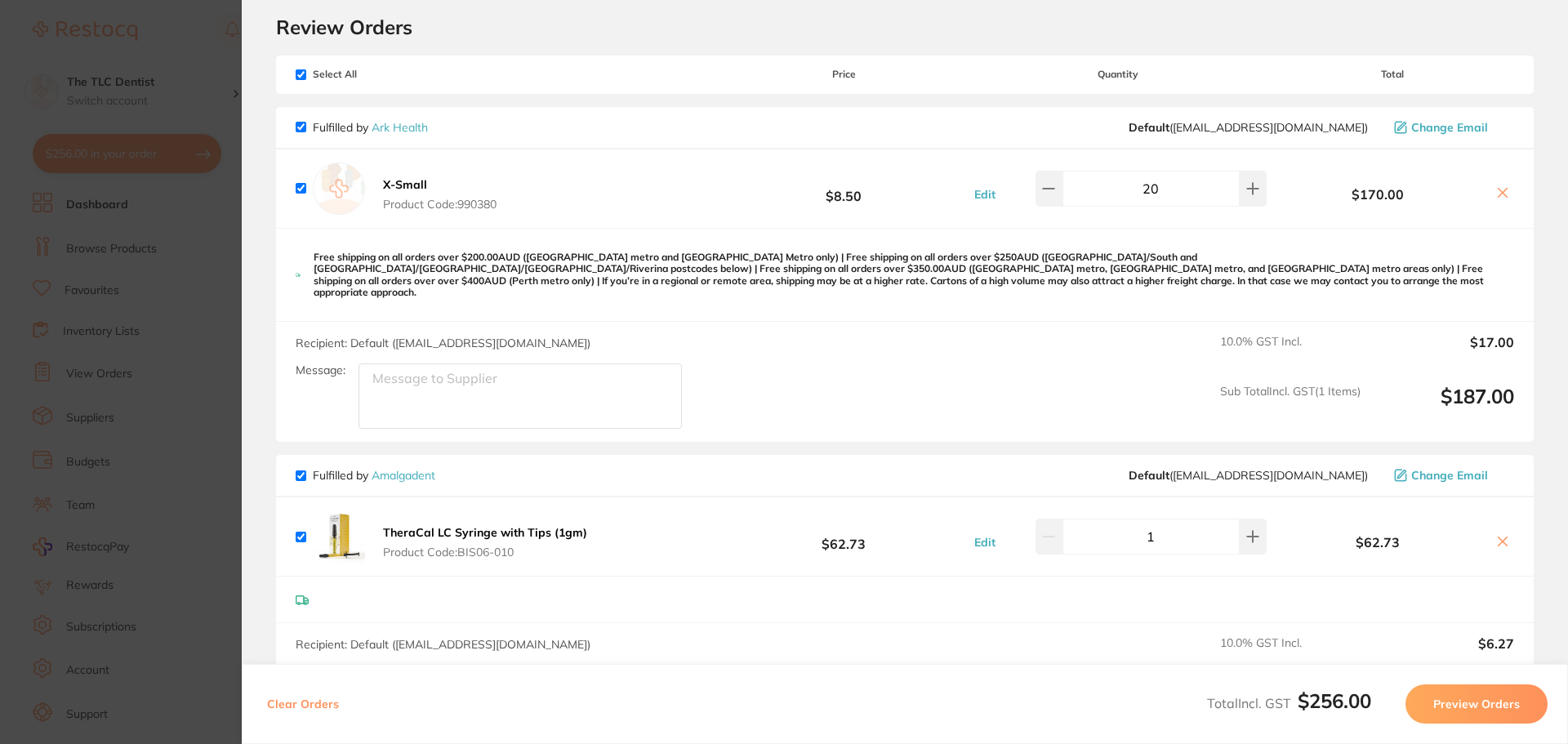
click at [161, 349] on section "Update RRP Set your pre negotiated price for this item. Item Agreed RRP (excl. …" at bounding box center [784, 372] width 1568 height 744
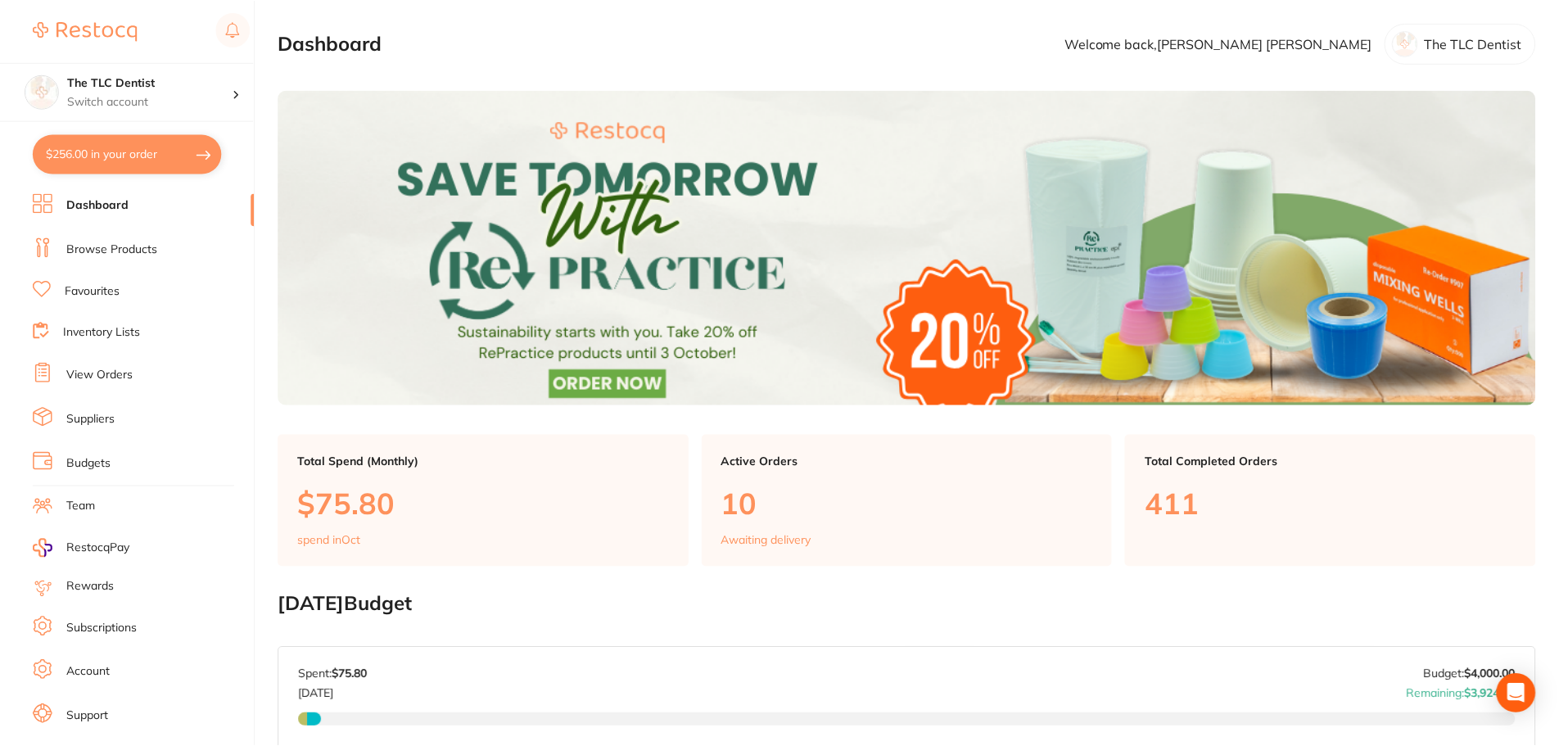
scroll to position [327, 0]
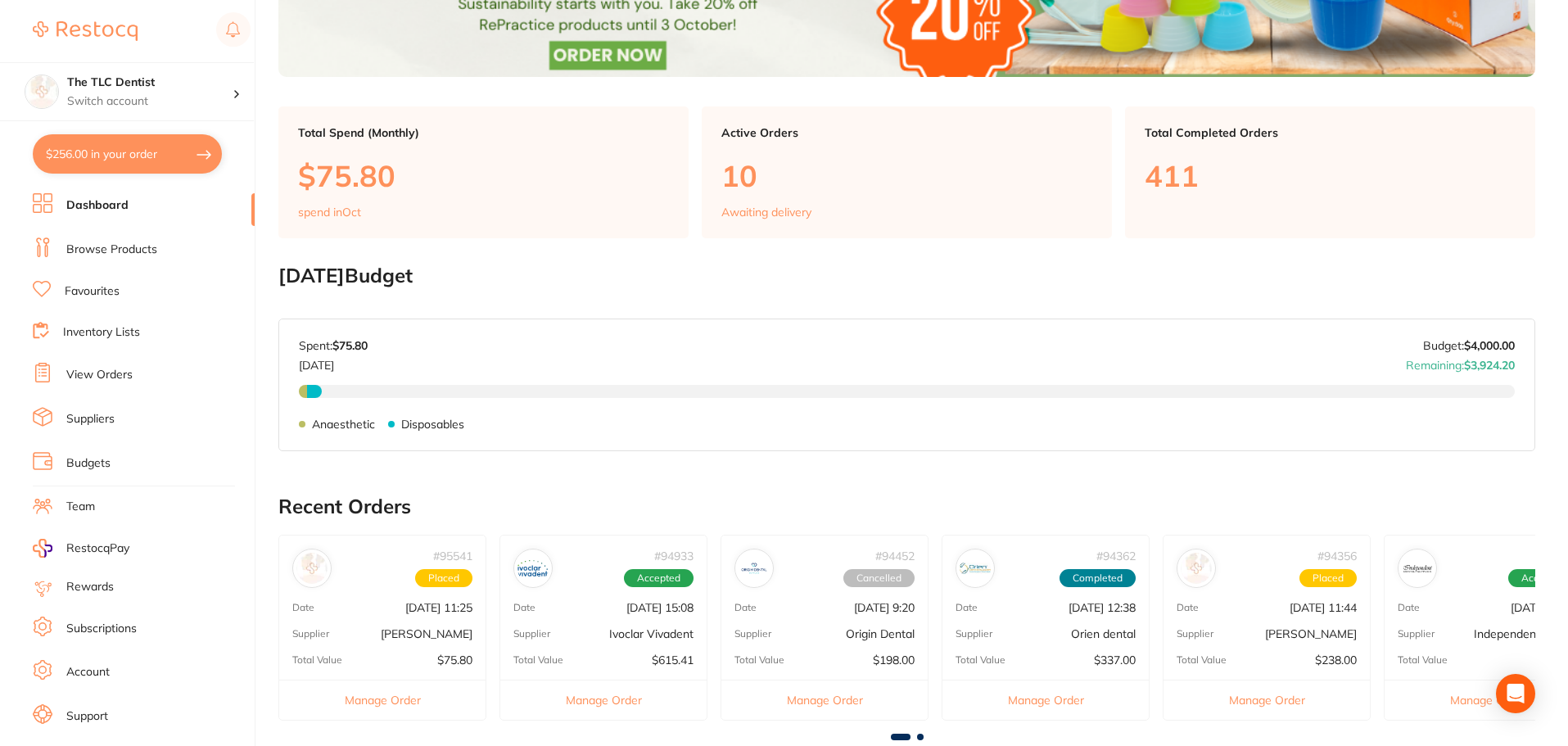
click at [75, 254] on link "Browse Products" at bounding box center [112, 250] width 91 height 17
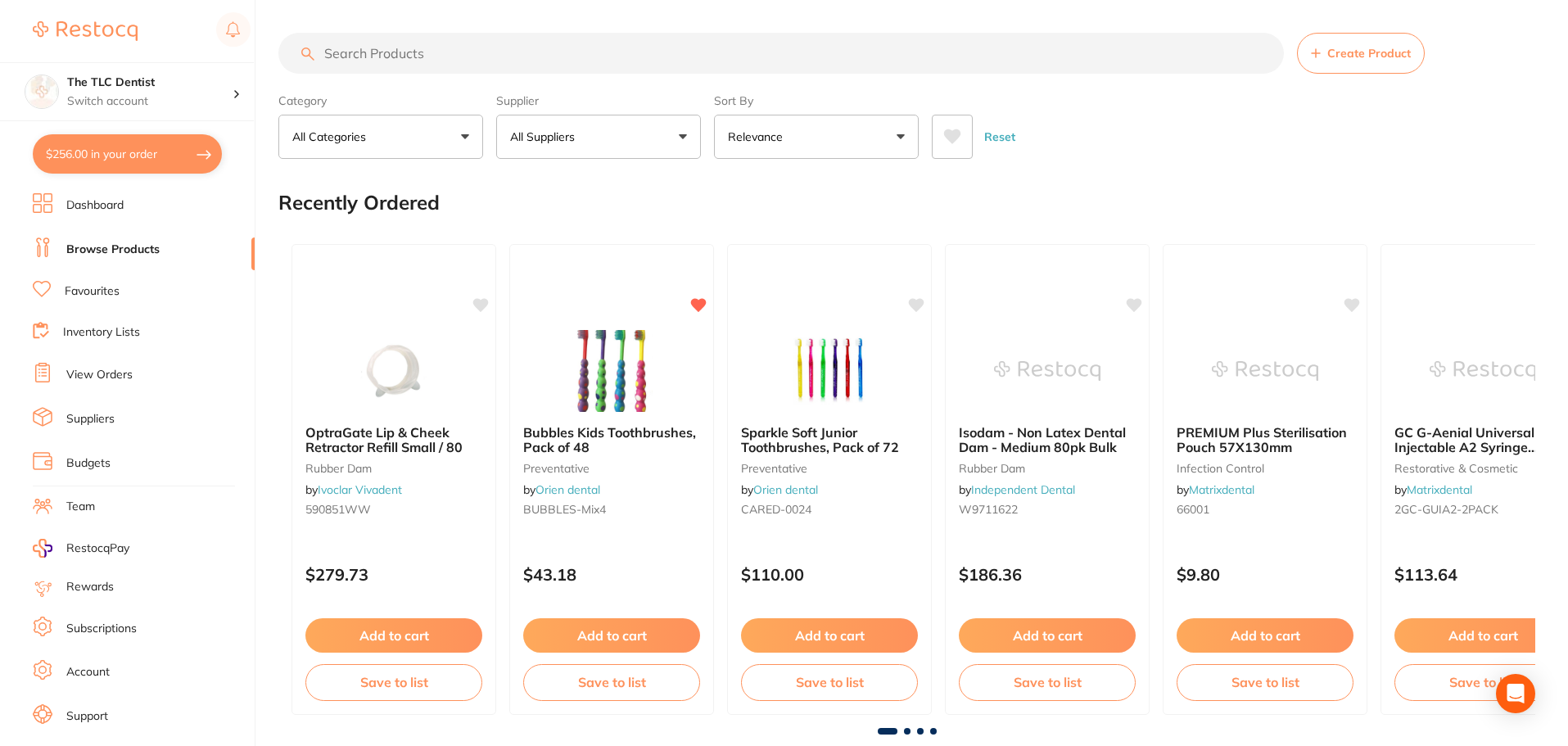
click at [561, 60] on input "search" at bounding box center [781, 53] width 1006 height 41
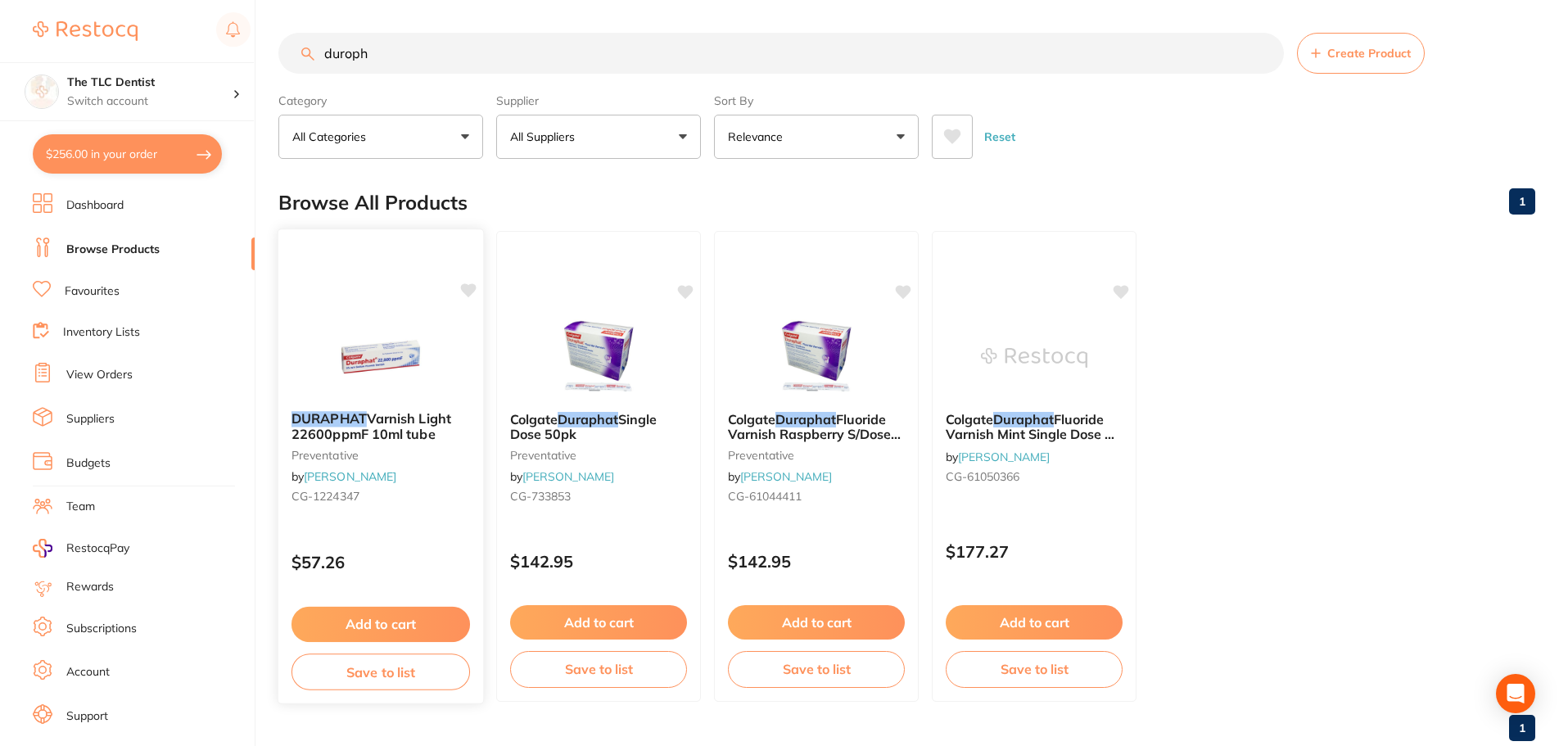
type input "duroph"
click at [396, 518] on div "DURAPHAT Varnish Light 22600ppmF 10ml tube preventative by [PERSON_NAME] [PERSO…" at bounding box center [381, 460] width 205 height 125
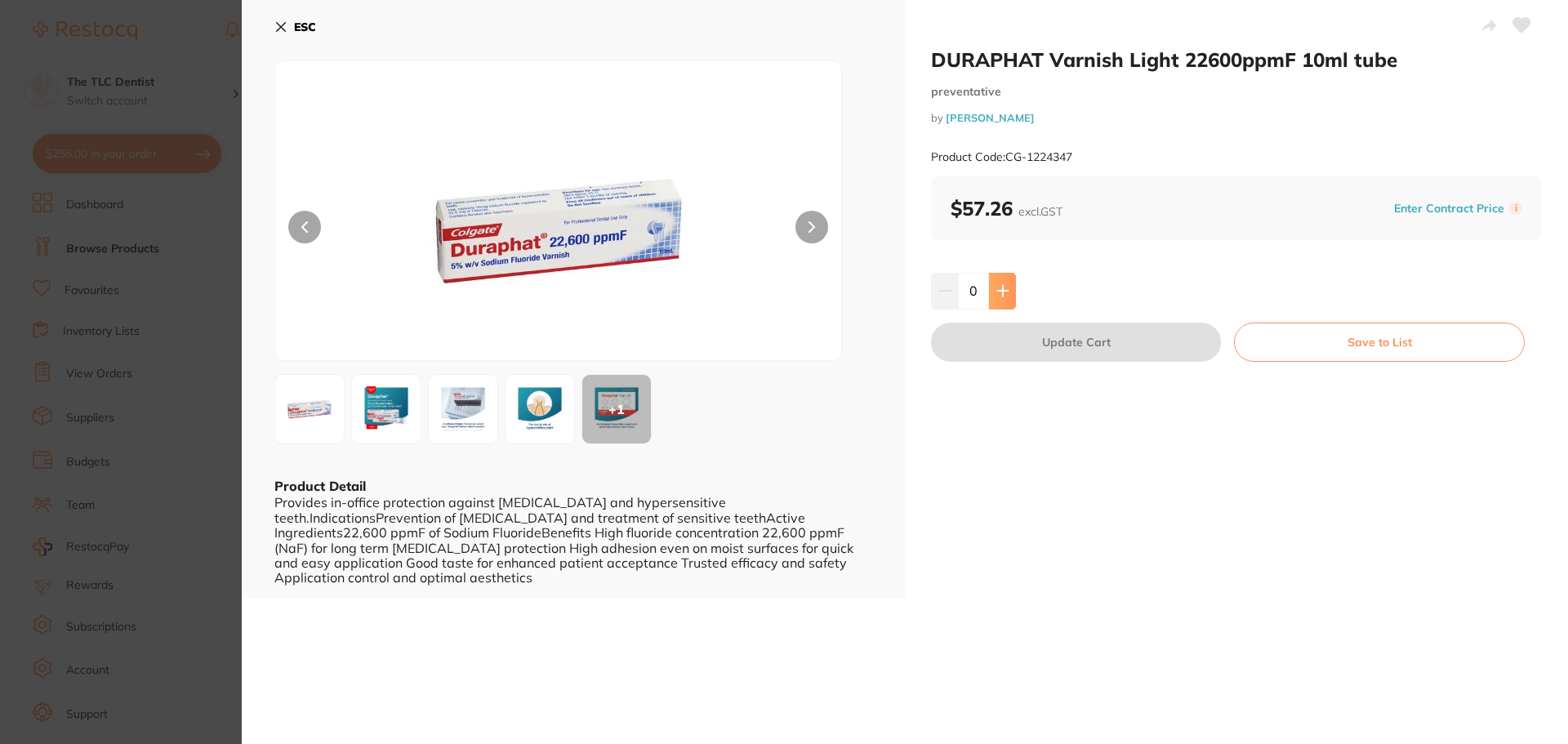
click at [1005, 294] on icon at bounding box center [1002, 290] width 13 height 13
type input "1"
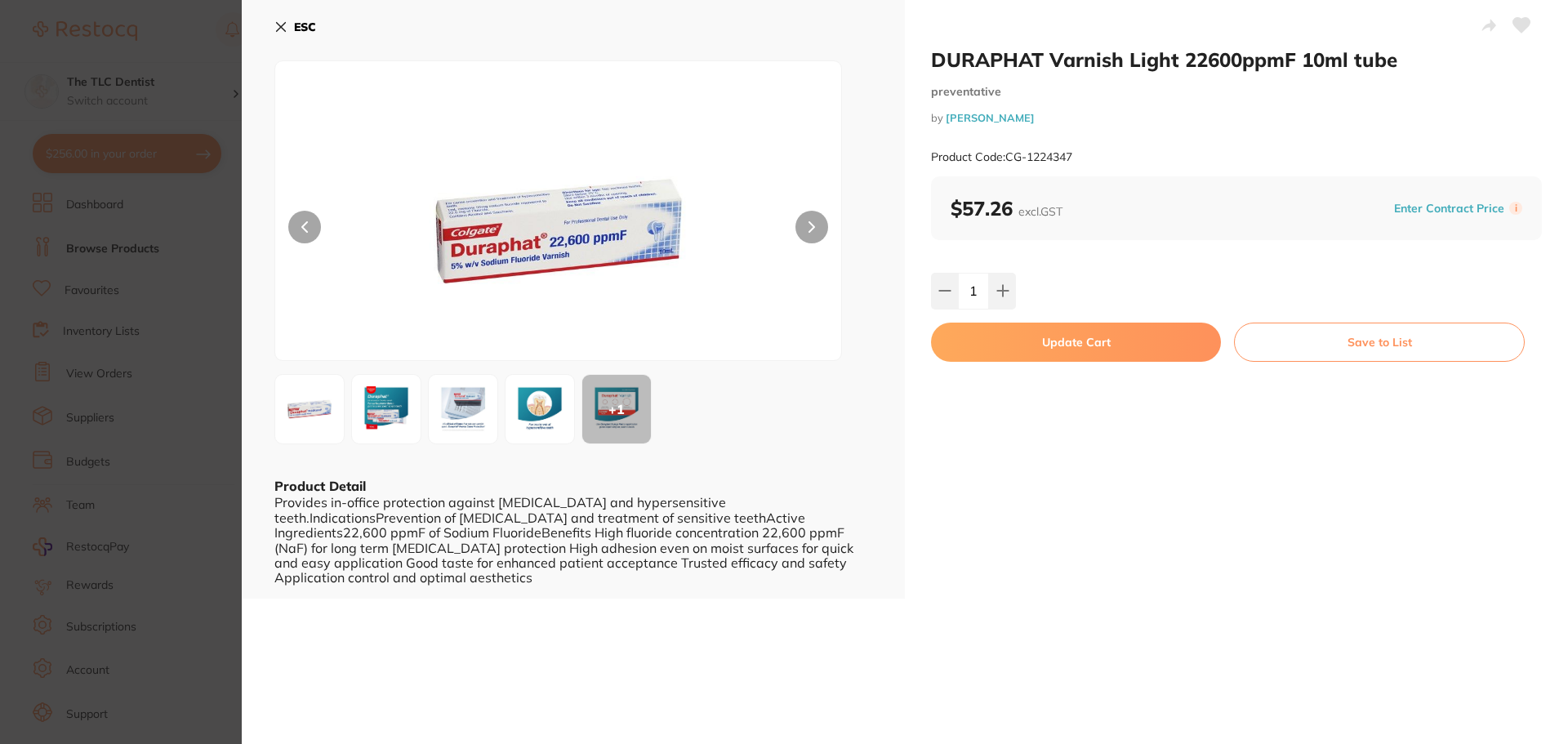
click at [1038, 345] on button "Update Cart" at bounding box center [1076, 342] width 290 height 39
checkbox input "false"
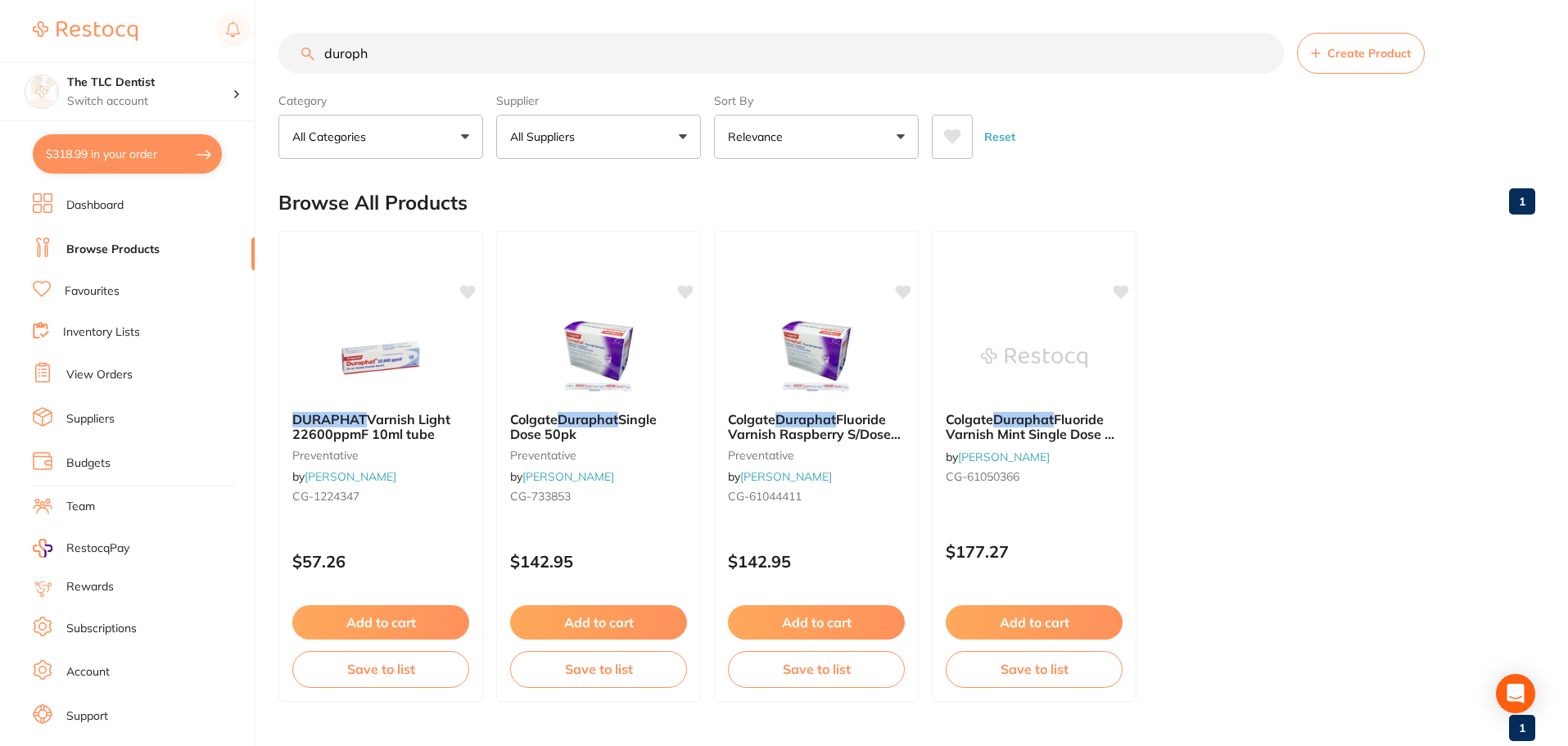
click at [560, 62] on input "duroph" at bounding box center [781, 53] width 1006 height 41
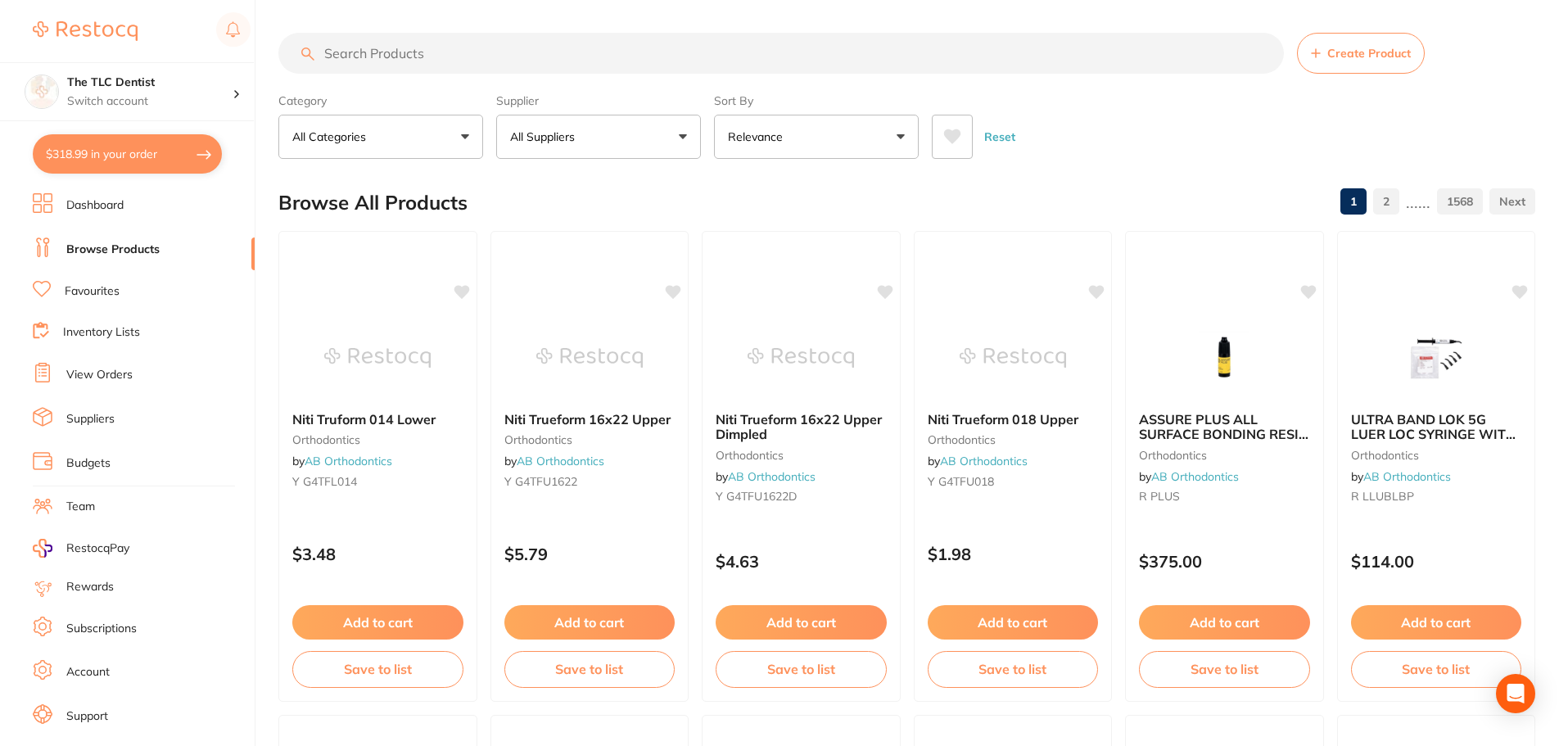
click at [560, 65] on input "search" at bounding box center [781, 53] width 1006 height 41
click at [128, 146] on button "$318.99 in your order" at bounding box center [127, 153] width 189 height 39
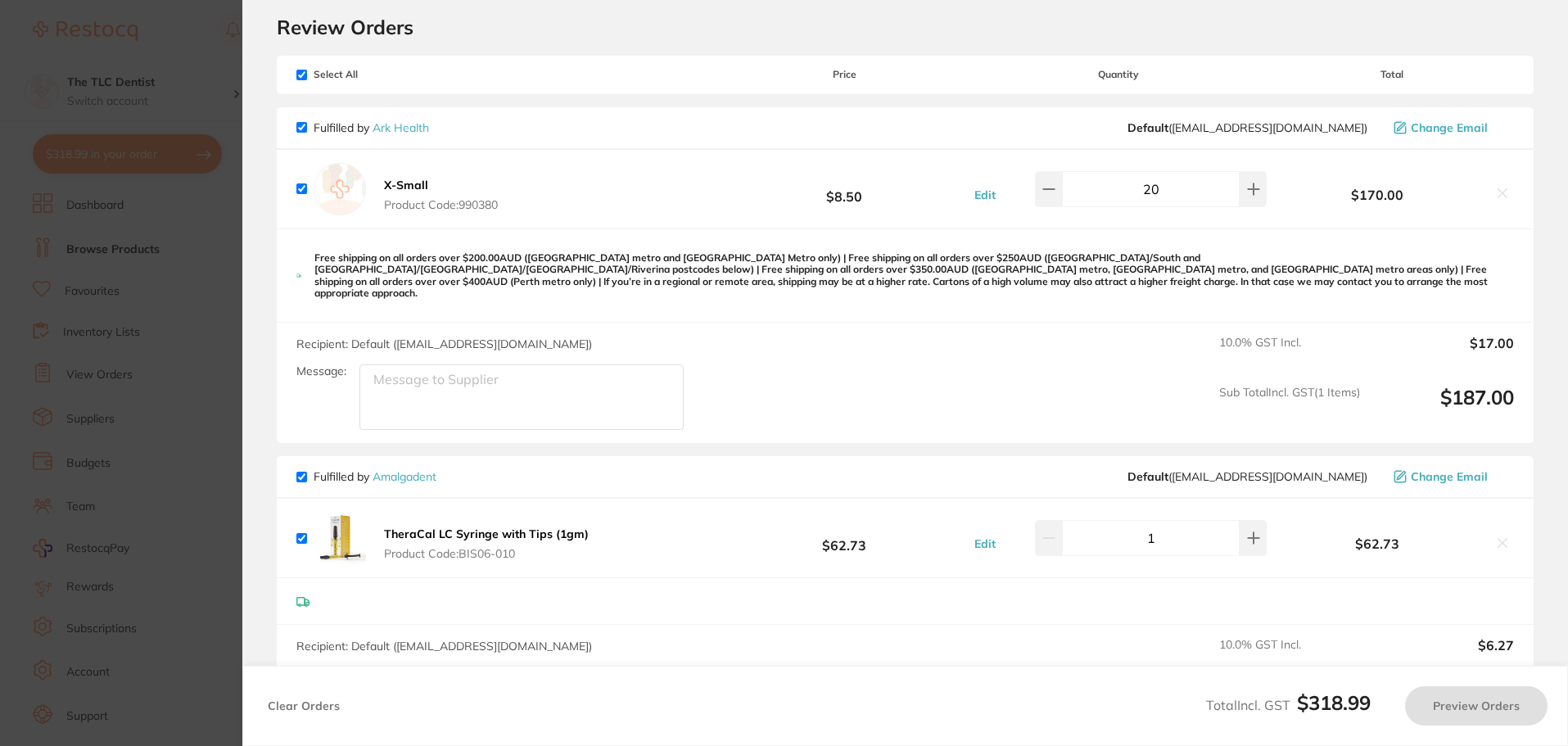
checkbox input "true"
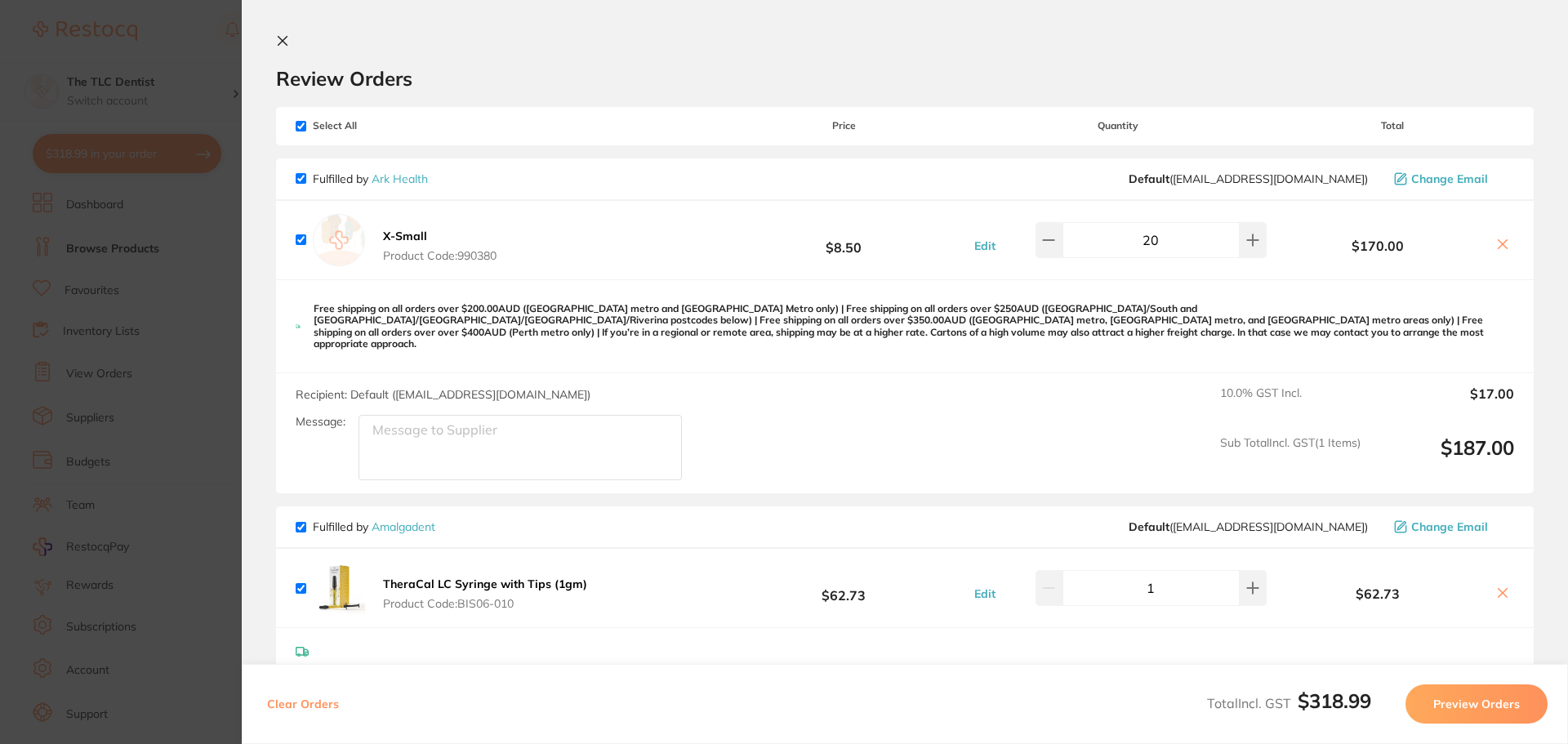
scroll to position [572, 0]
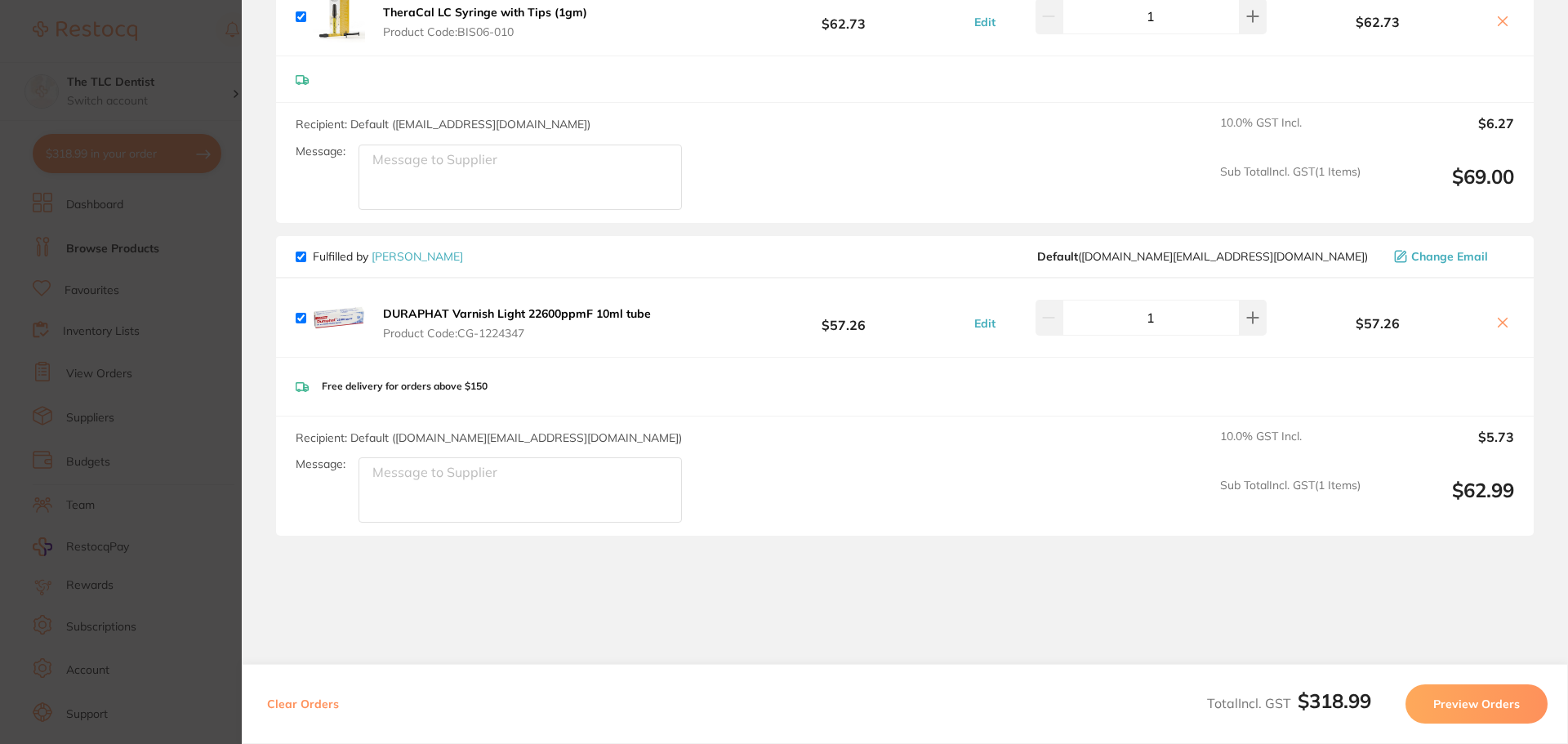
click at [138, 384] on section "Update RRP Set your pre negotiated price for this item. Item Agreed RRP (excl. …" at bounding box center [784, 372] width 1568 height 744
